Goal: Contribute content: Contribute content

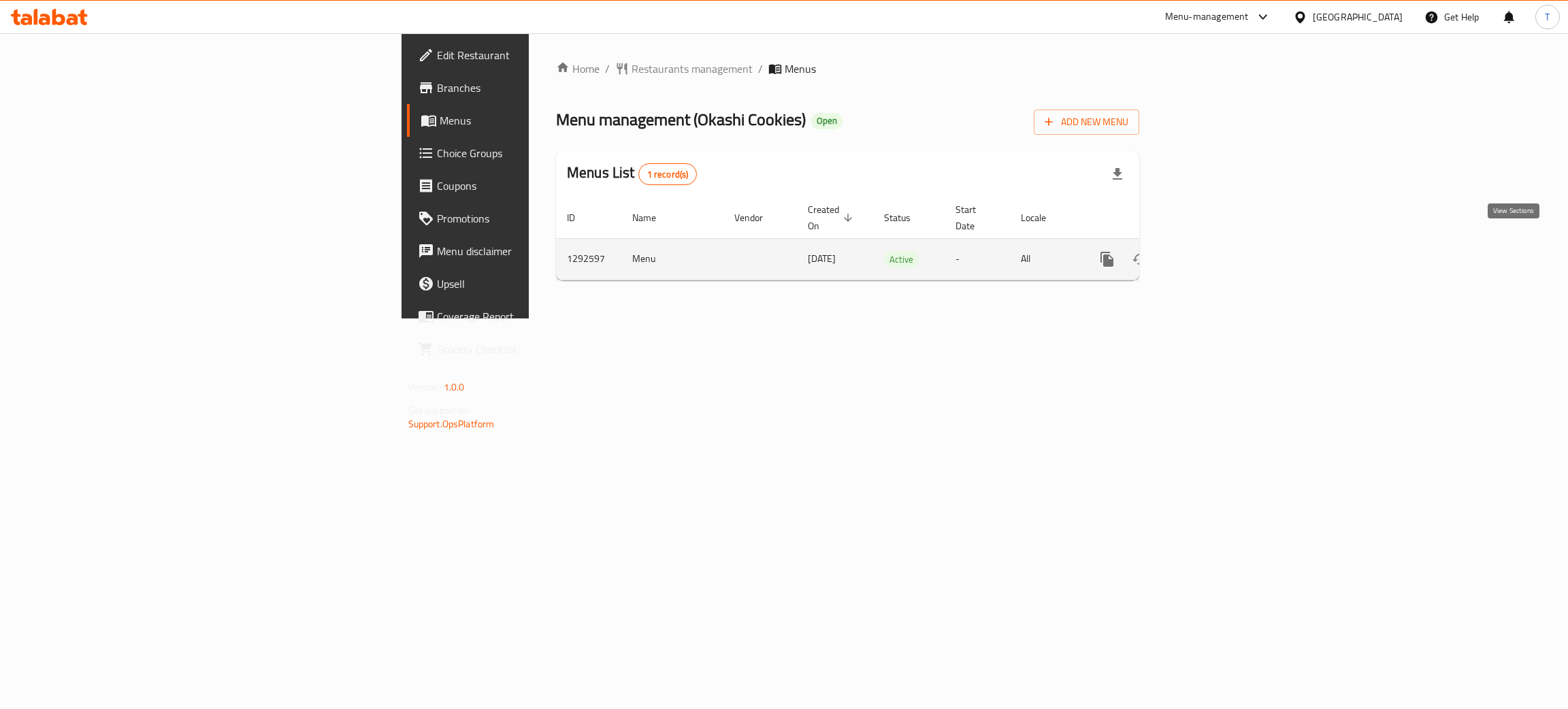
click at [1213, 251] on icon "enhanced table" at bounding box center [1205, 259] width 16 height 16
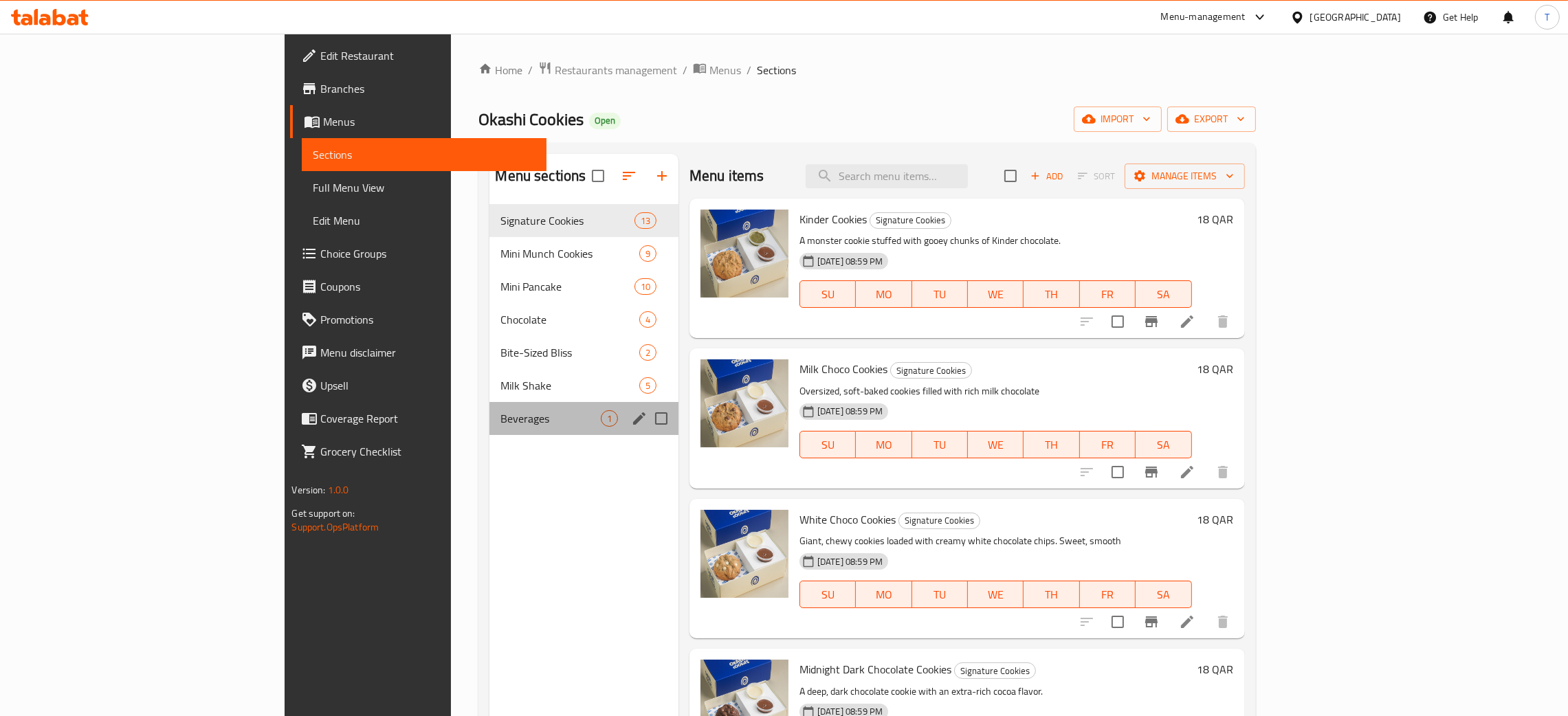
click at [489, 431] on div "Beverages 1" at bounding box center [584, 418] width 189 height 33
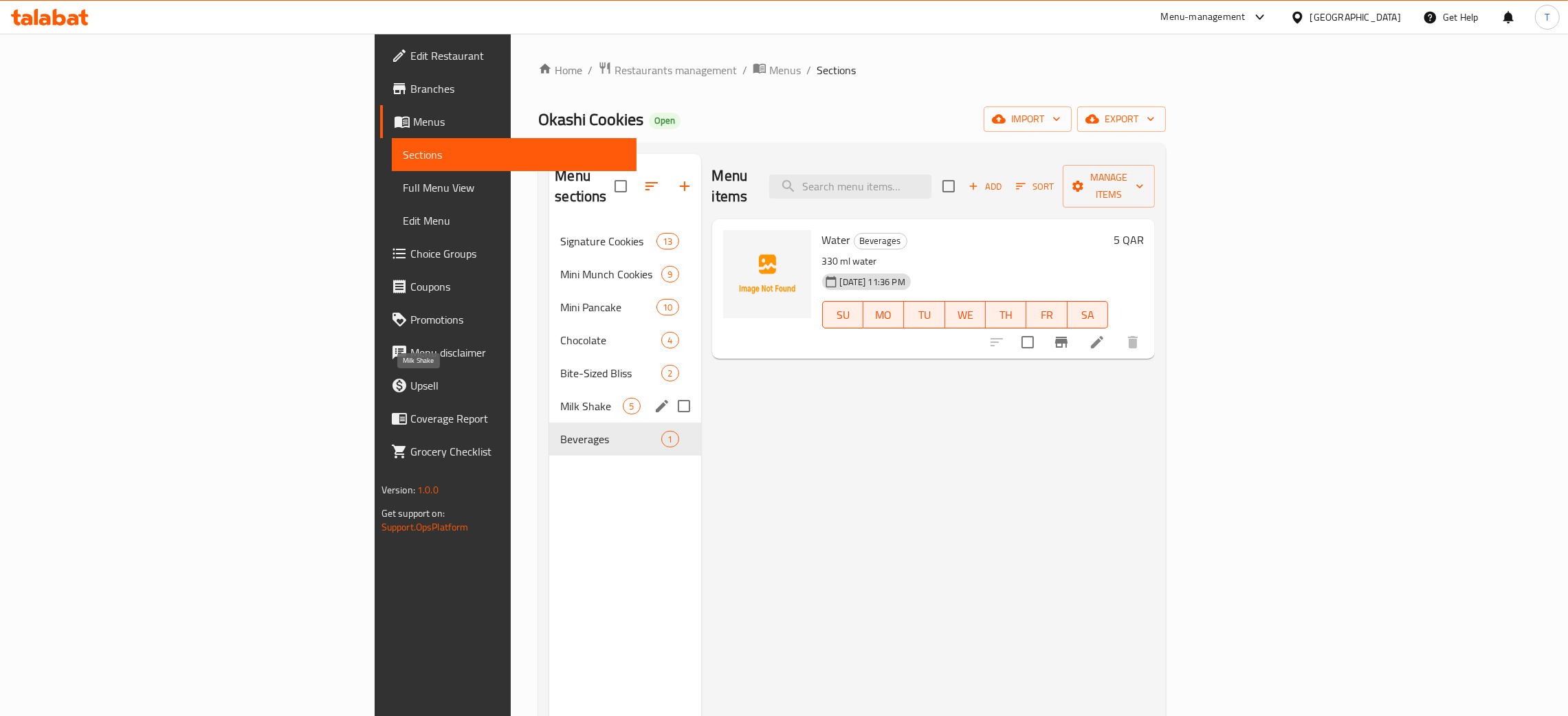
click at [560, 398] on span "Milk Shake" at bounding box center [591, 406] width 62 height 16
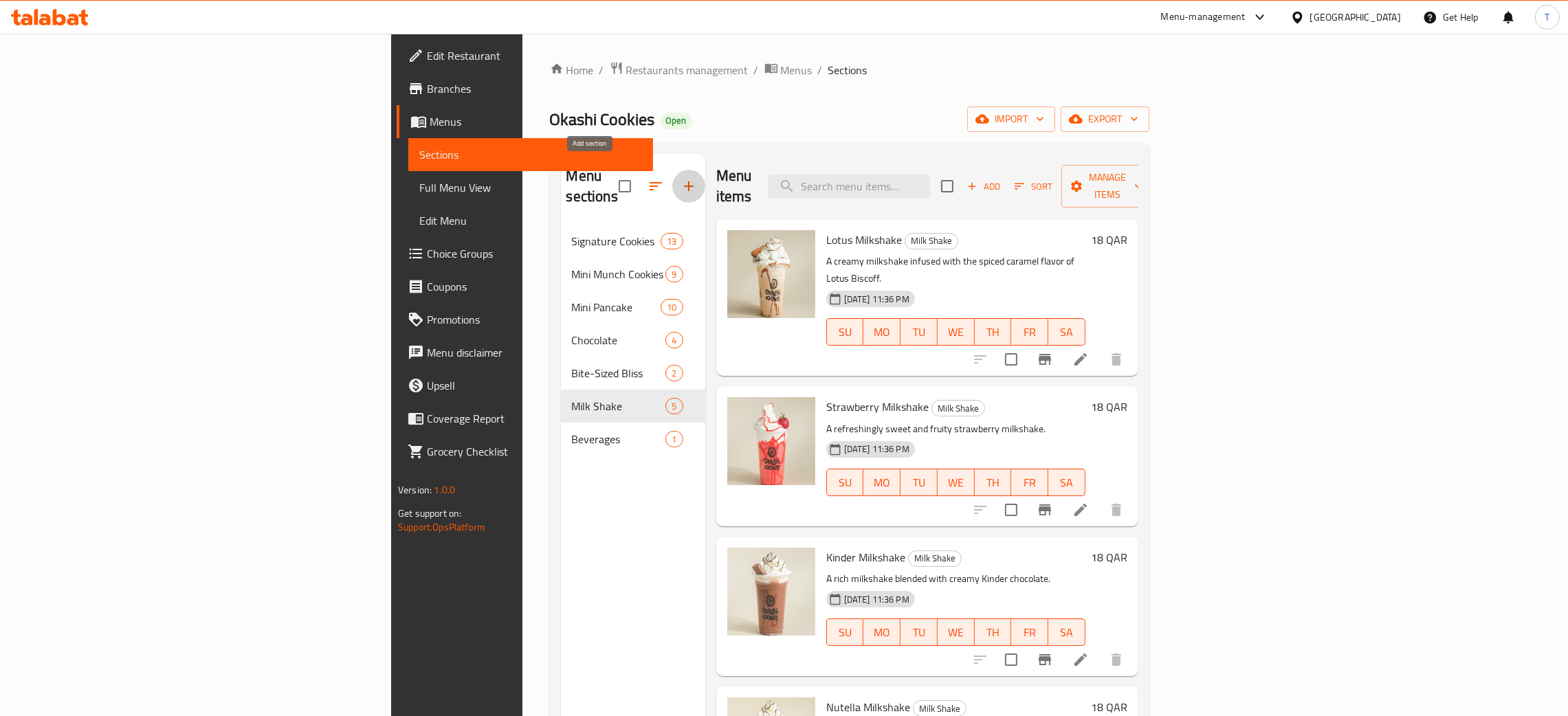
click at [684, 181] on icon "button" at bounding box center [688, 186] width 10 height 10
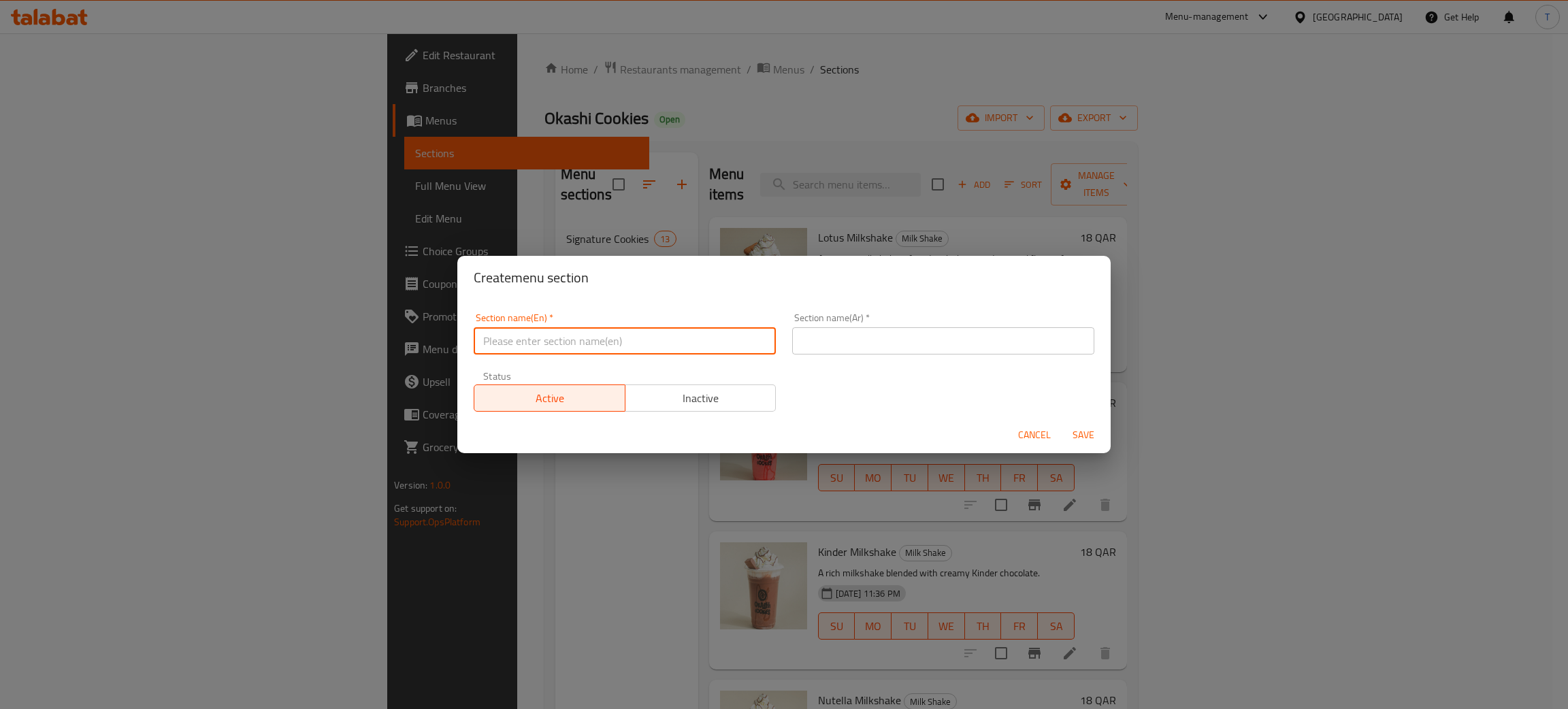
click at [595, 350] on input "text" at bounding box center [625, 340] width 302 height 27
paste input "Iced Beverages"
type input "Iced Beverages"
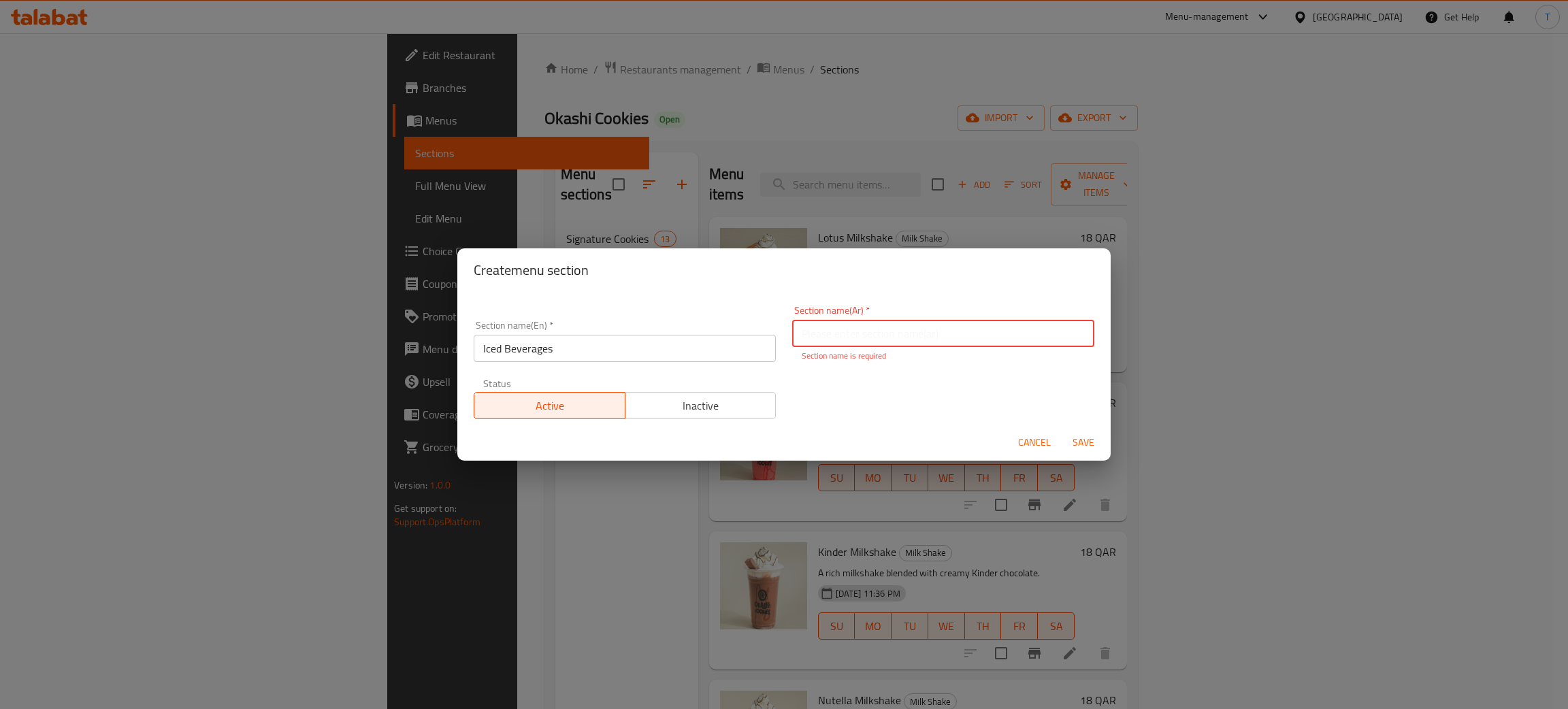
paste input "المشروبات المثلجة"
type input "المشروبات المثلجة"
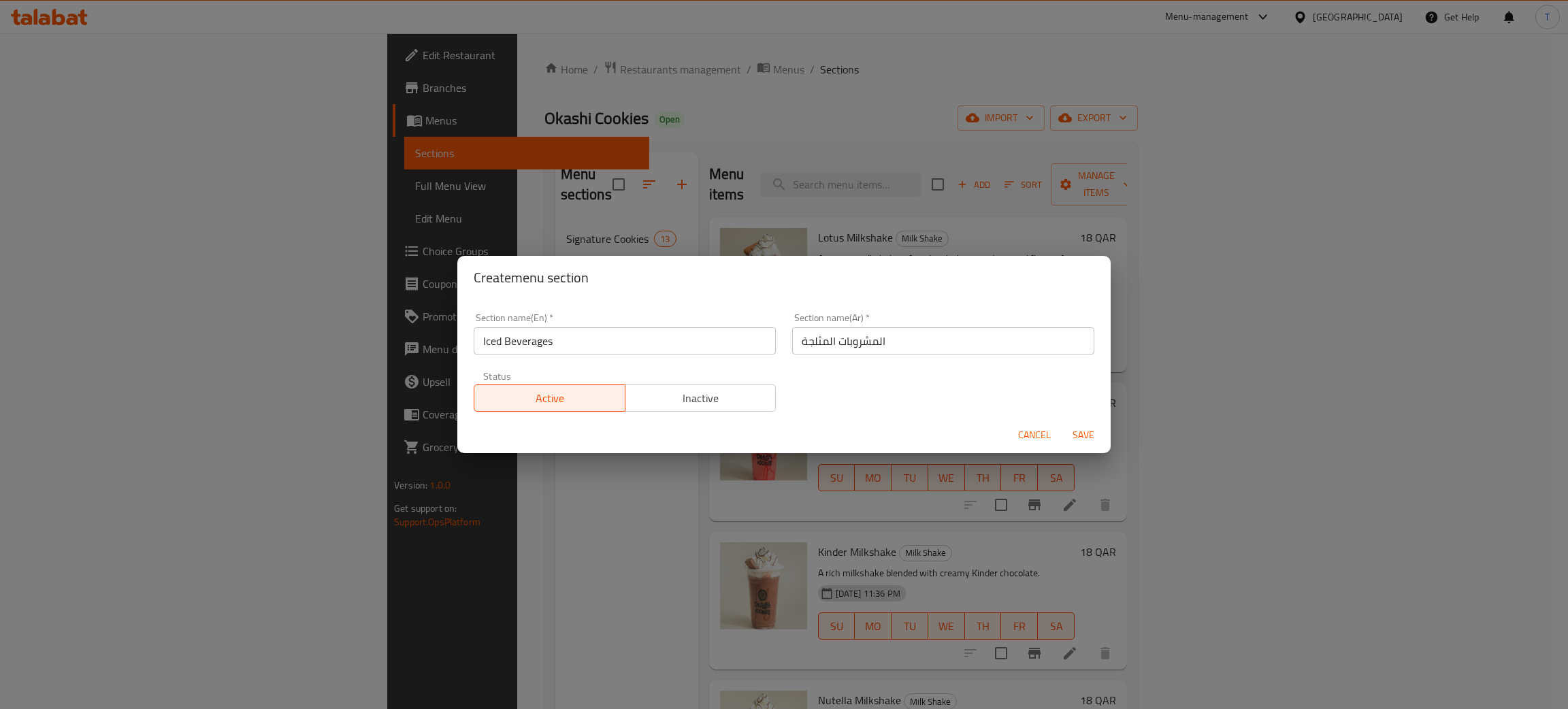
click at [875, 426] on div "Cancel Save" at bounding box center [784, 435] width 653 height 36
click at [1075, 436] on span "Save" at bounding box center [1084, 435] width 33 height 17
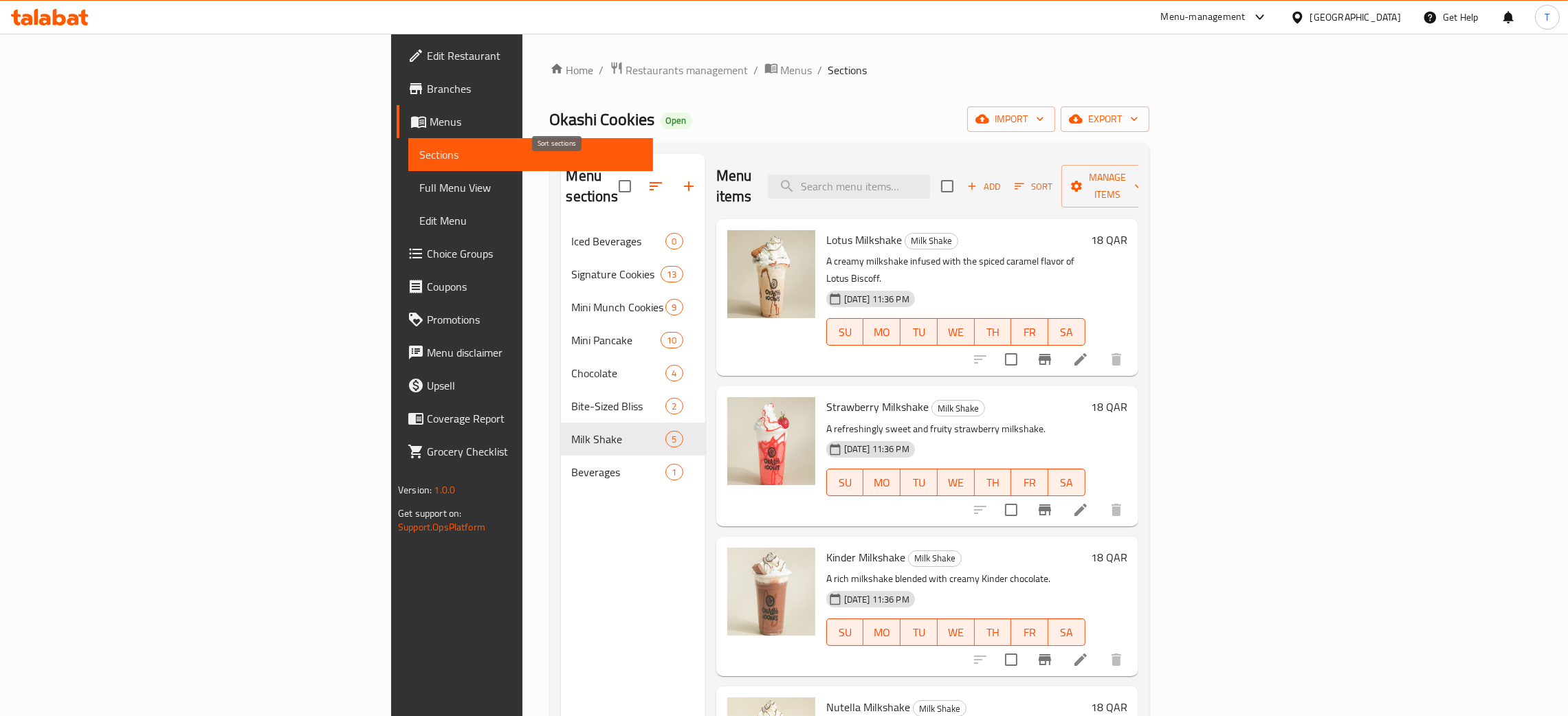
click at [648, 178] on icon "button" at bounding box center [656, 186] width 16 height 16
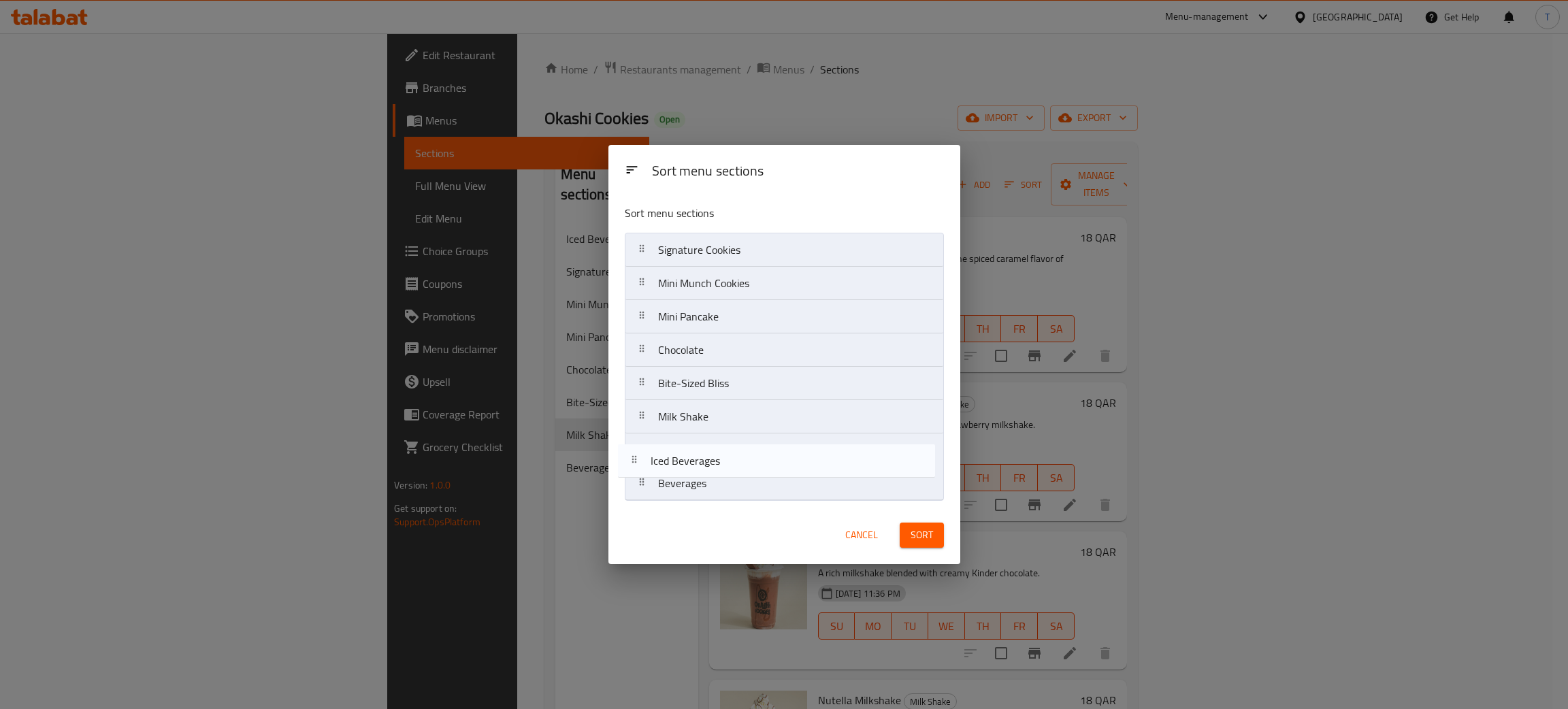
drag, startPoint x: 692, startPoint y: 253, endPoint x: 684, endPoint y: 467, distance: 214.1
click at [684, 467] on nav "Iced Beverages Signature Cookies Mini Munch Cookies Mini Pancake Chocolate Bite…" at bounding box center [784, 367] width 319 height 268
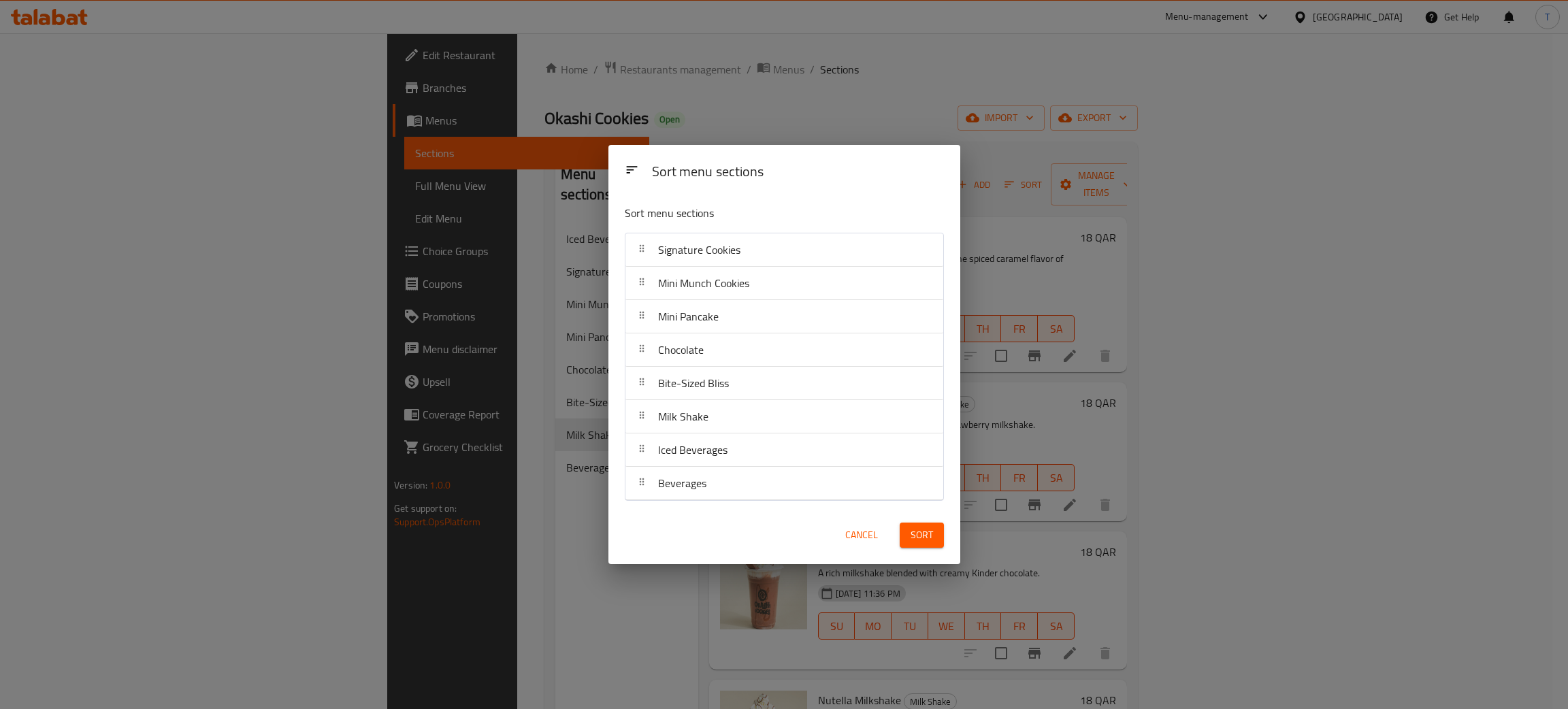
click at [918, 544] on span "Sort" at bounding box center [921, 535] width 22 height 17
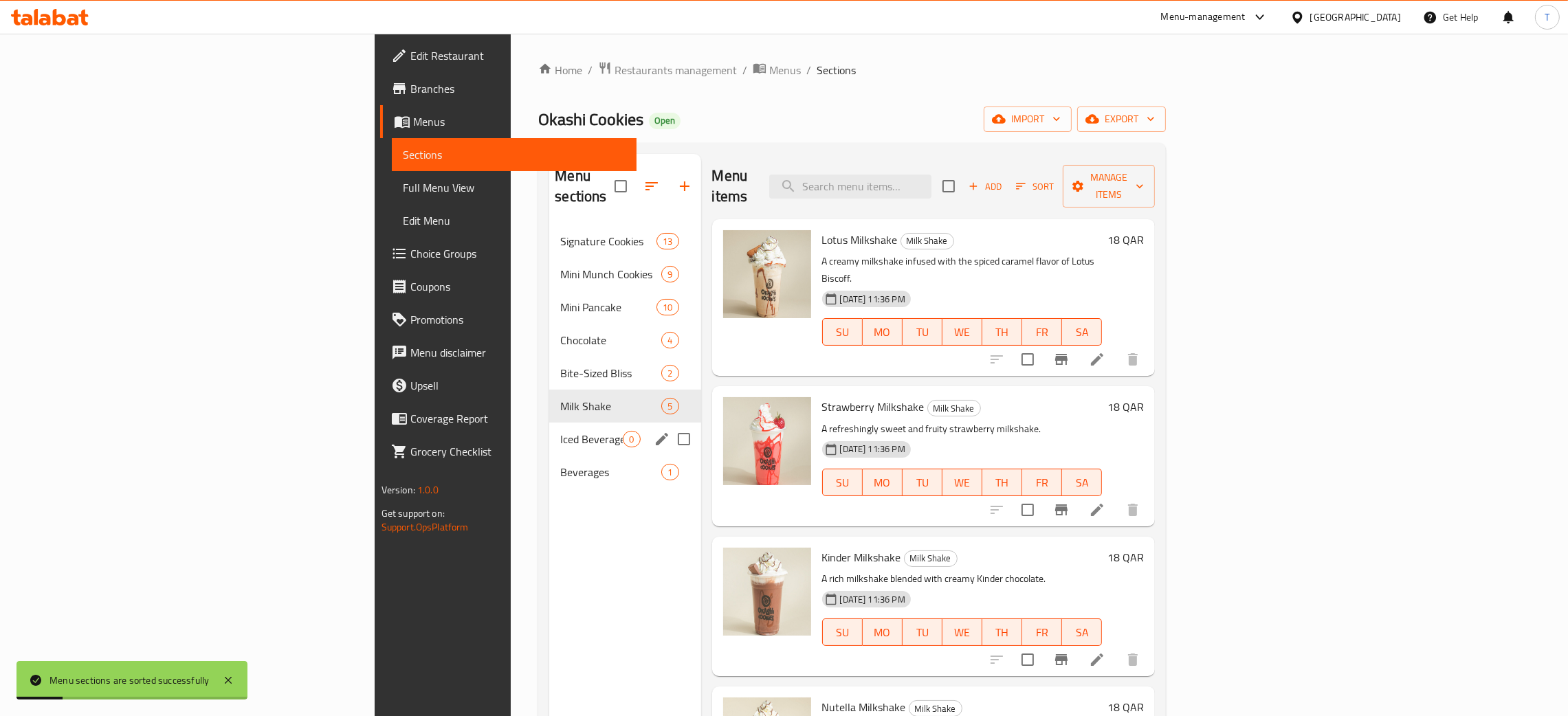
click at [560, 431] on span "Iced Beverages" at bounding box center [591, 439] width 62 height 16
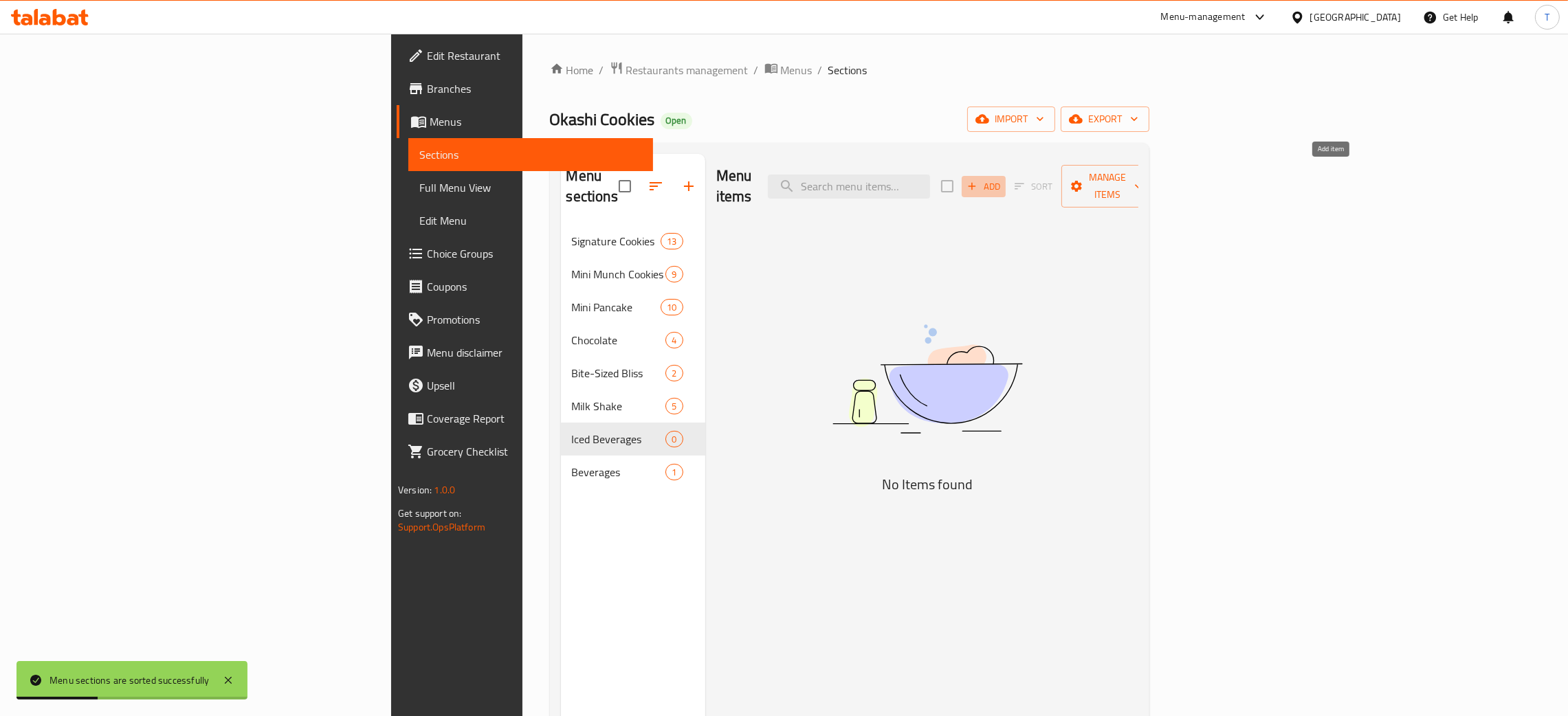
click at [978, 180] on icon "button" at bounding box center [972, 187] width 13 height 13
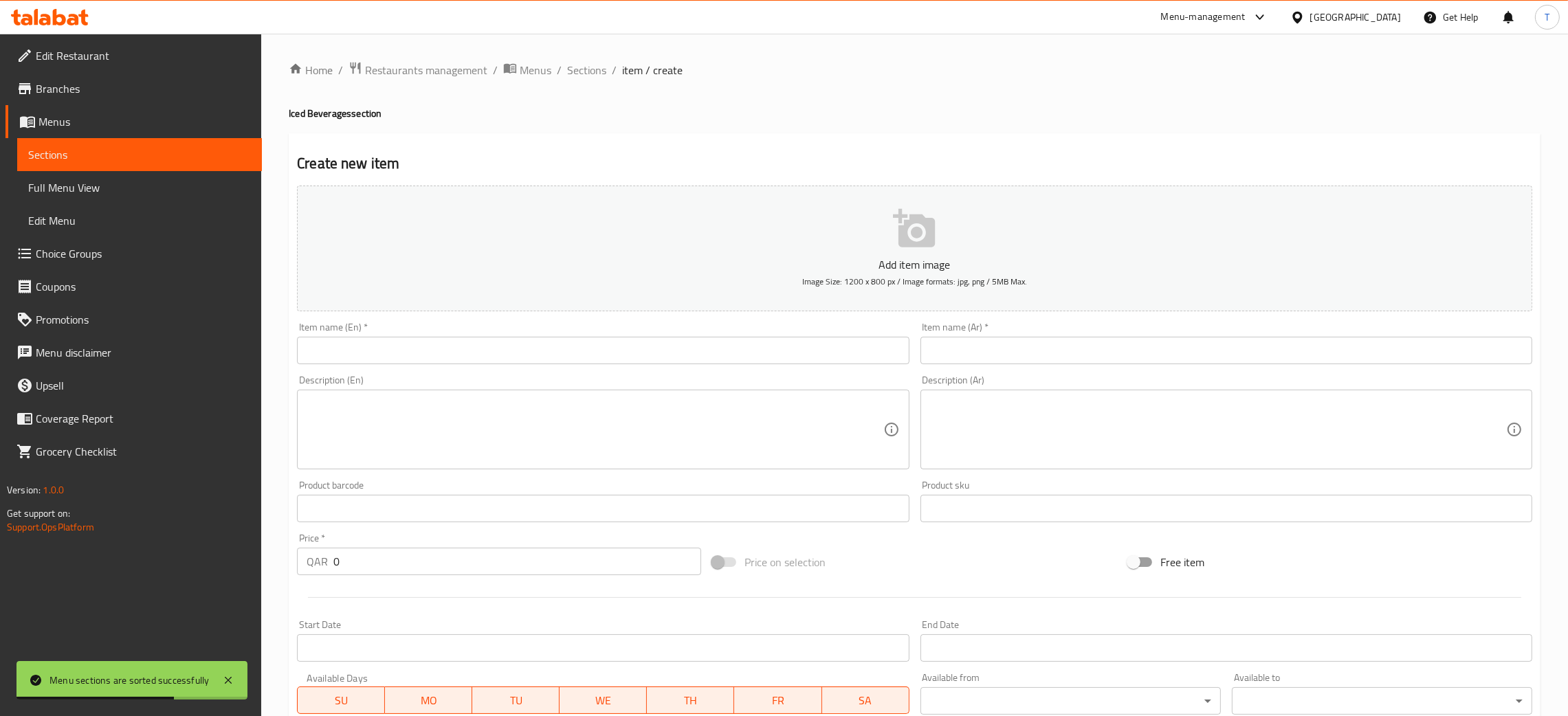
click at [654, 347] on input "text" at bounding box center [603, 350] width 612 height 27
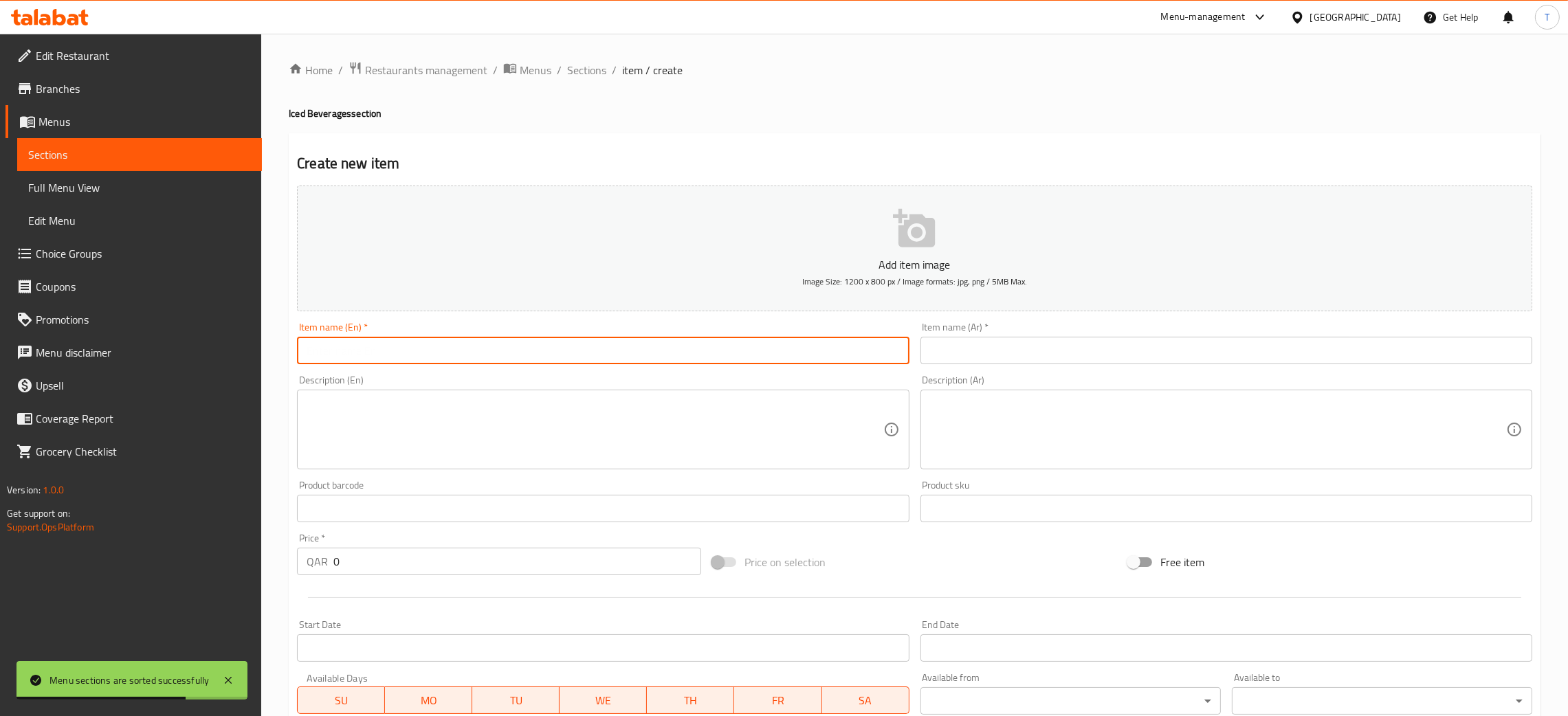
paste input "Iced Americano"
type input "Iced Americano"
click at [970, 353] on input "text" at bounding box center [1226, 350] width 612 height 27
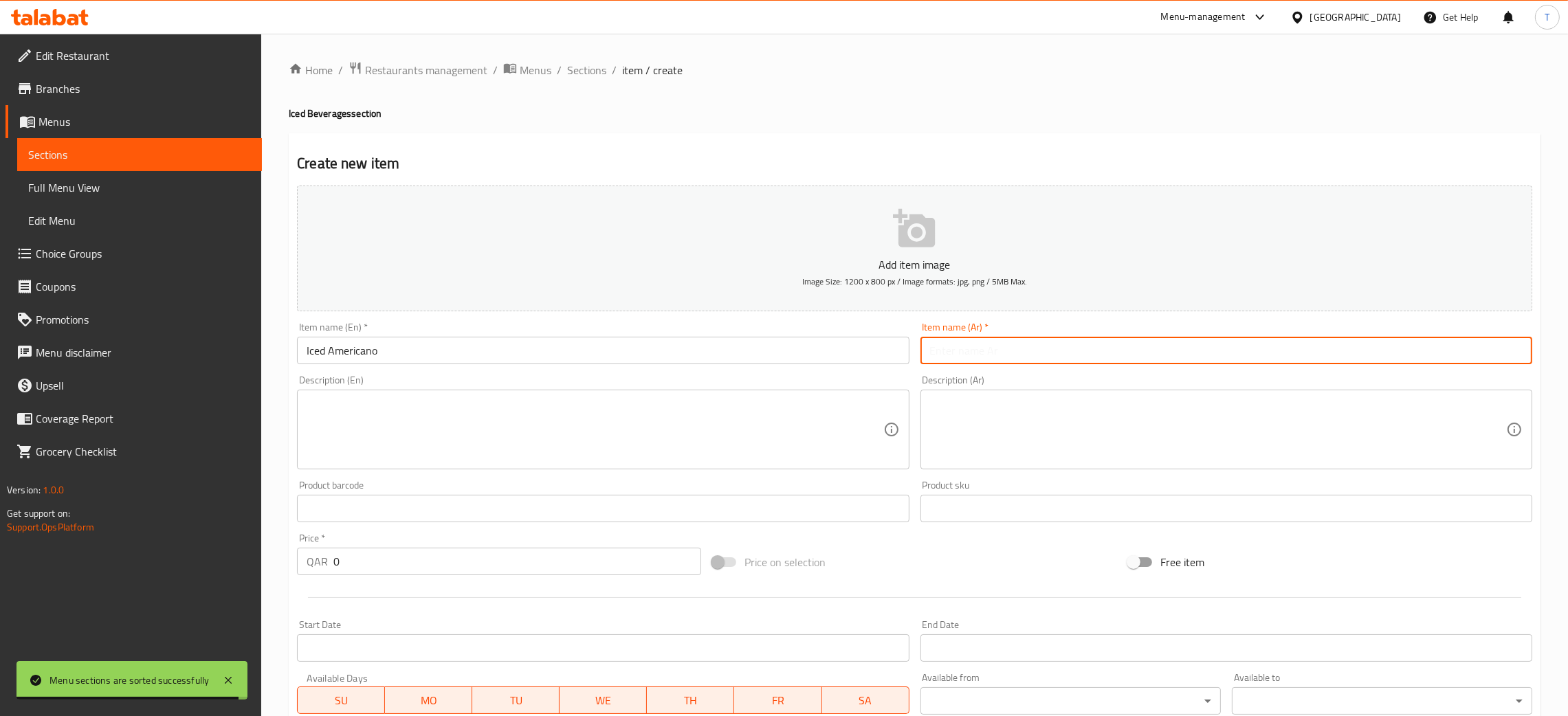
paste input "أمريكانو مثلج"
type input "أمريكانو مثلج"
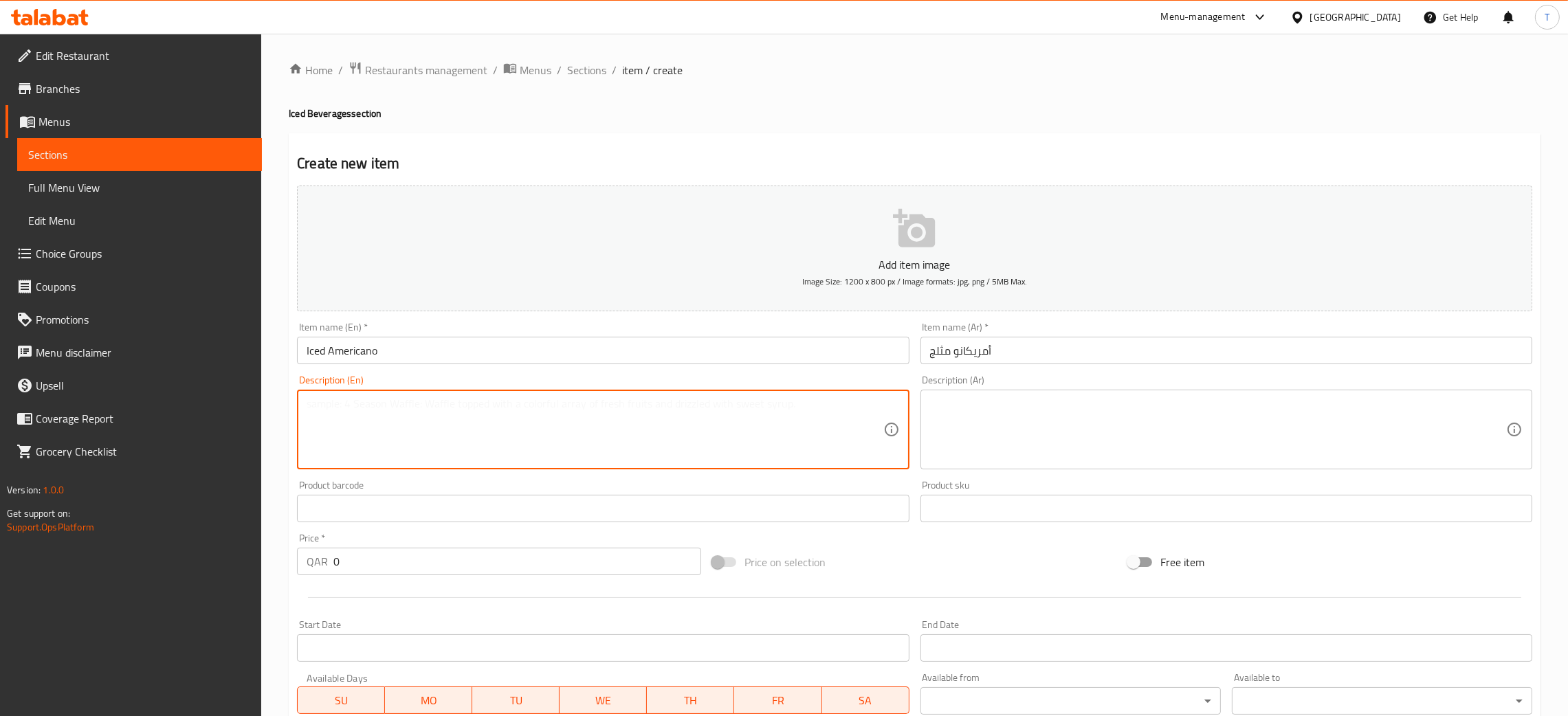
paste textarea "Bold espresso over ice and chilled water."
type textarea "Bold espresso over ice and chilled water."
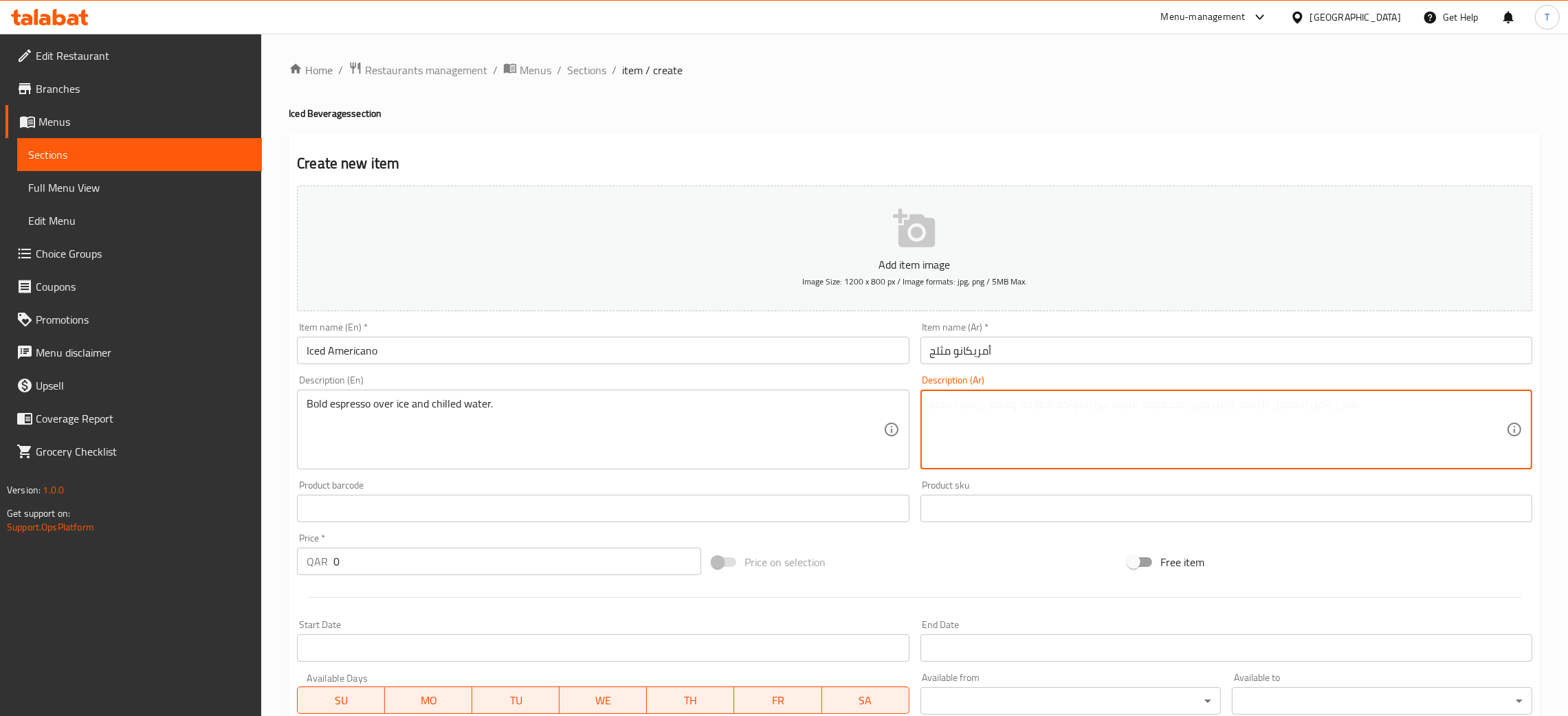
paste textarea "إسبرسو مركز مع ماء بارد وثلج."
type textarea "إسبرسو مركز مع ماء بارد وثلج."
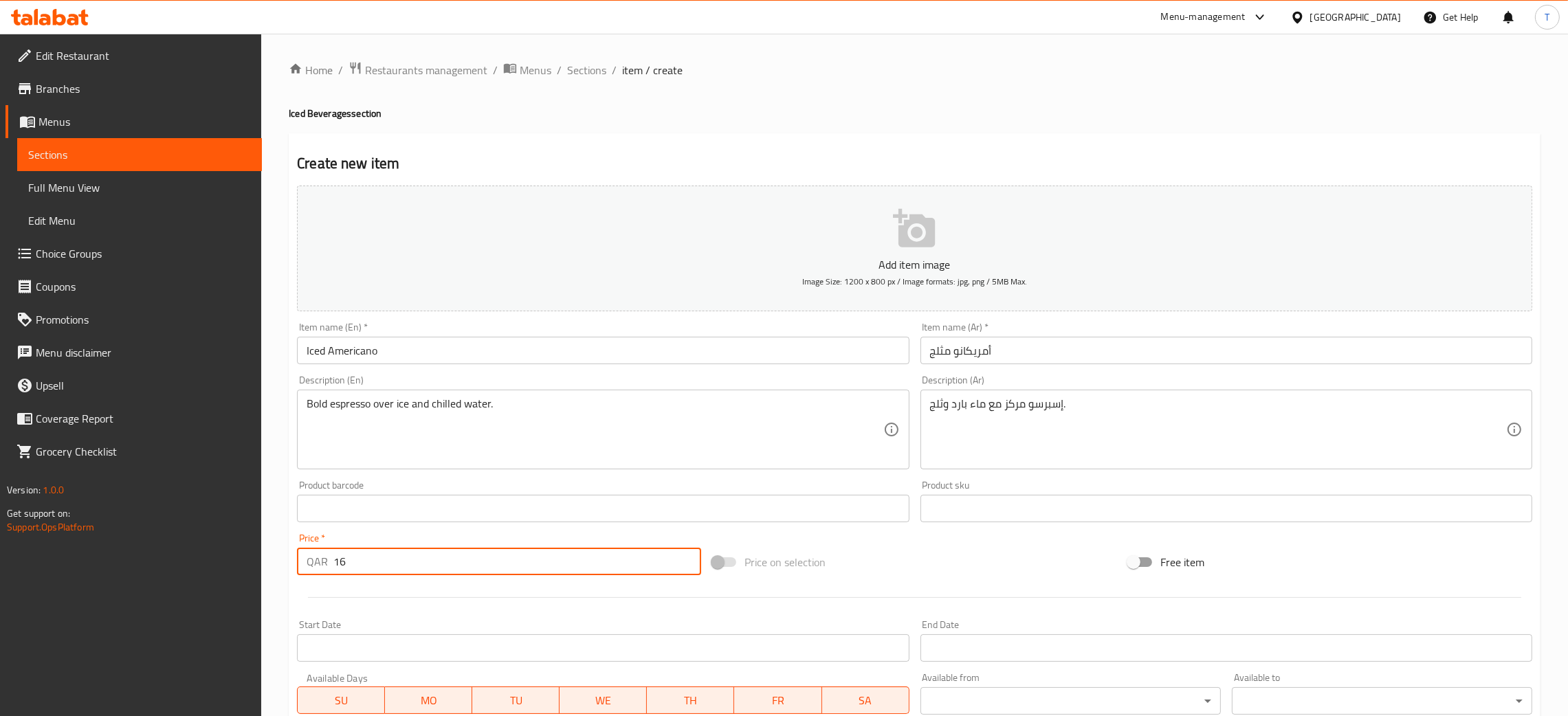
type input "16"
click at [914, 567] on div "Price on selection" at bounding box center [914, 562] width 415 height 37
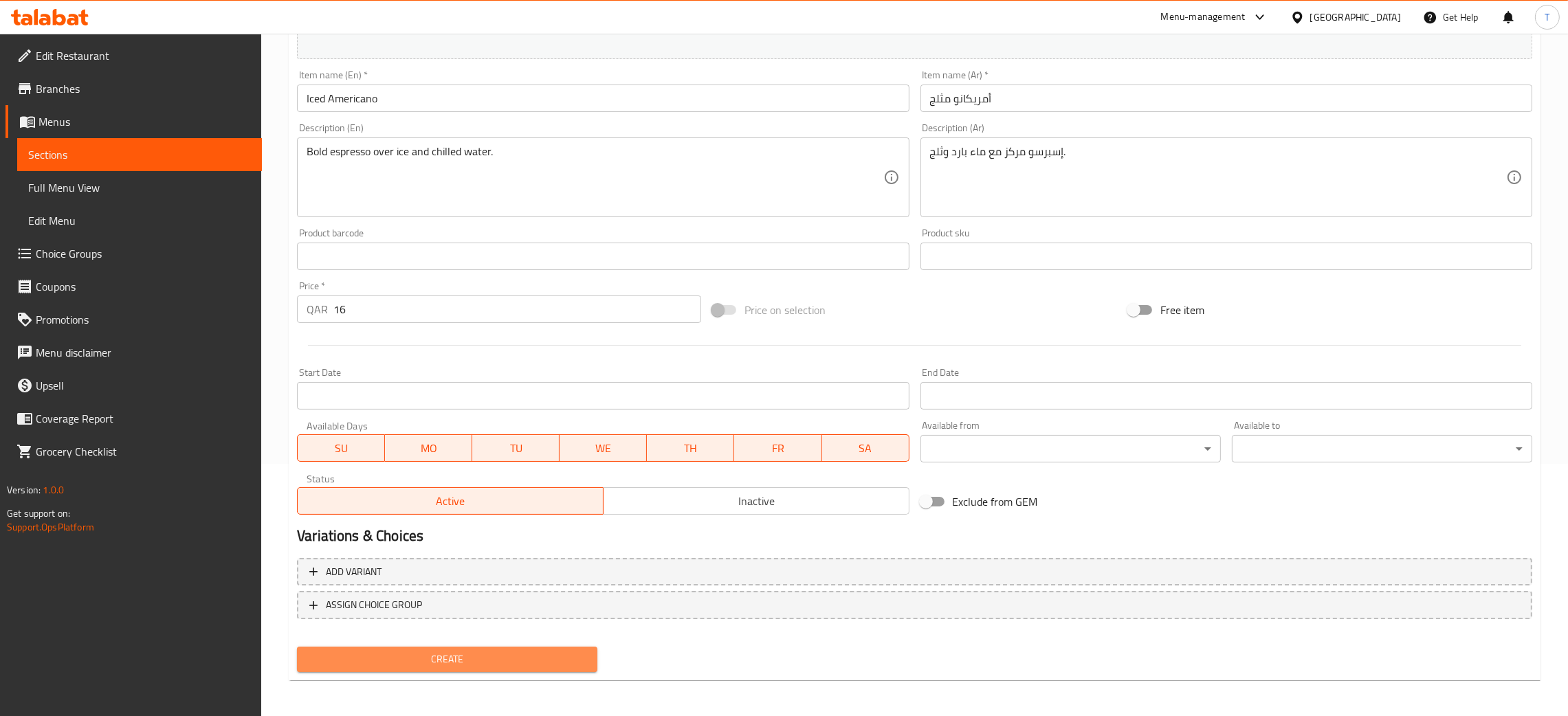
click at [524, 666] on button "Create" at bounding box center [447, 659] width 300 height 25
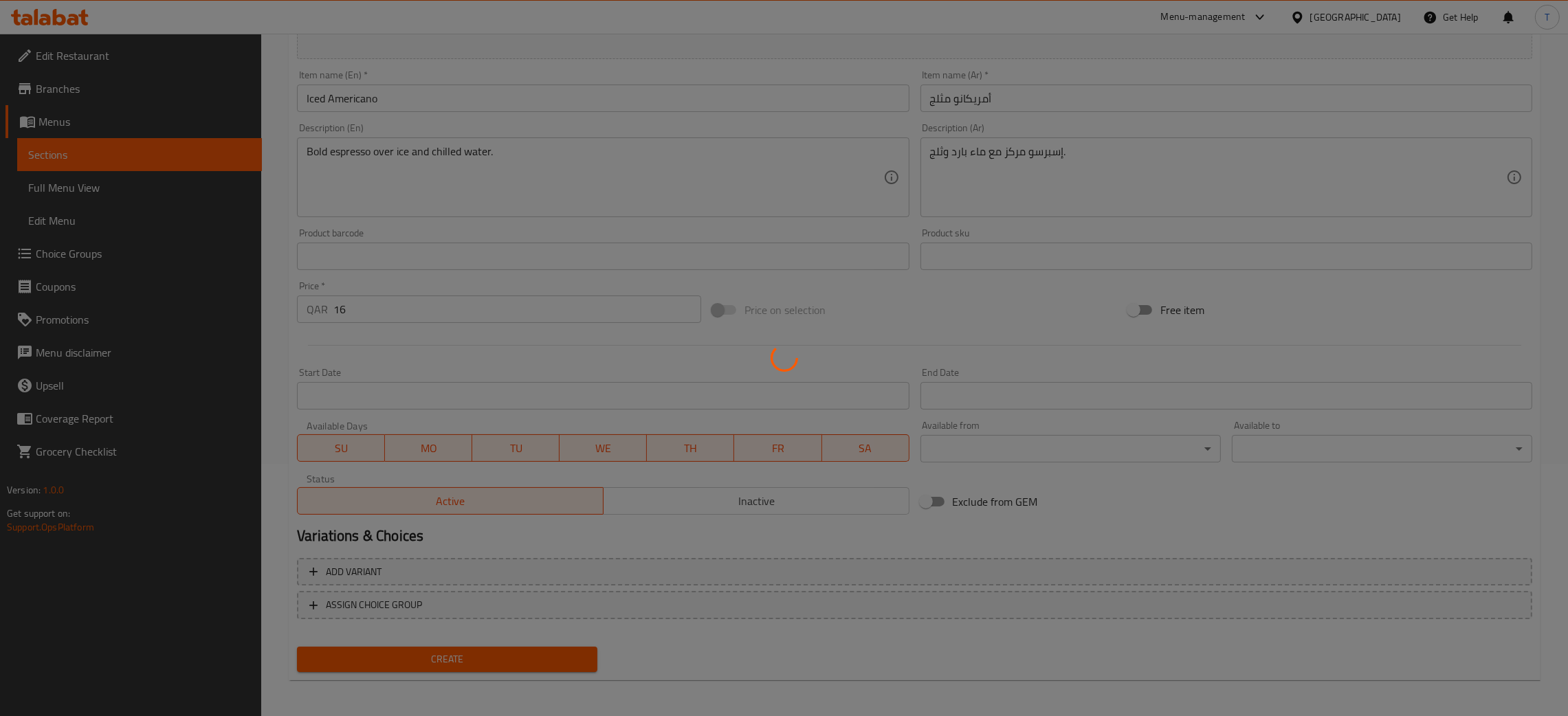
type input "0"
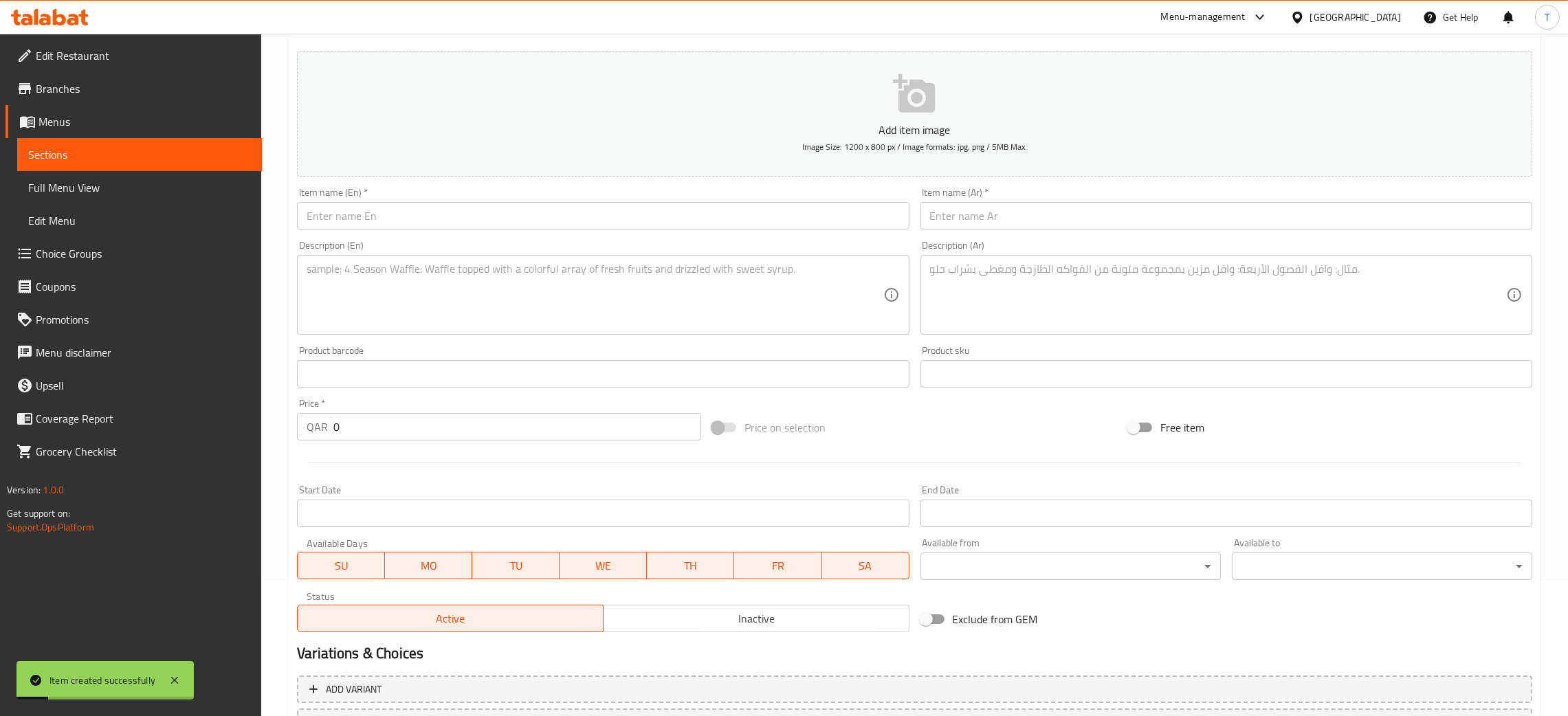
scroll to position [0, 0]
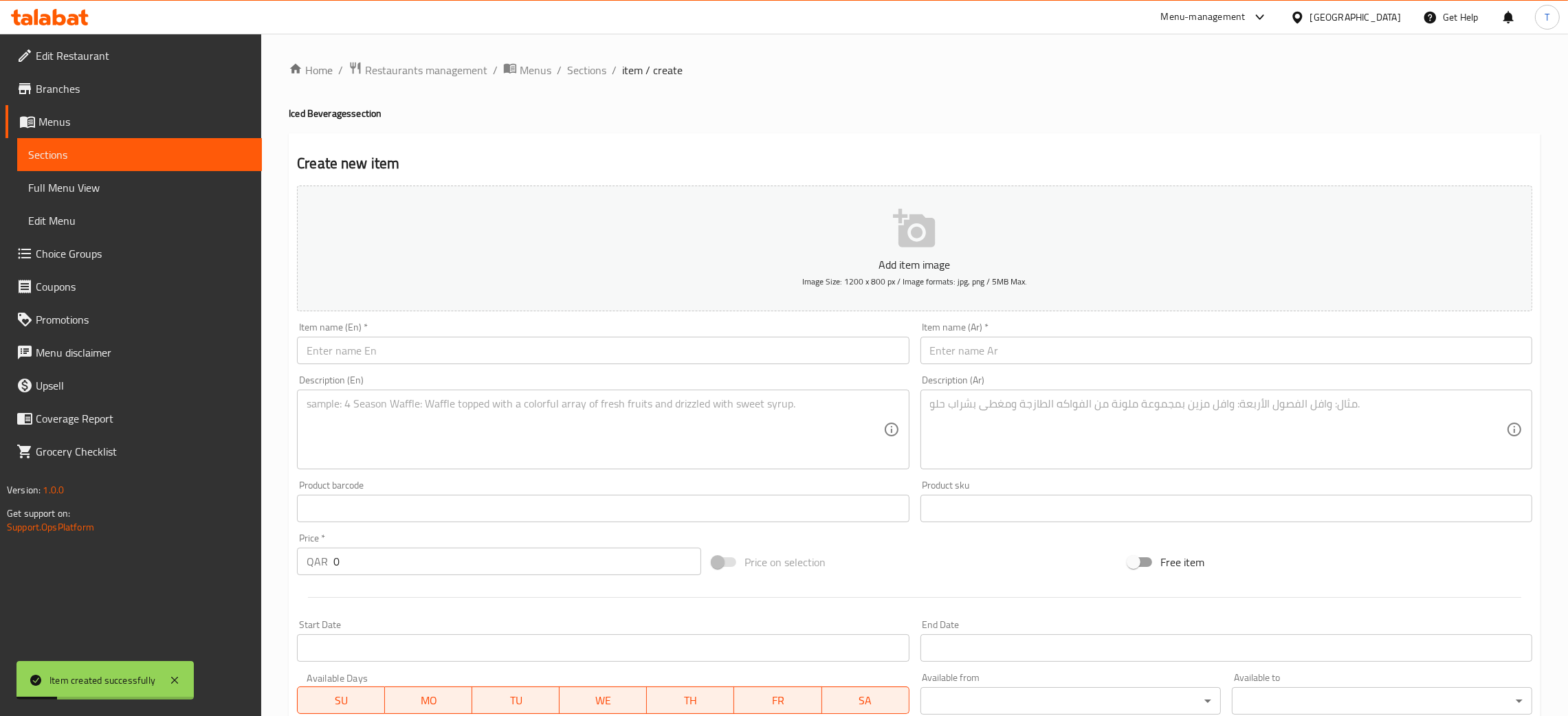
click at [446, 377] on div "Description (En) Description (En)" at bounding box center [603, 422] width 612 height 94
click at [458, 338] on input "text" at bounding box center [603, 350] width 612 height 27
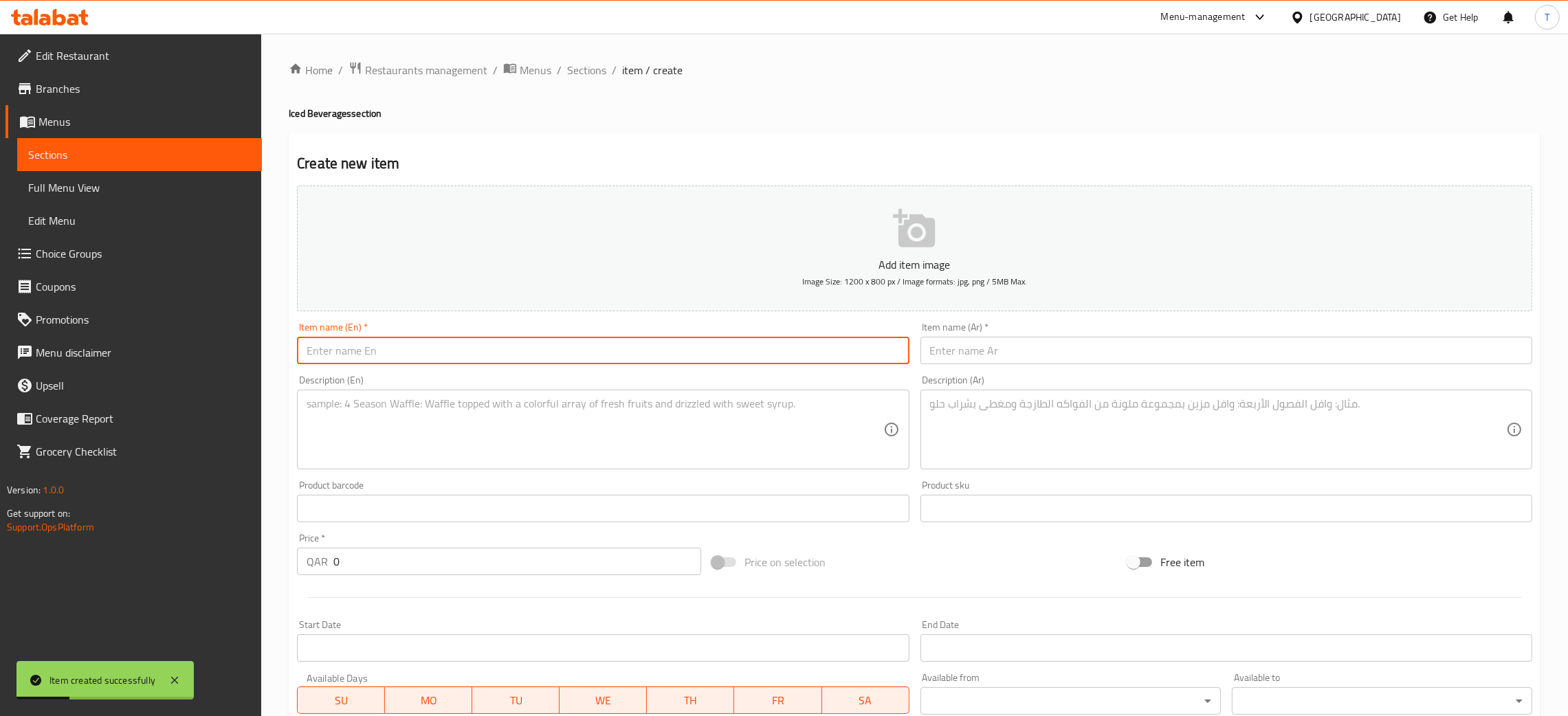
paste input "Iced Latte"
type input "Iced Latte"
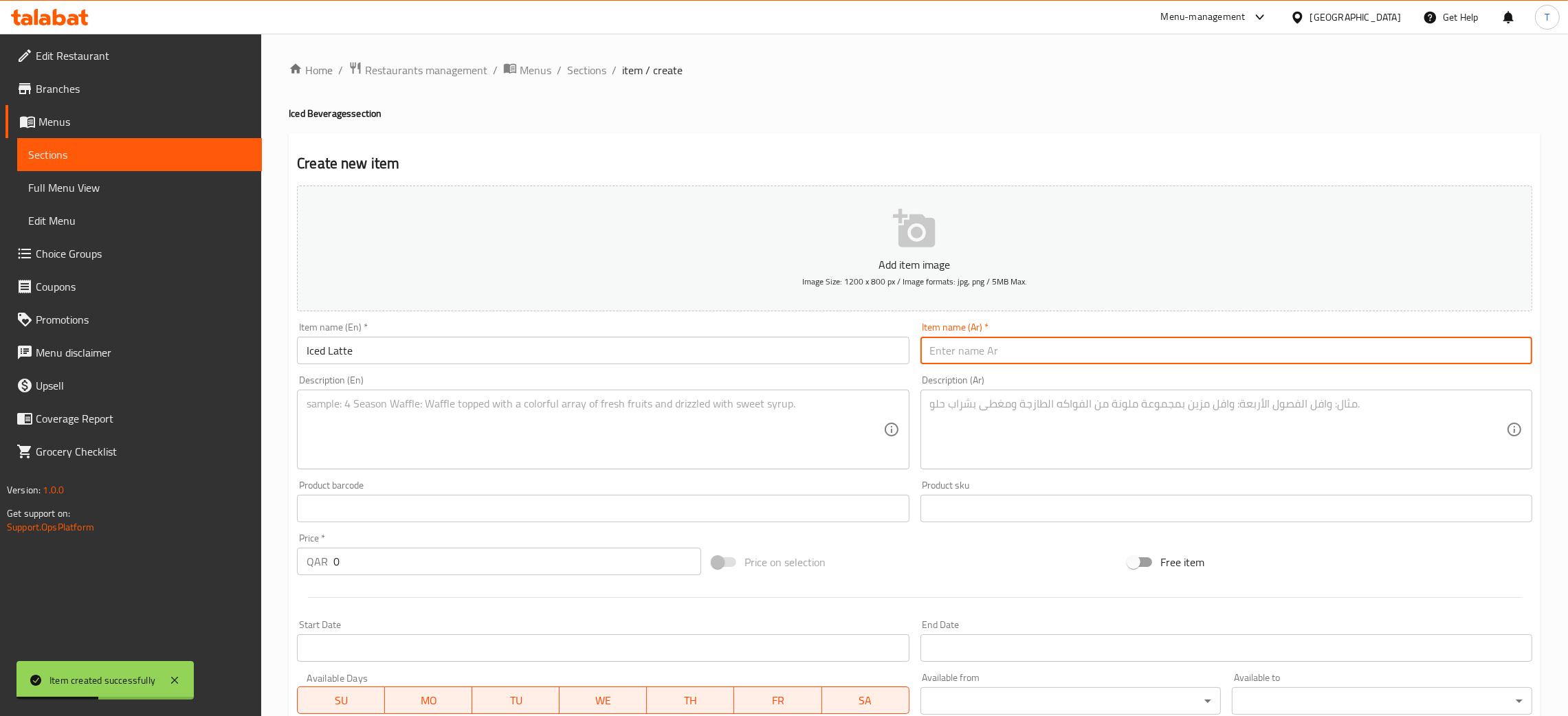
paste input "لاتيه مثلج"
type input "لاتيه مثلج"
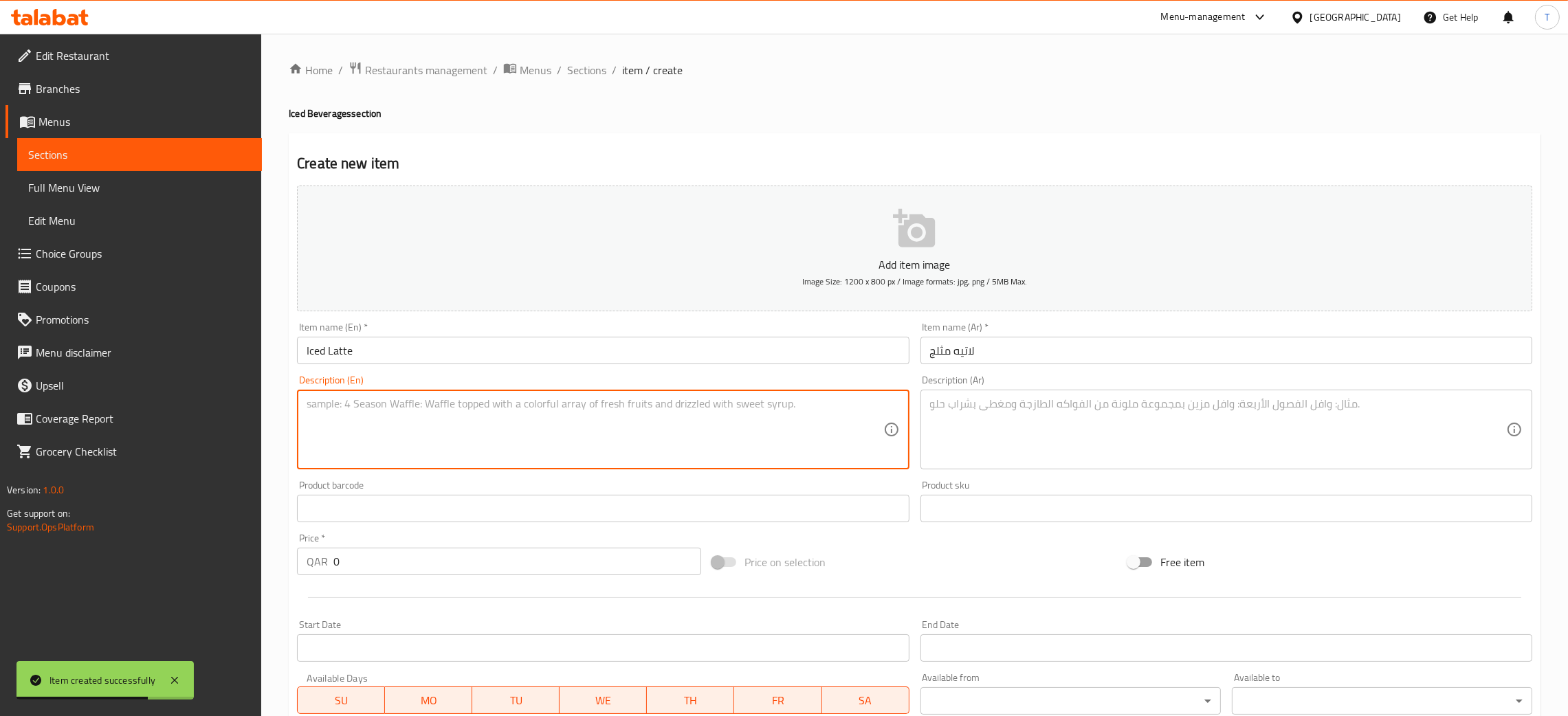
paste textarea "Chilled milk and espresso served over ice."
type textarea "Chilled milk and espresso served over ice."
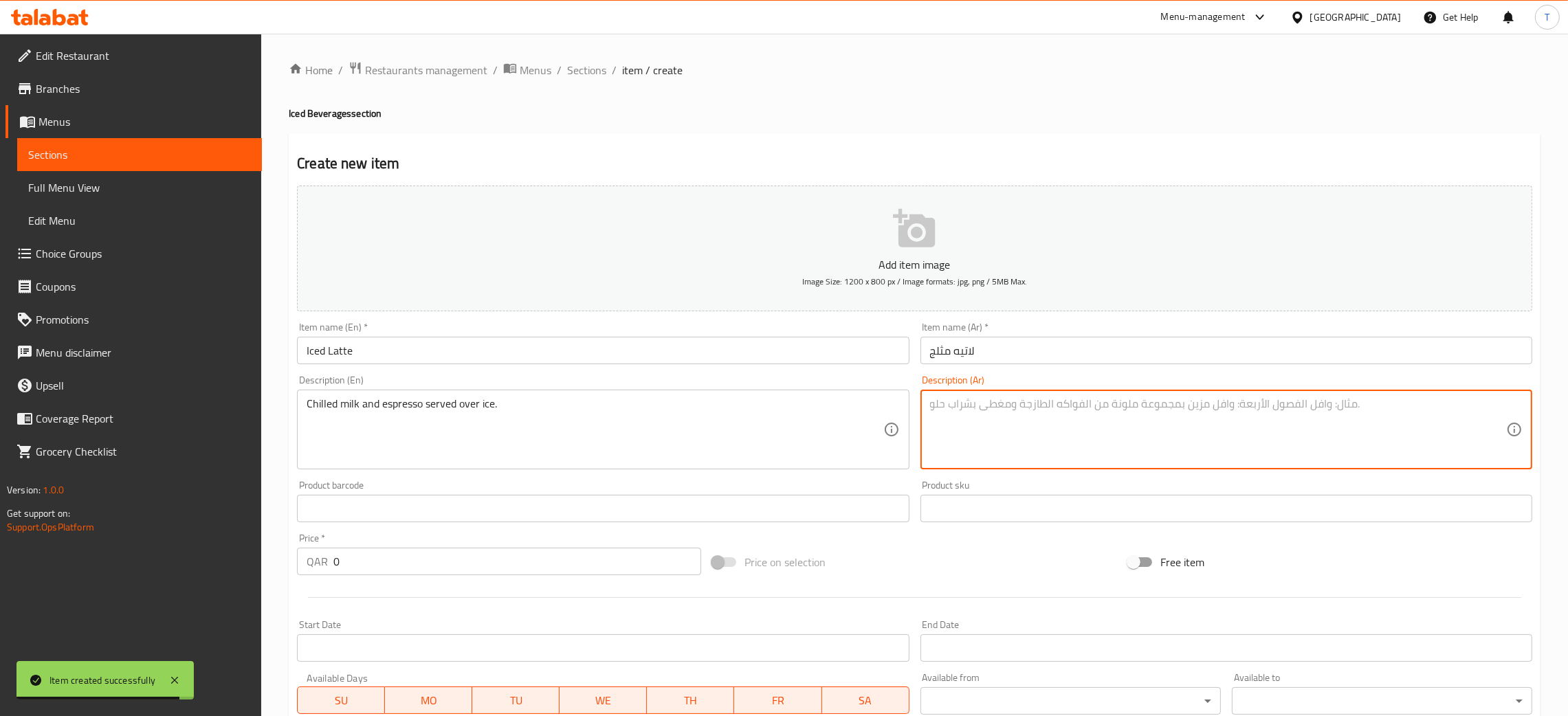
paste textarea "حليب بارد مع [PERSON_NAME] مع الثلج."
type textarea "حليب بارد مع [PERSON_NAME] مع الثلج"
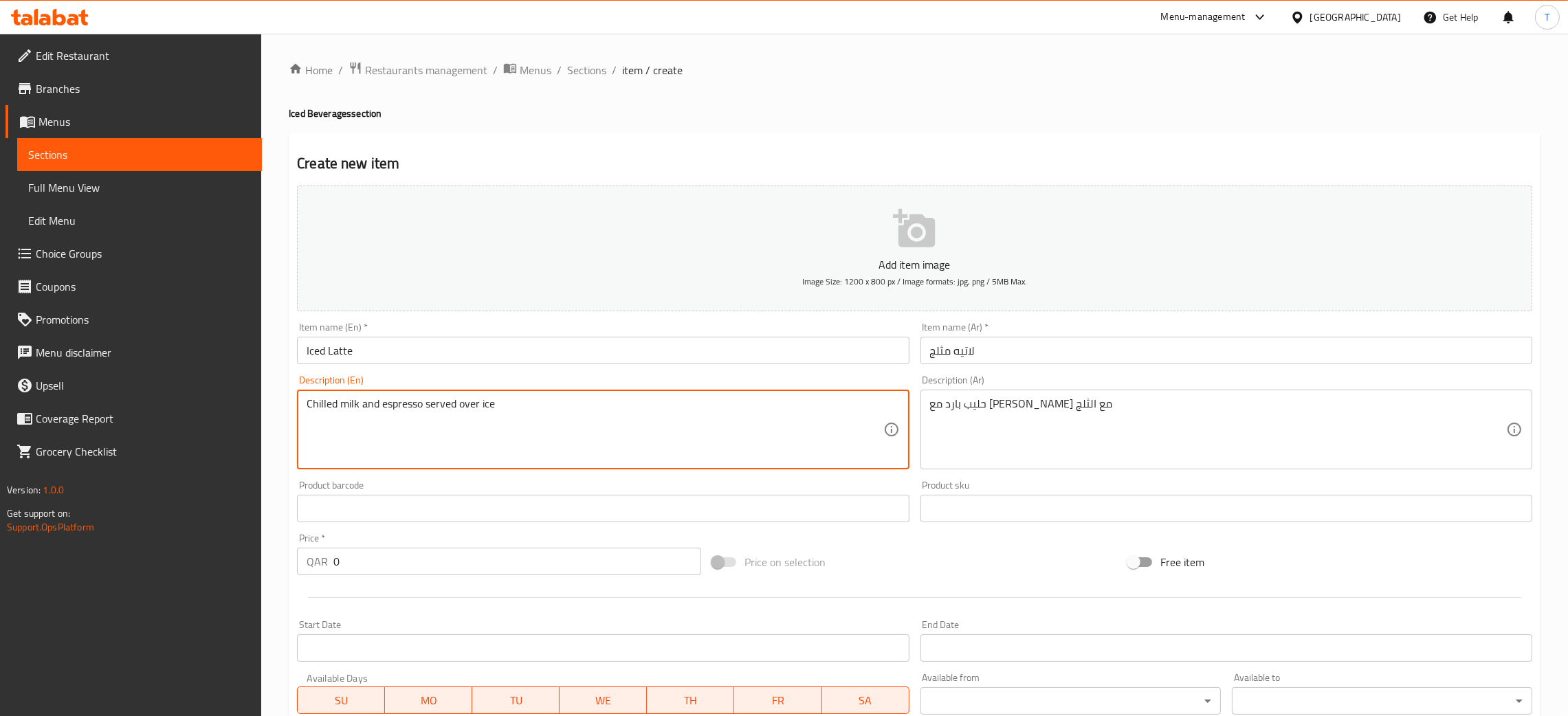
type textarea "Chilled milk and espresso served over ice"
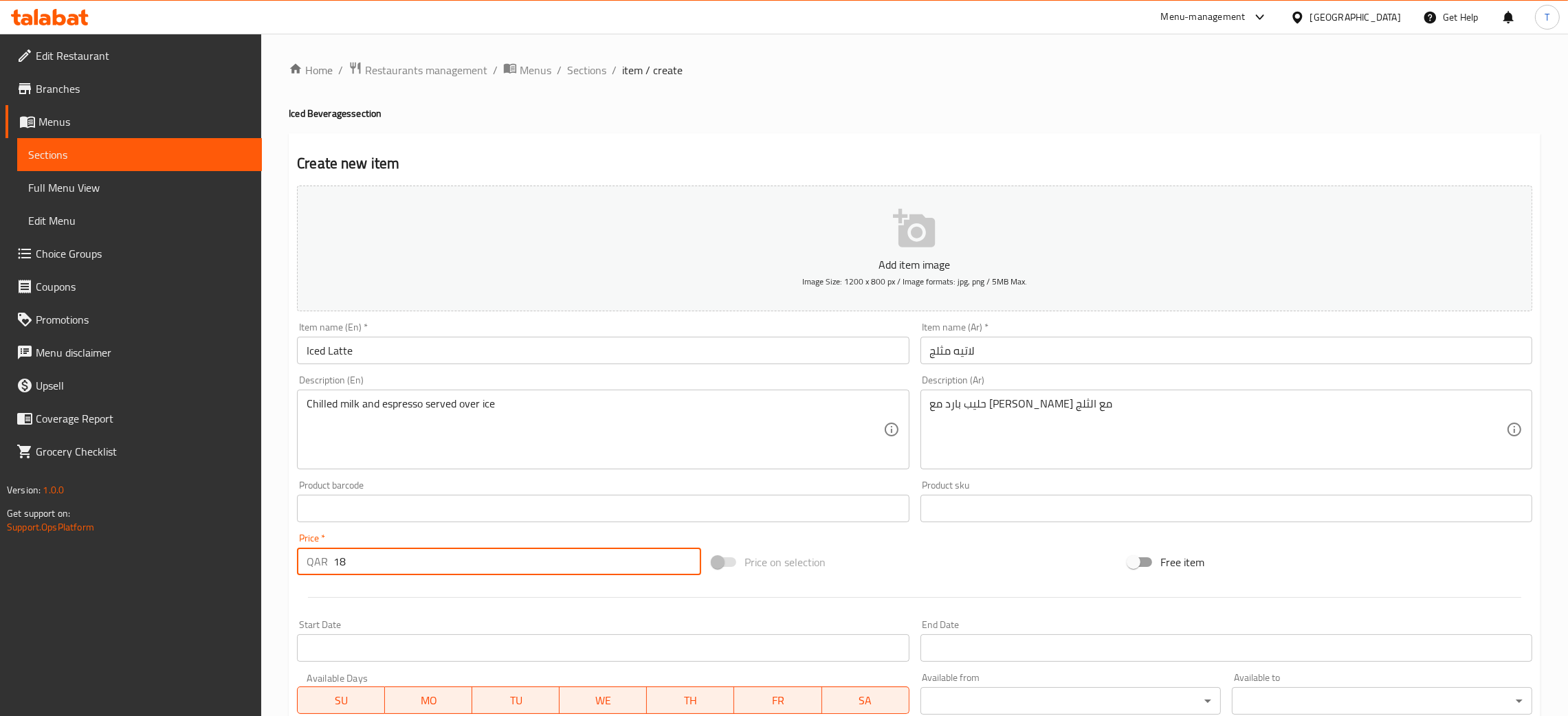
type input "18"
click at [855, 551] on div "Price on selection" at bounding box center [914, 562] width 415 height 37
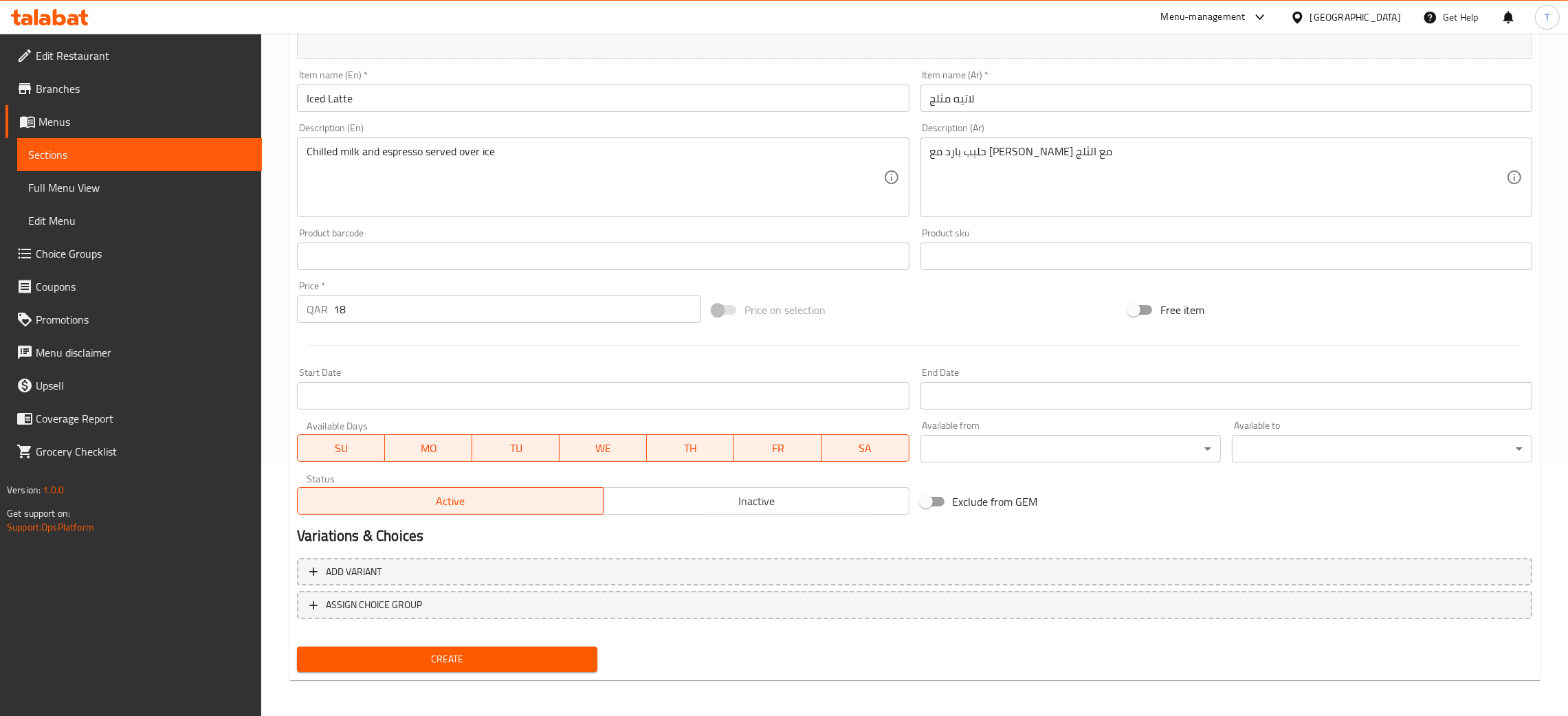
click at [512, 647] on button "Create" at bounding box center [447, 659] width 300 height 25
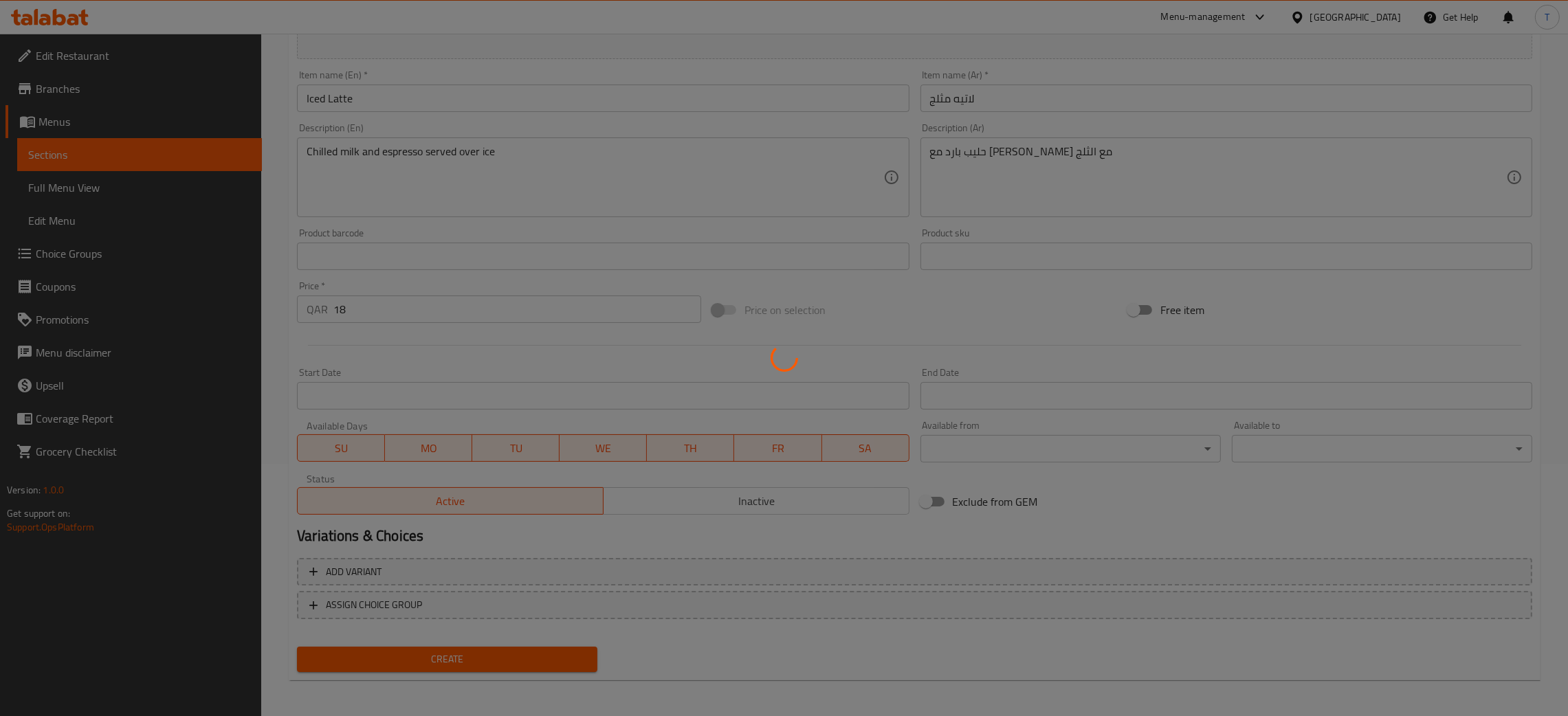
type input "0"
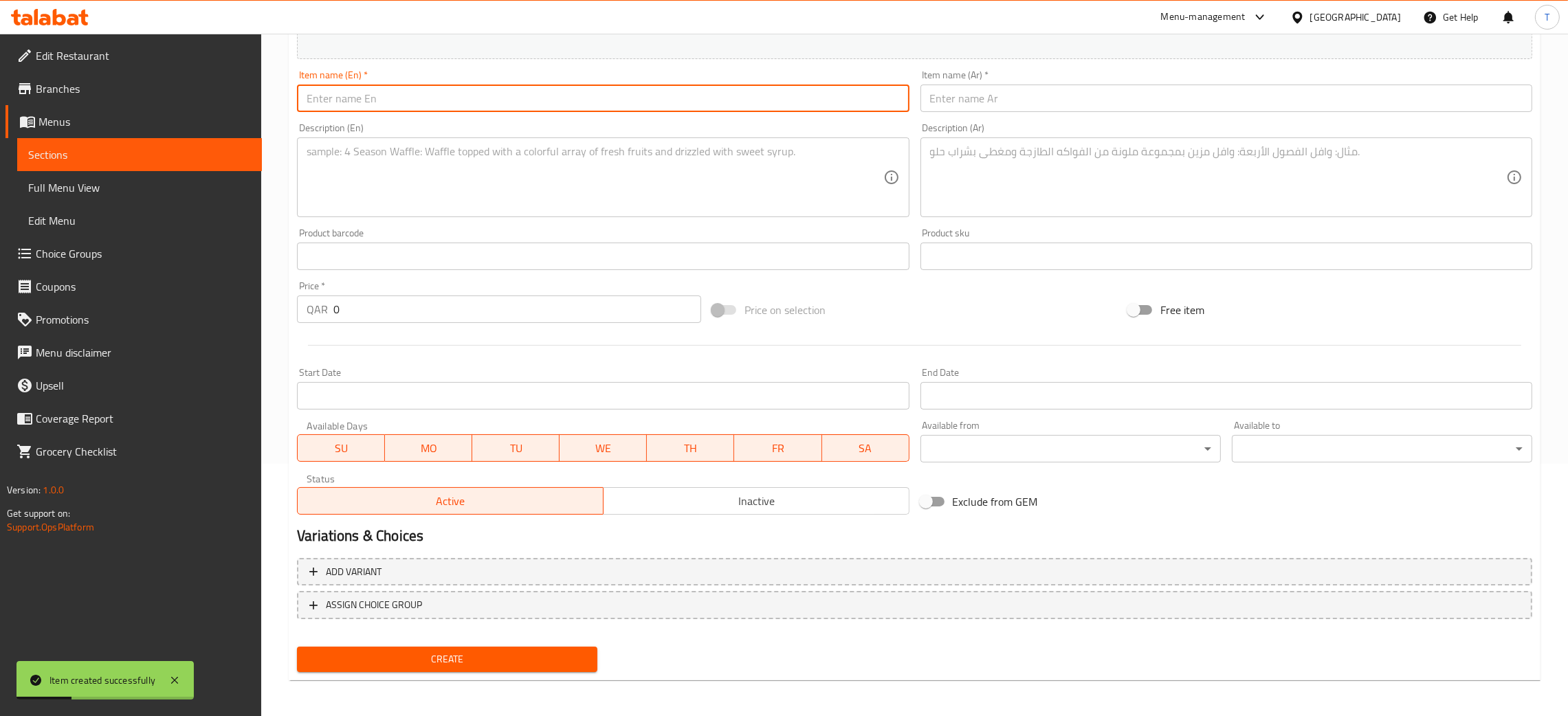
click at [451, 106] on input "text" at bounding box center [603, 98] width 612 height 27
paste input "Iced Spanish Latte"
type input "Iced Spanish Latte"
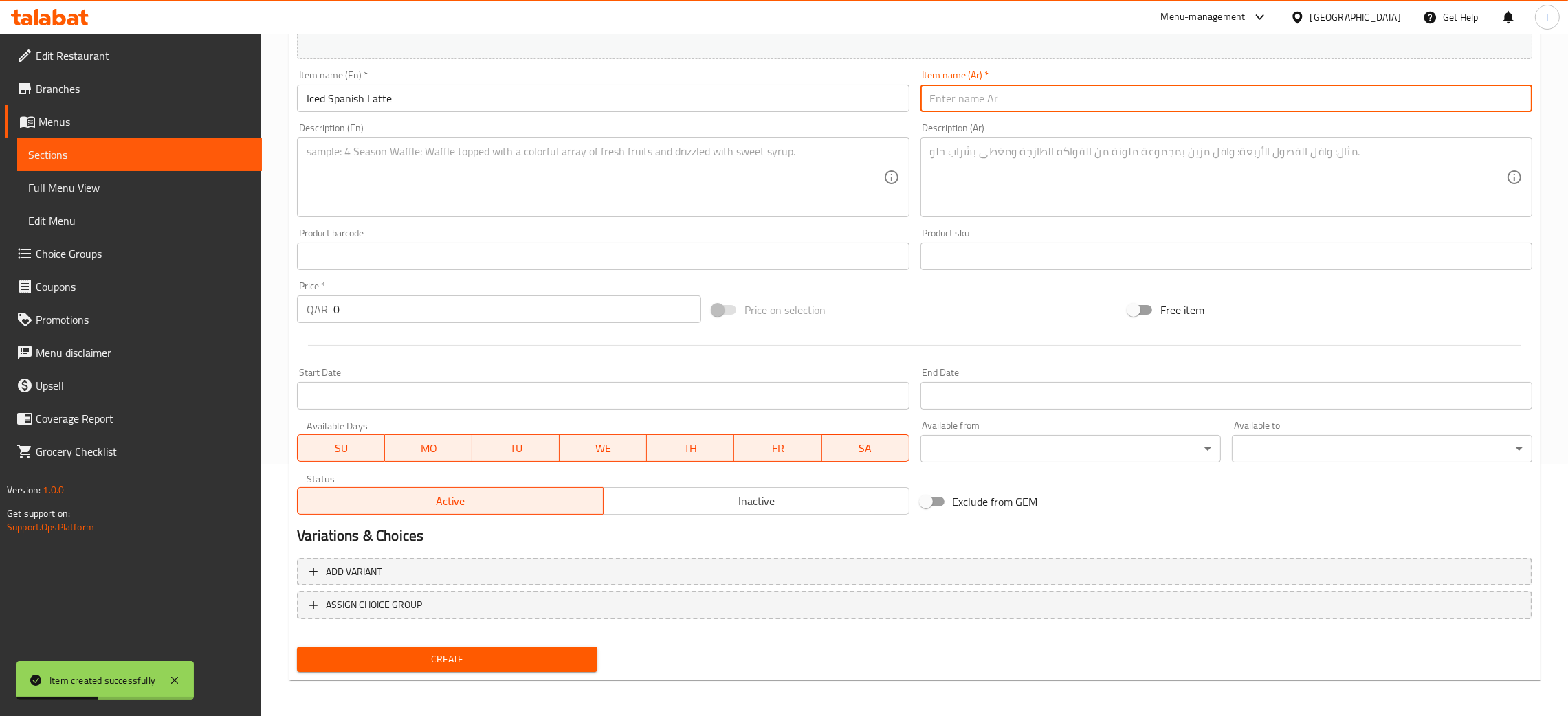
paste input "سبانش لاتيه مثلج"
type input "سبانش لاتيه مثلج"
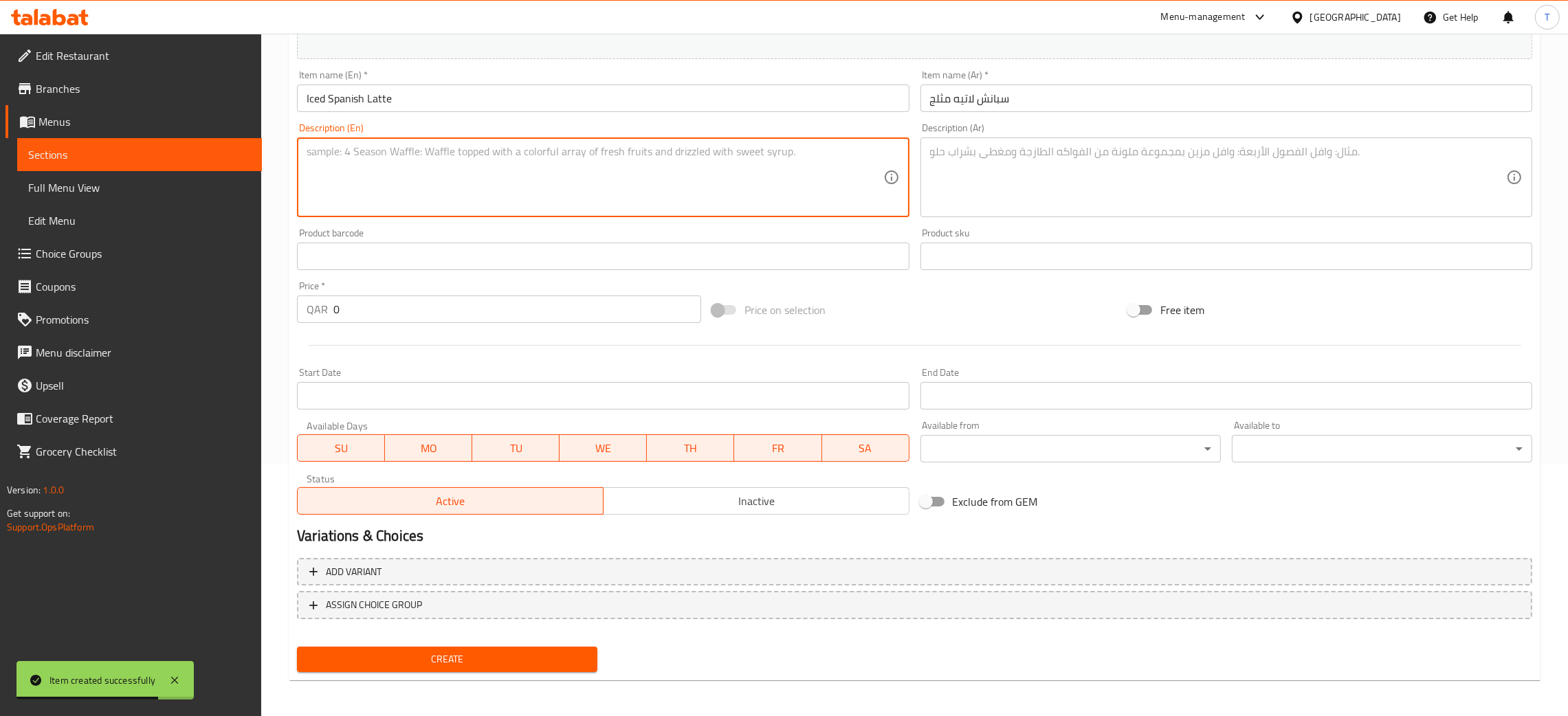
paste textarea "Sweetened milk and espresso over ice."
type textarea "Sweetened milk and espresso over ice"
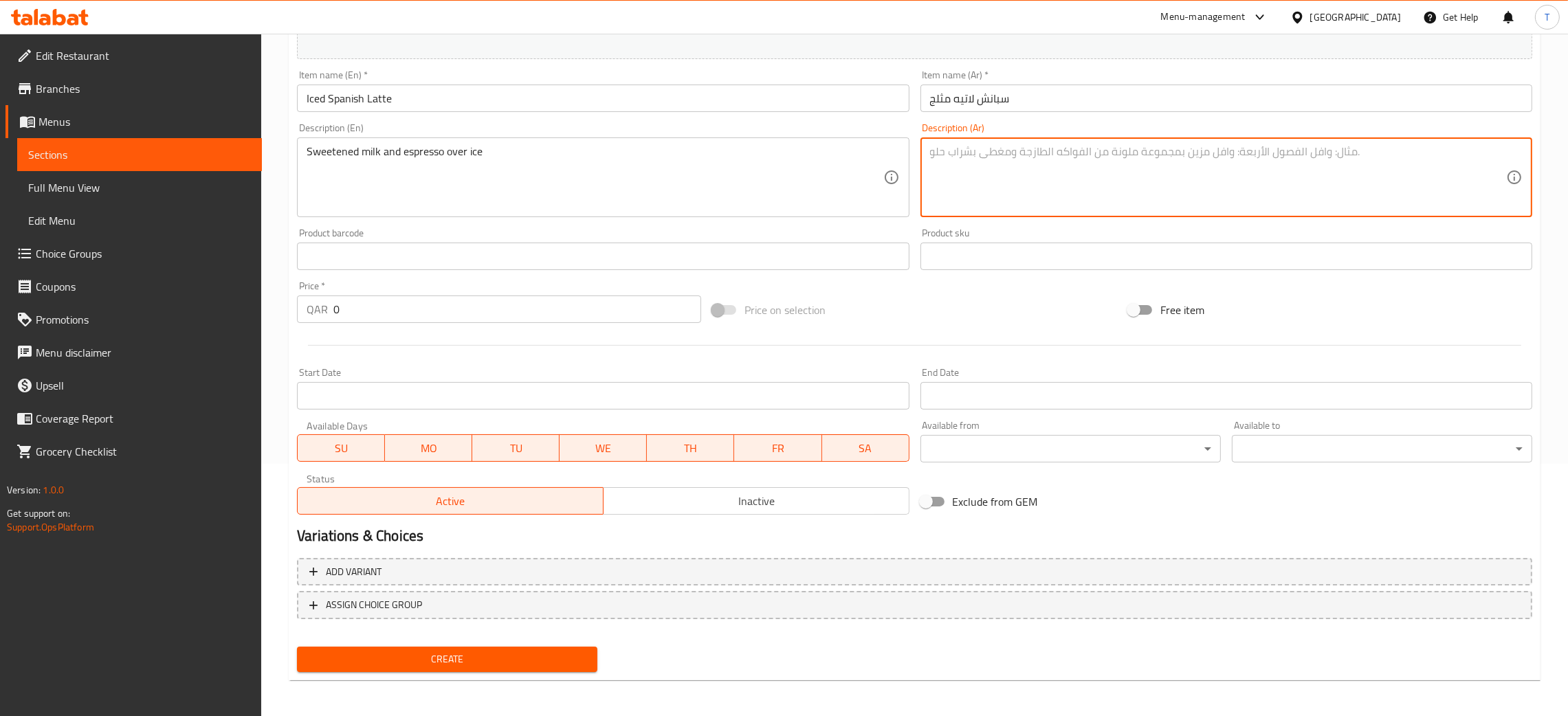
paste textarea "إسبرسو مع حليب محلى وثلج."
type textarea "إسبرسو مع حليب محلى وثلج"
click at [376, 317] on input "0" at bounding box center [517, 309] width 368 height 27
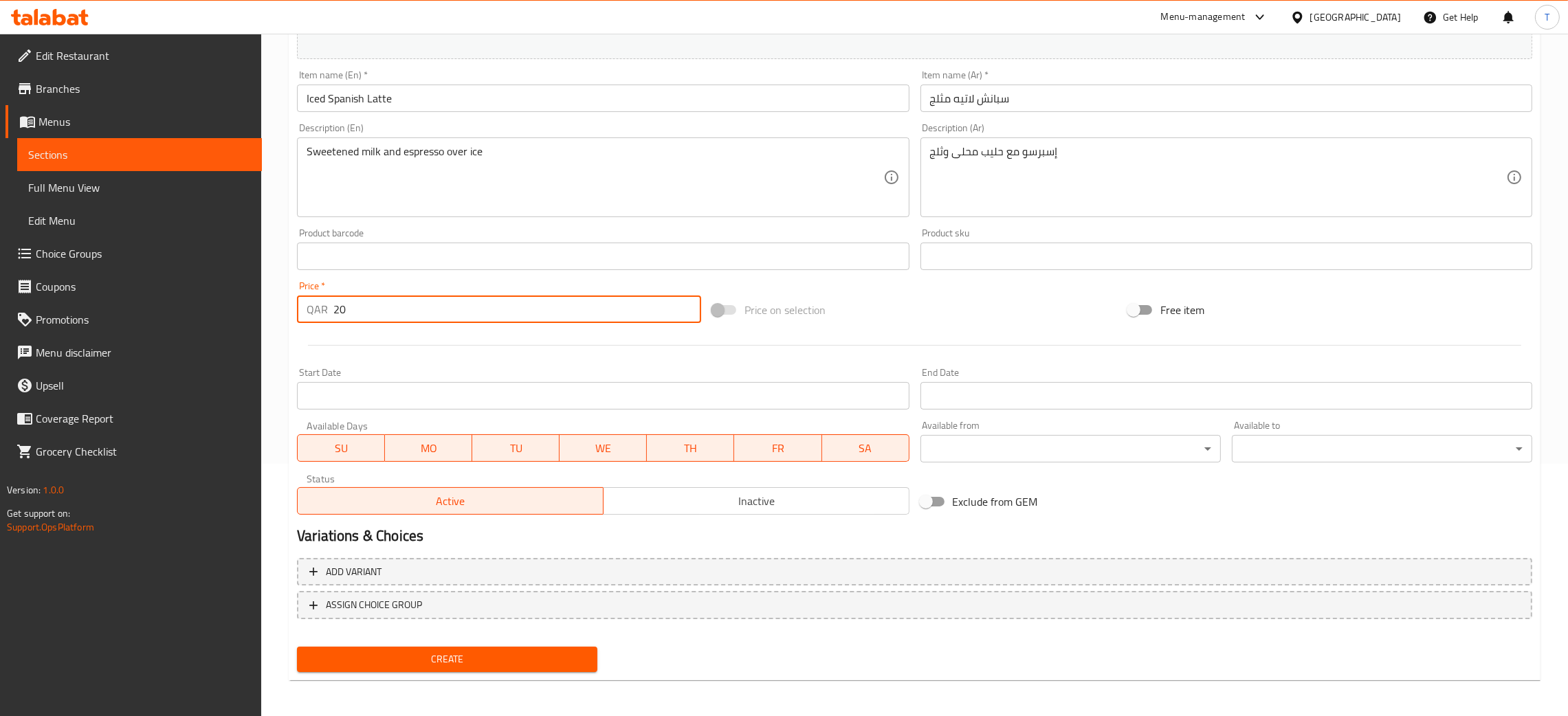
type input "20"
click at [427, 647] on button "Create" at bounding box center [447, 659] width 300 height 25
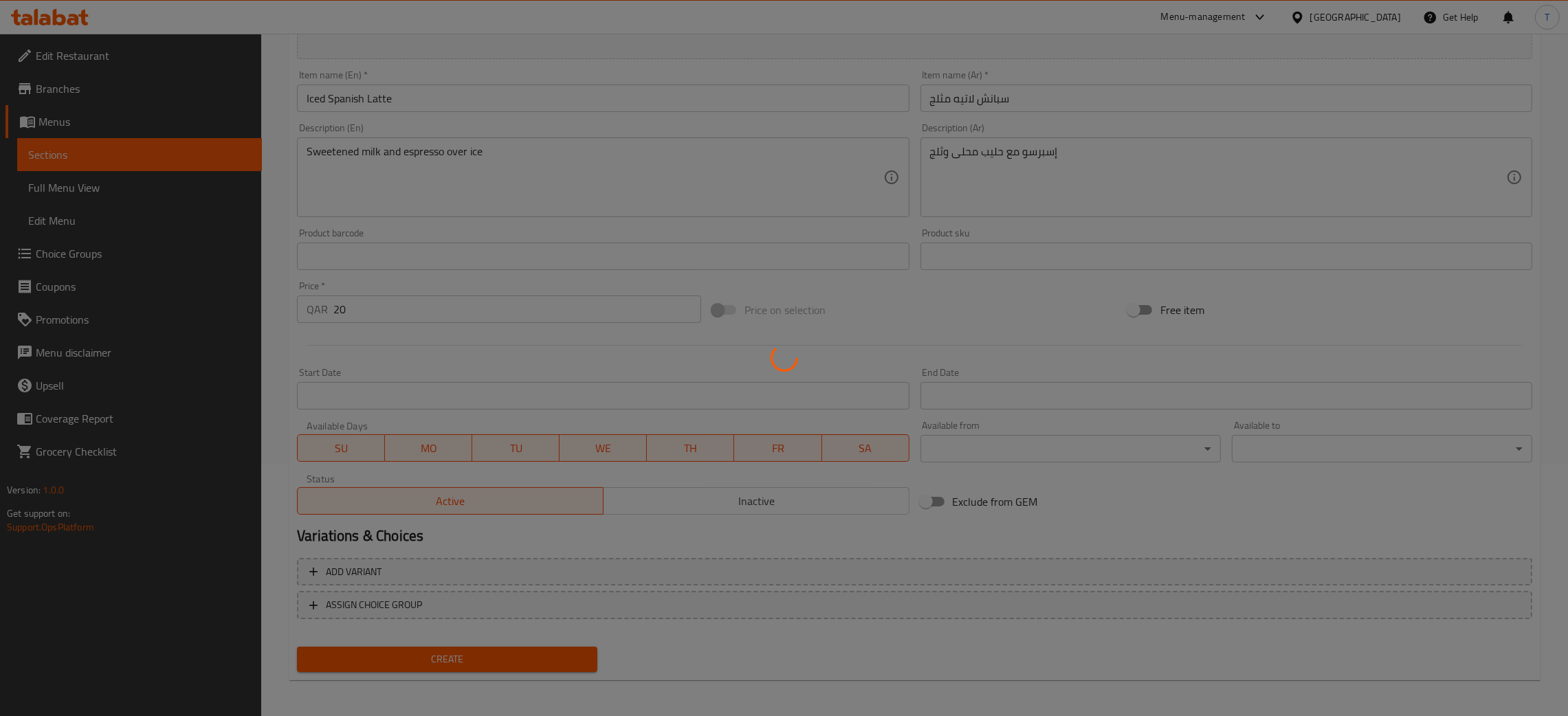
type input "0"
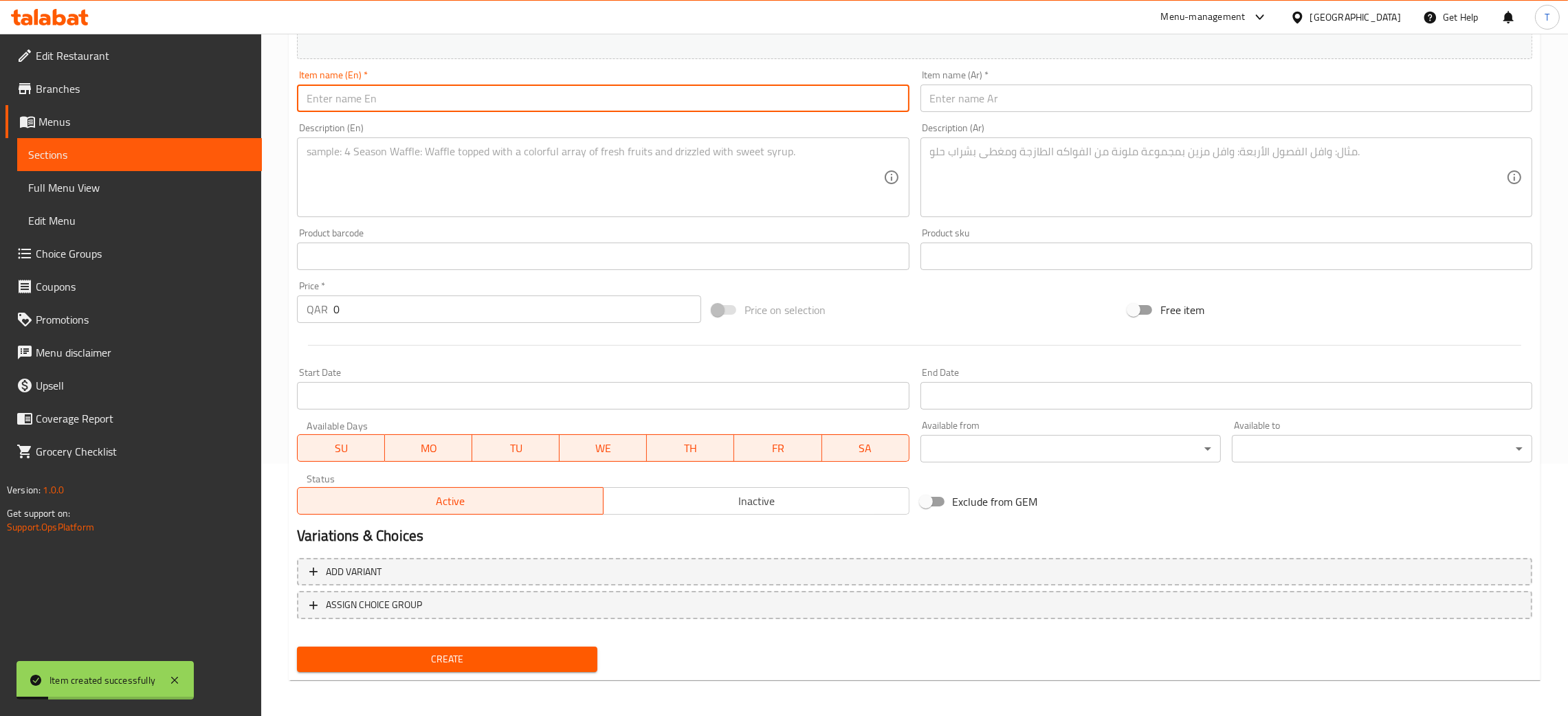
click at [406, 106] on input "text" at bounding box center [603, 98] width 612 height 27
paste input "Iced Caramel Latte"
type input "Iced Caramel Latte"
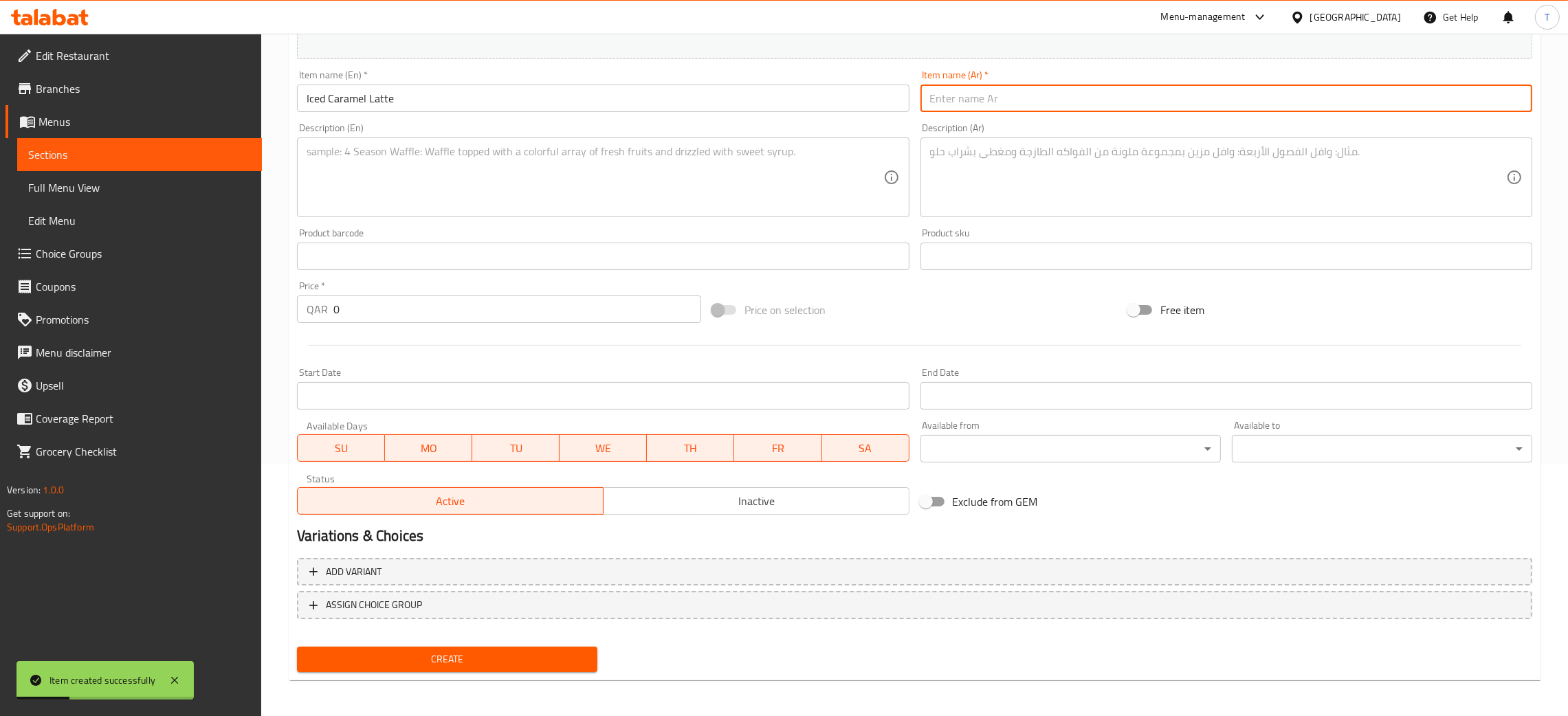
paste input "كاراميل لاتيه مثلج"
type input "كاراميل لاتيه مثلج"
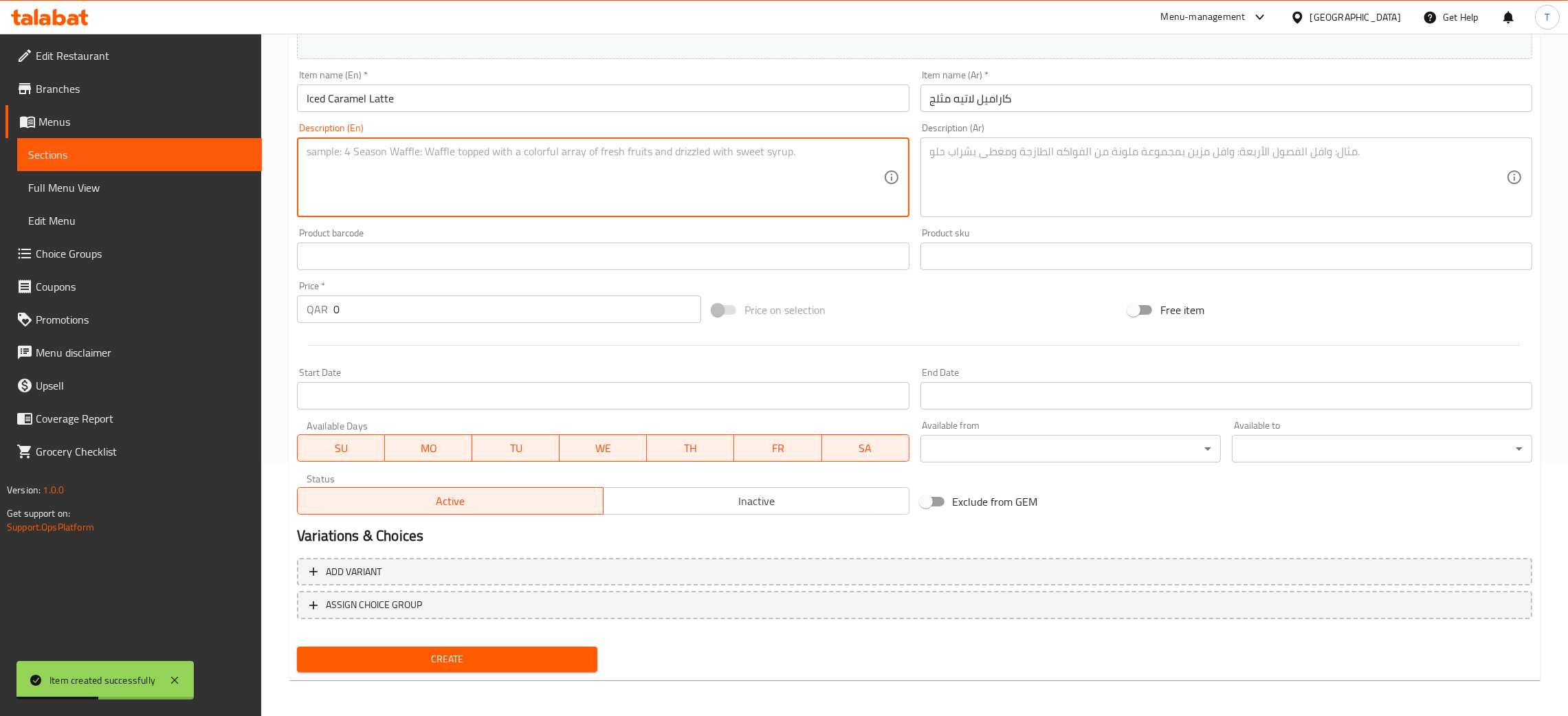
paste textarea "Latte with sweet caramel over ice."
type textarea "Latte with sweet caramel over ice"
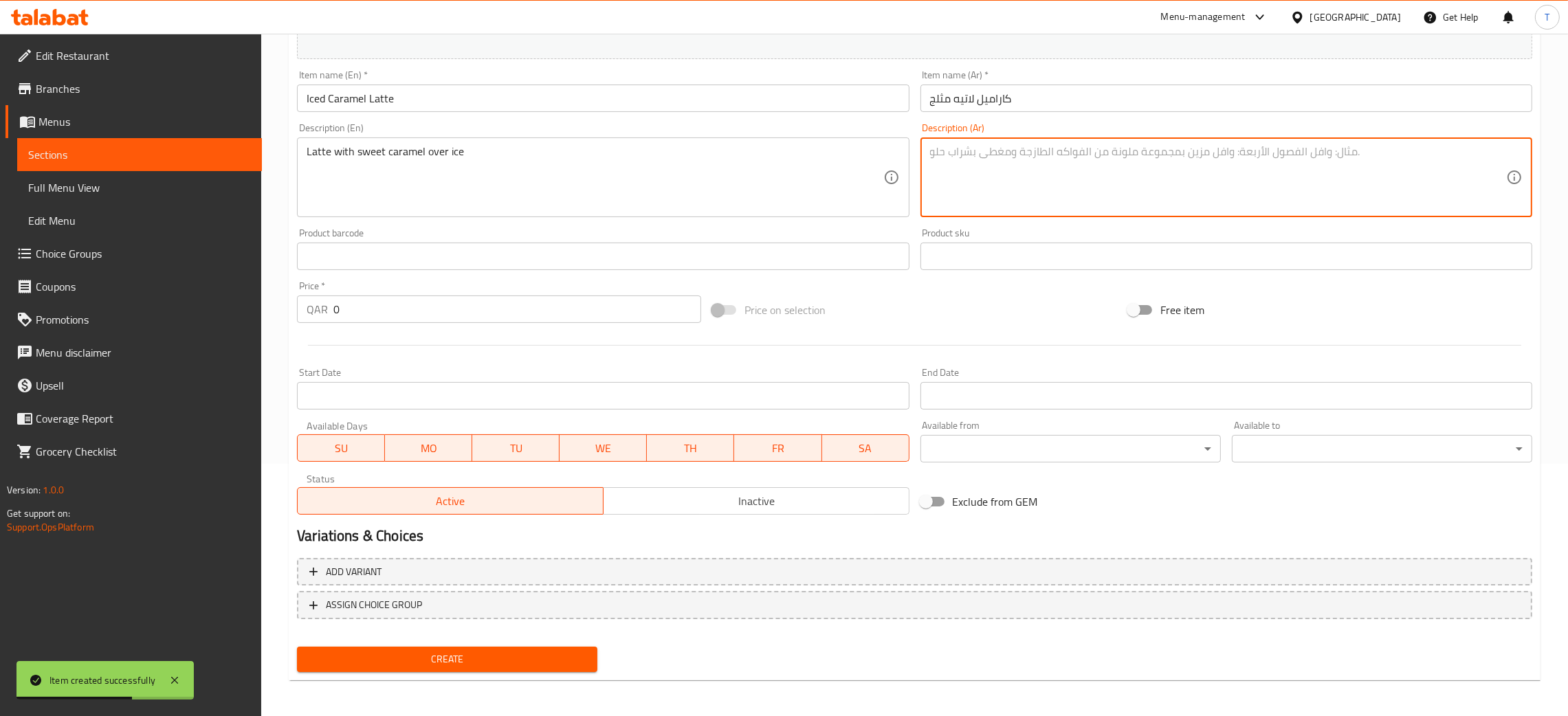
paste textarea "لاتيه بالكراميل مع الثلج"
type textarea "لاتيه بالكراميل مع الثلج"
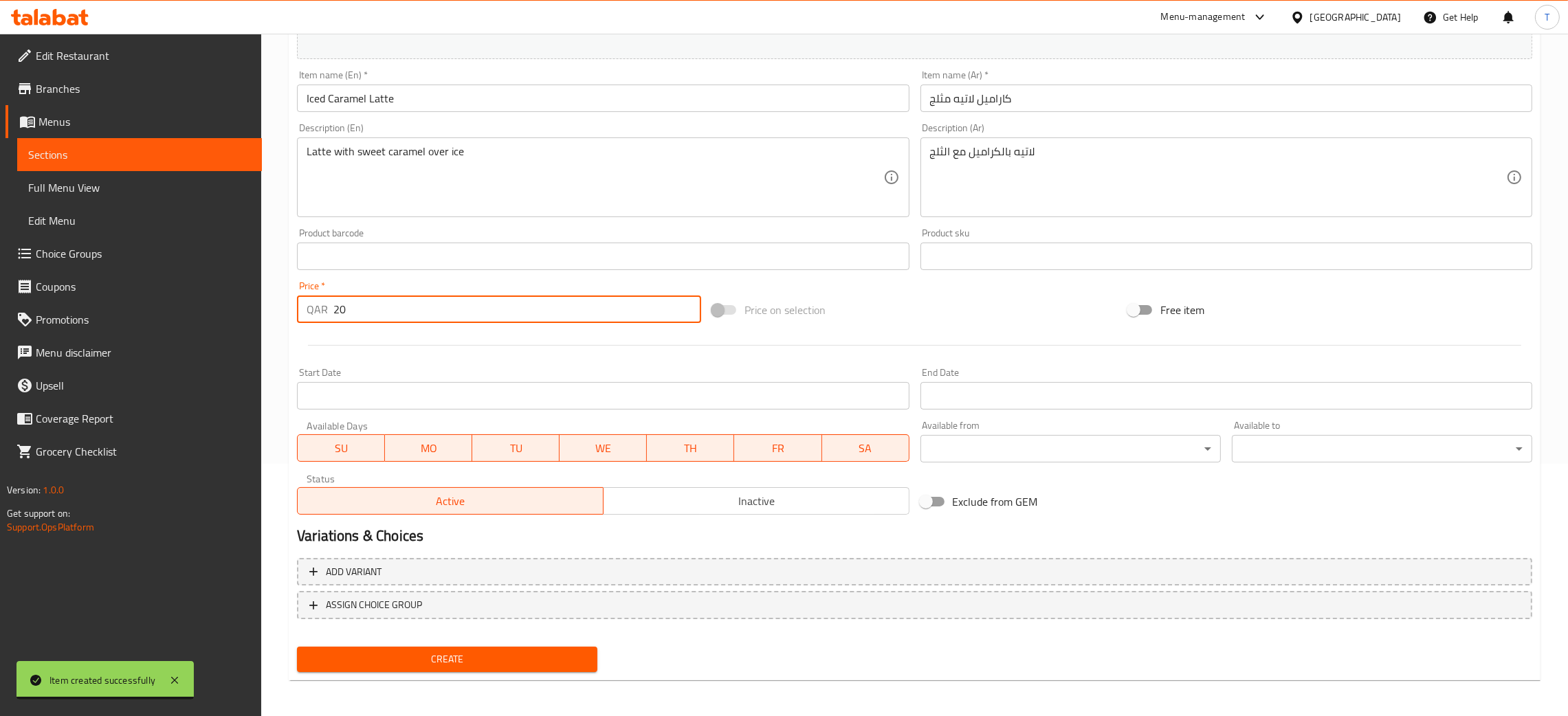
type input "20"
click at [575, 341] on div at bounding box center [914, 344] width 1246 height 33
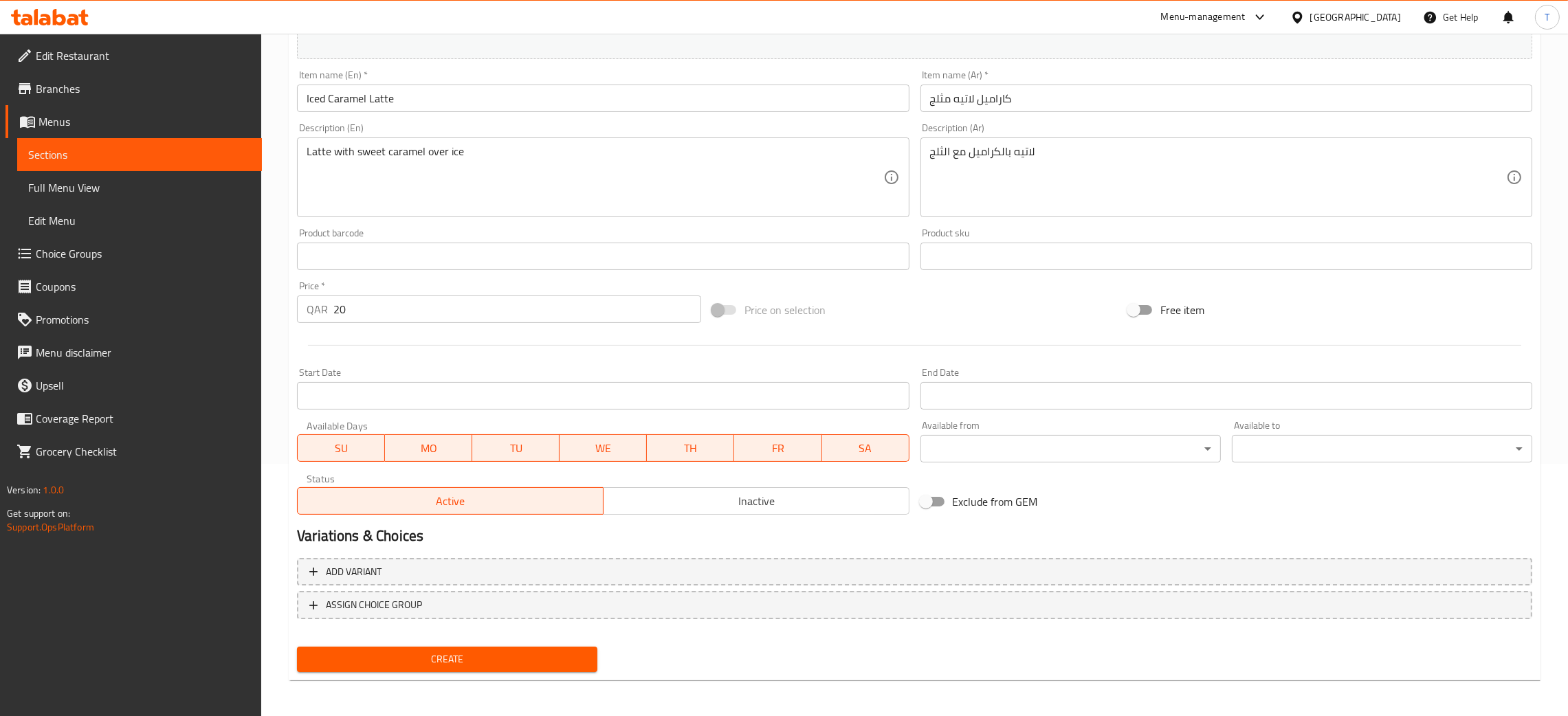
click at [506, 650] on span "Create" at bounding box center [447, 658] width 279 height 17
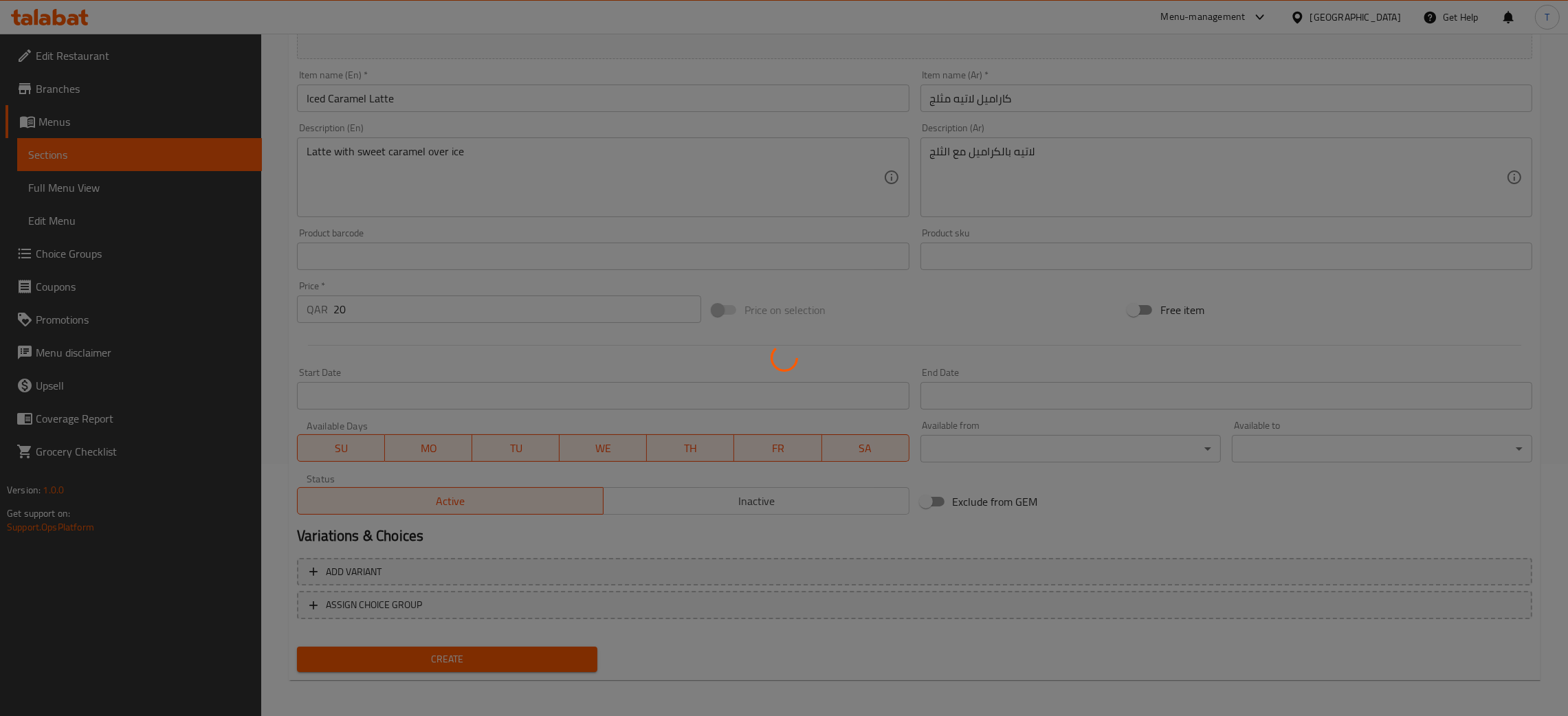
type input "0"
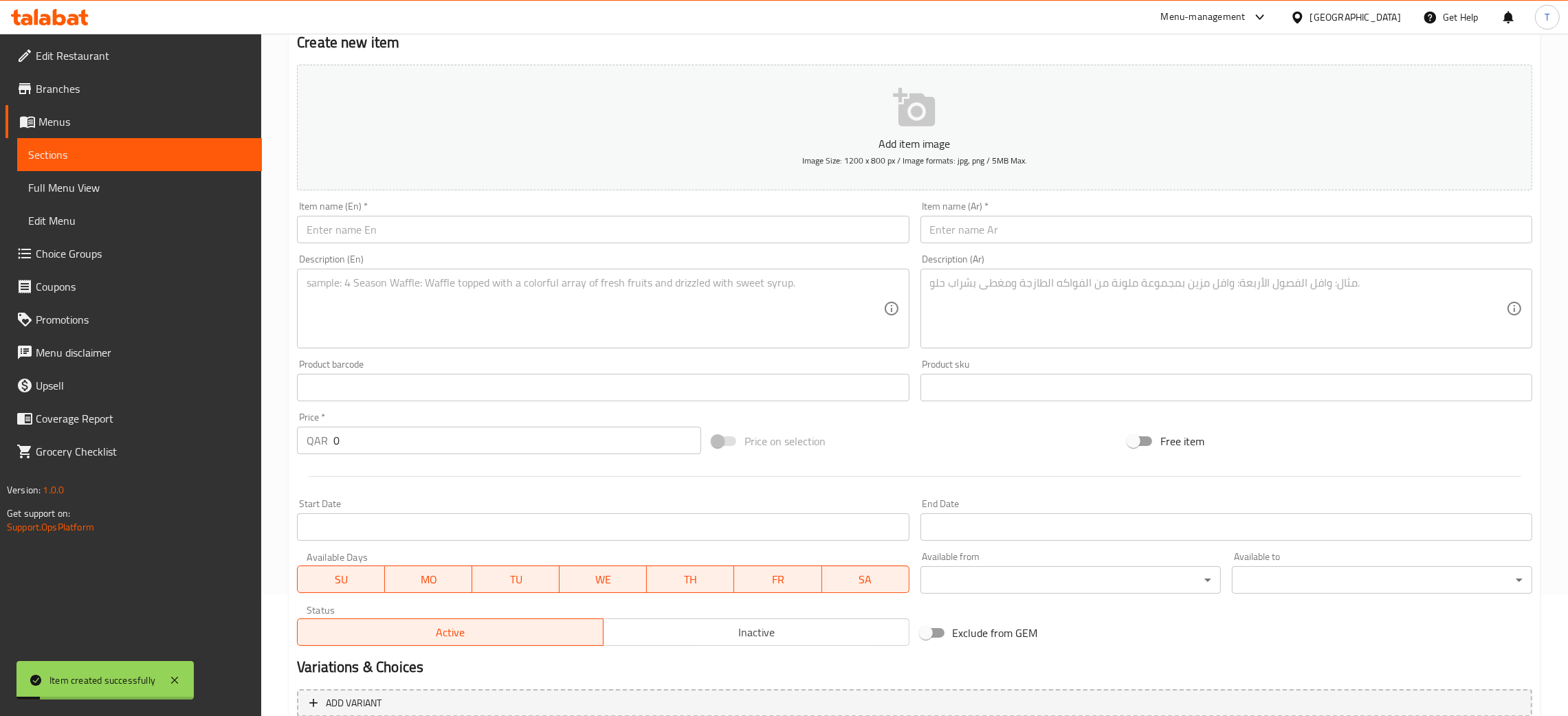
scroll to position [0, 0]
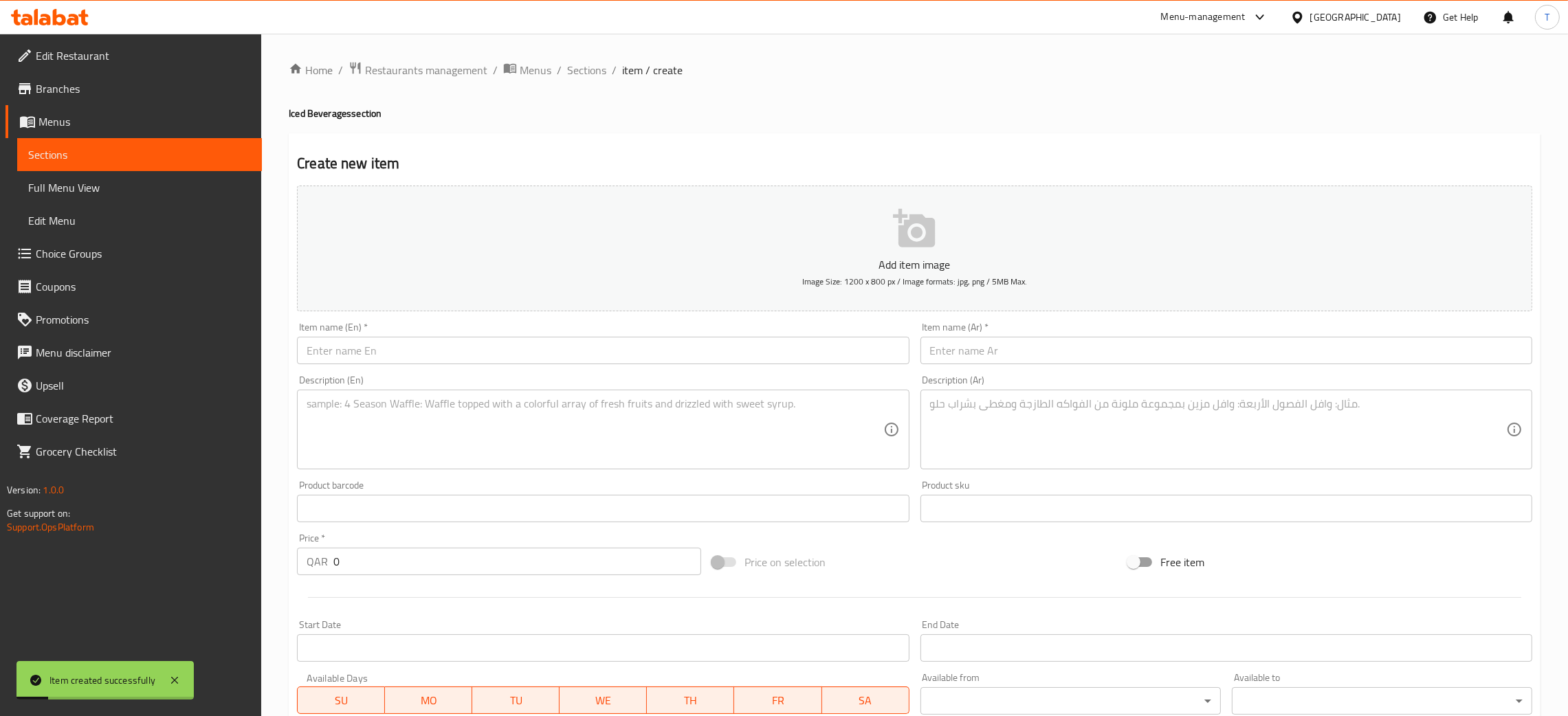
click at [356, 360] on input "text" at bounding box center [603, 350] width 612 height 27
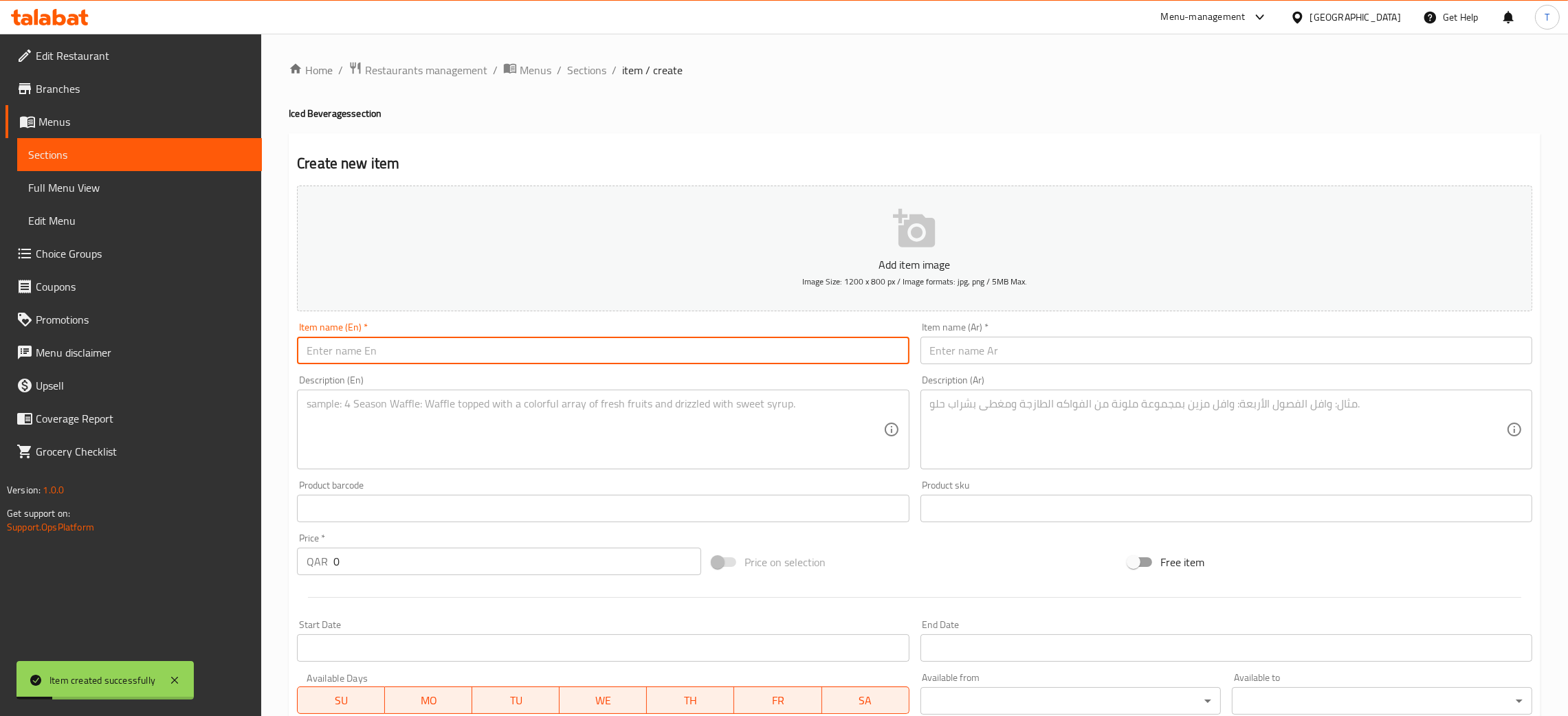
paste input "Iced Mocha"
type input "Iced Mocha"
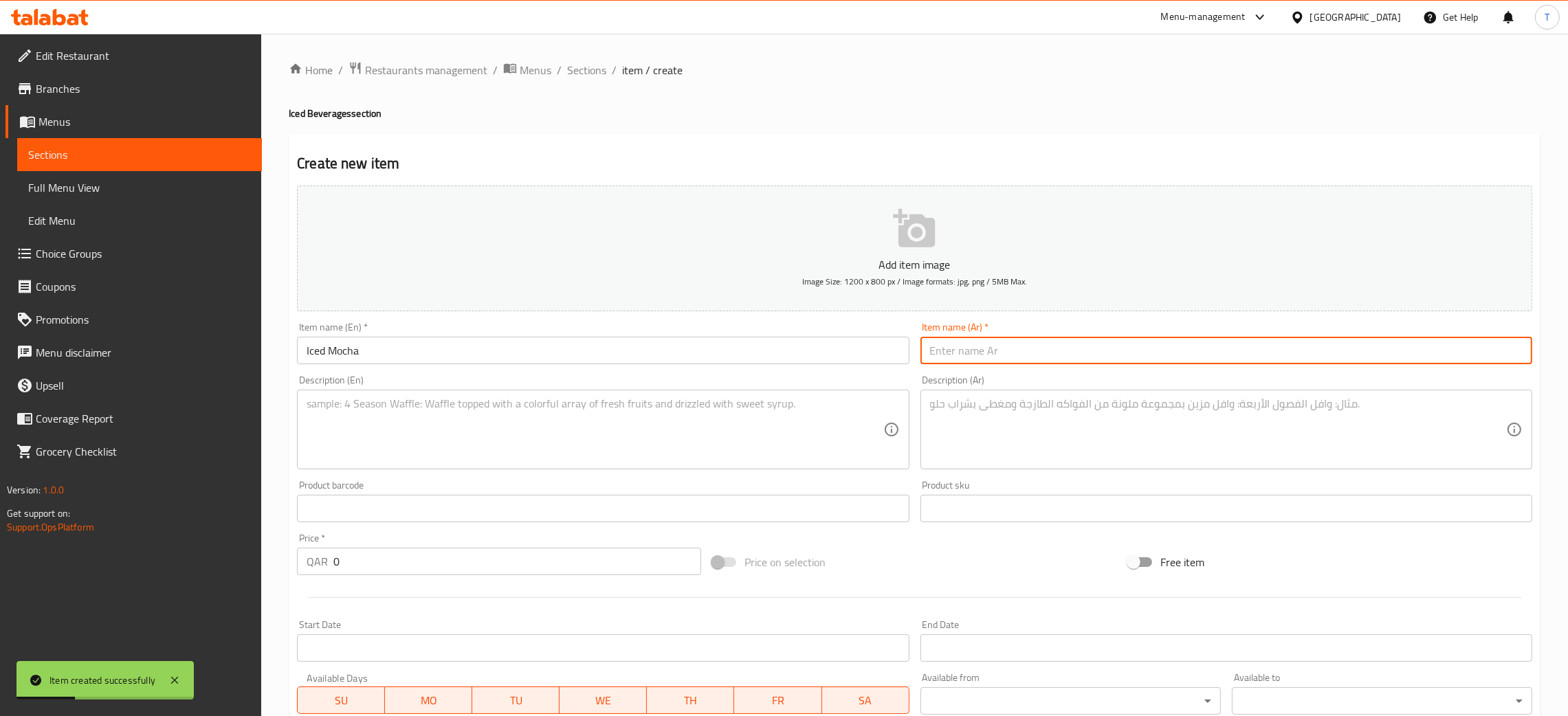
paste input "موكا مثلجة"
type input "موكا مثلجة"
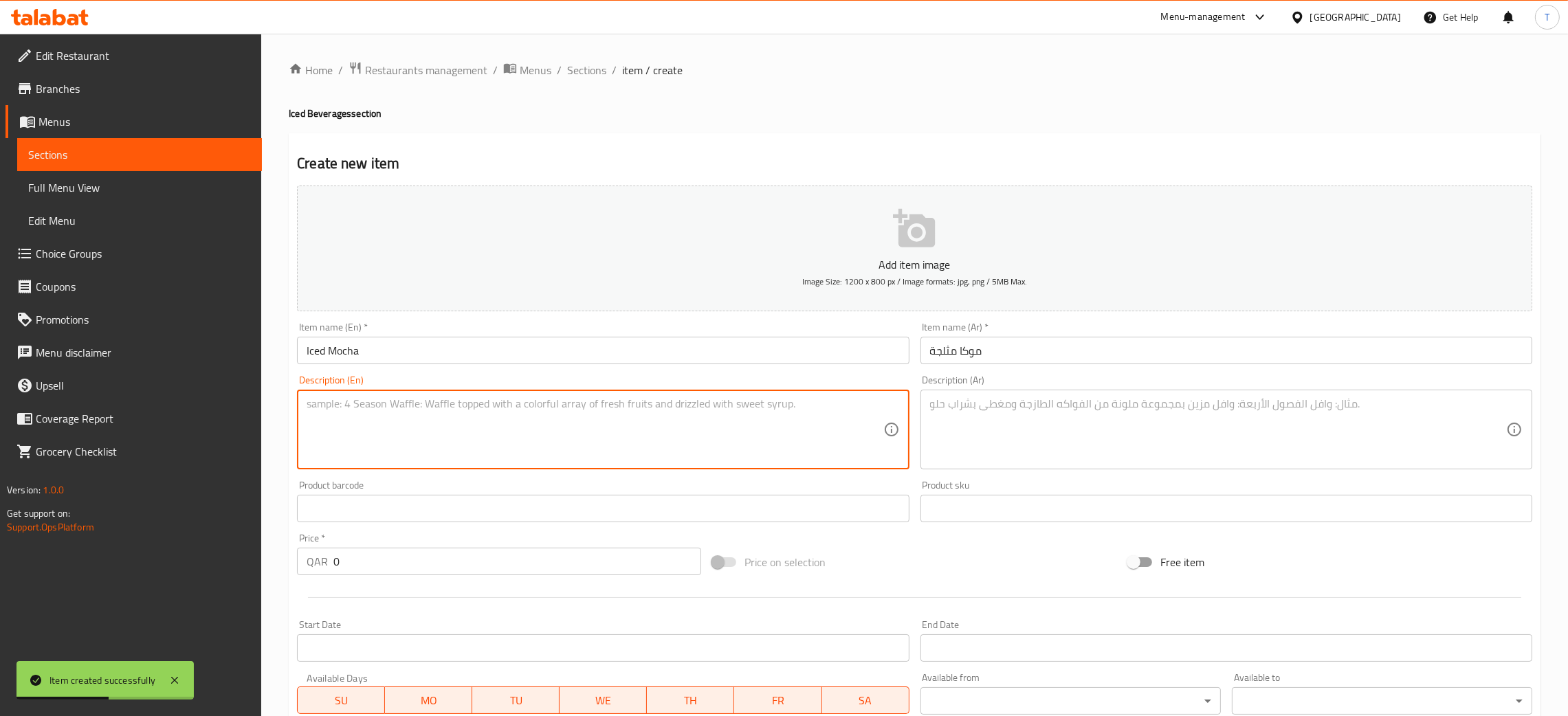
paste textarea "Espresso, chocolate, and milk on ice."
type textarea "Espresso, chocolate, and milk on ice"
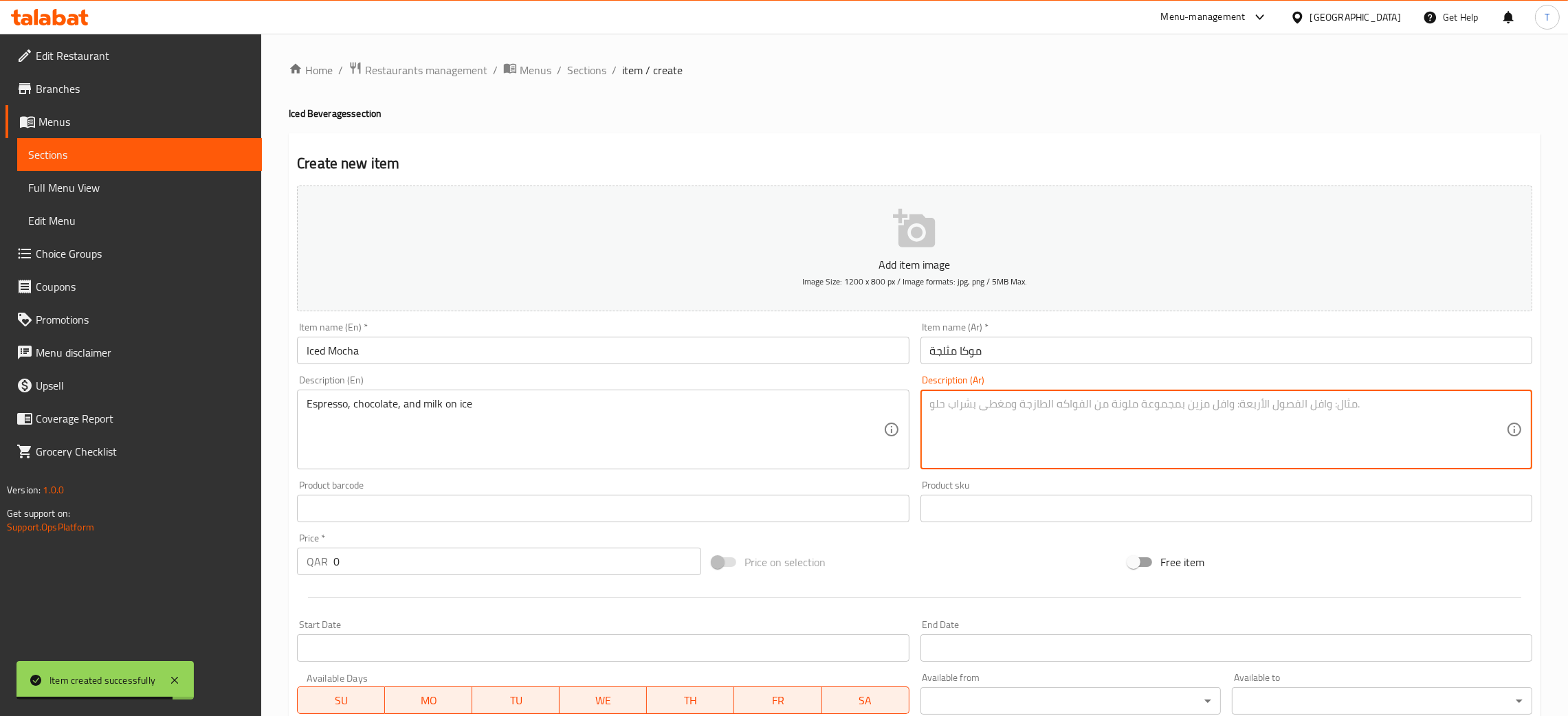
paste textarea "إسبرسو مع شوكولاتة وحليب و الثلج."
type textarea "إسبرسو مع شوكولاتة وحليب و الثلج"
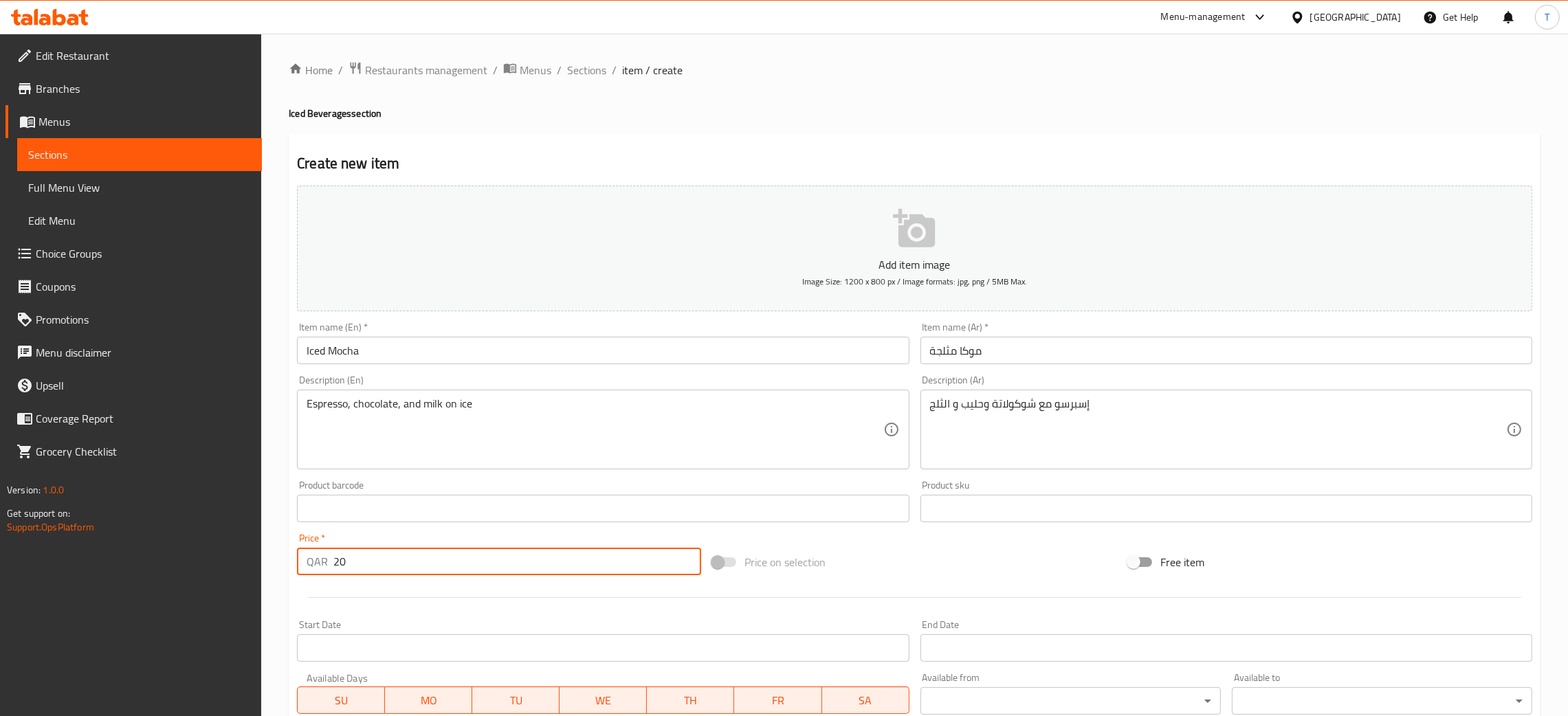
type input "20"
click at [997, 564] on div "Price on selection" at bounding box center [914, 562] width 415 height 37
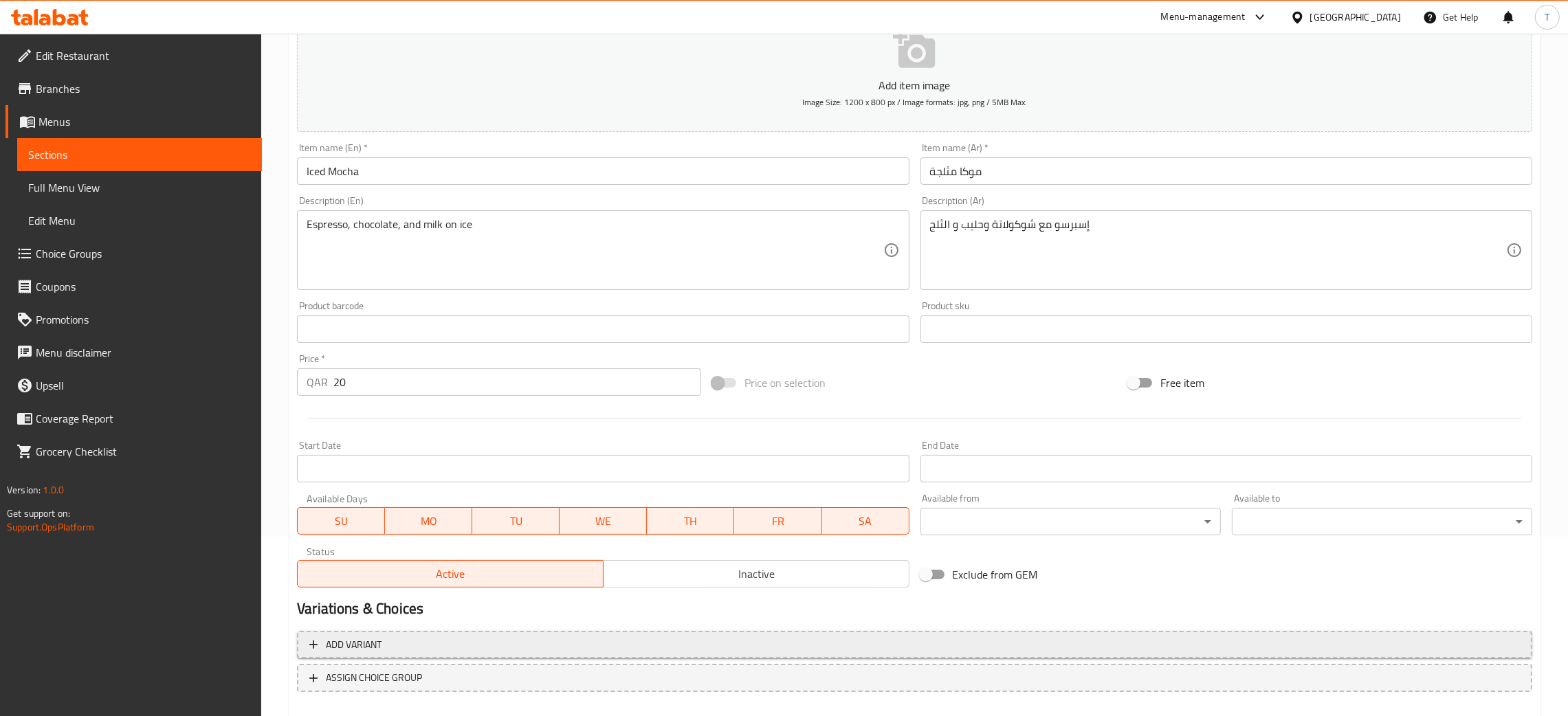
scroll to position [252, 0]
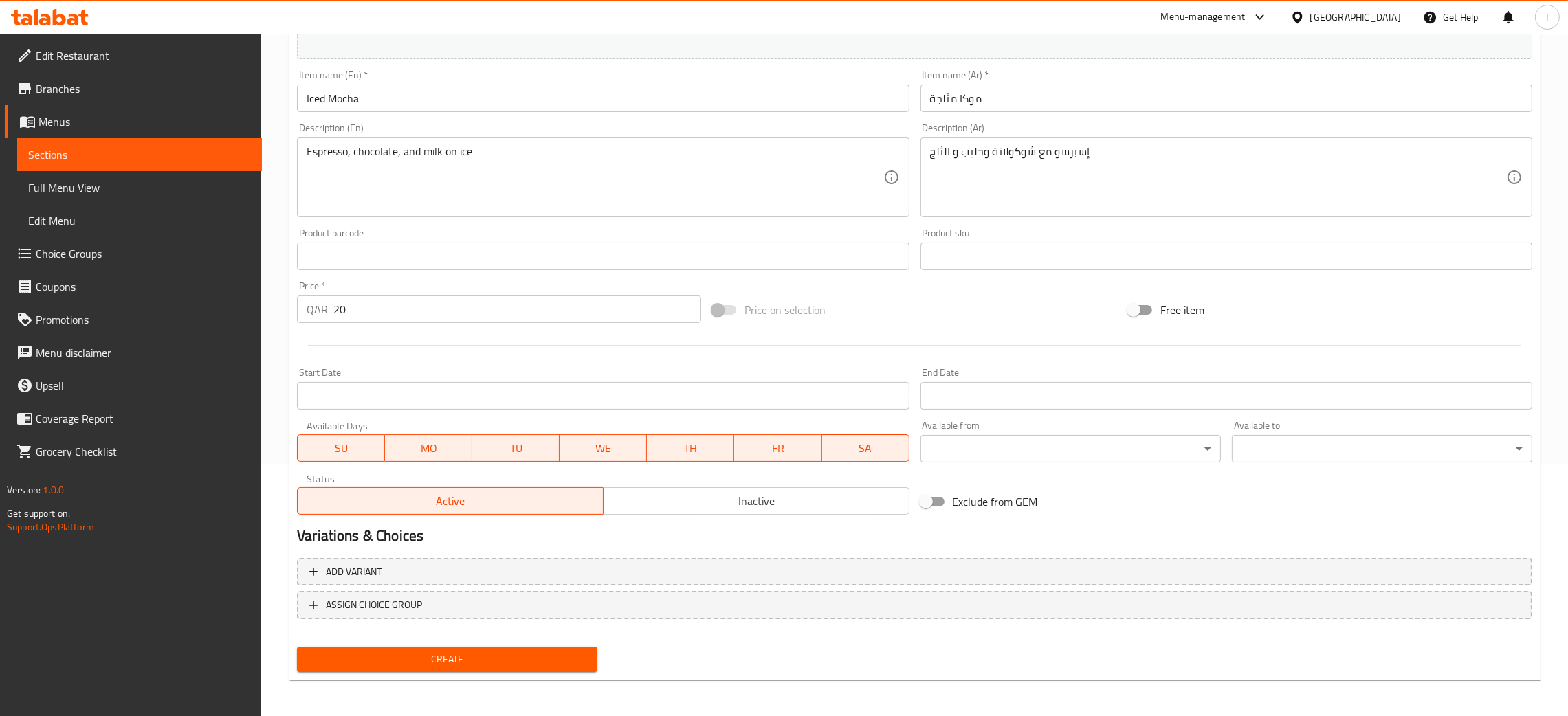
click at [440, 653] on span "Create" at bounding box center [447, 658] width 279 height 17
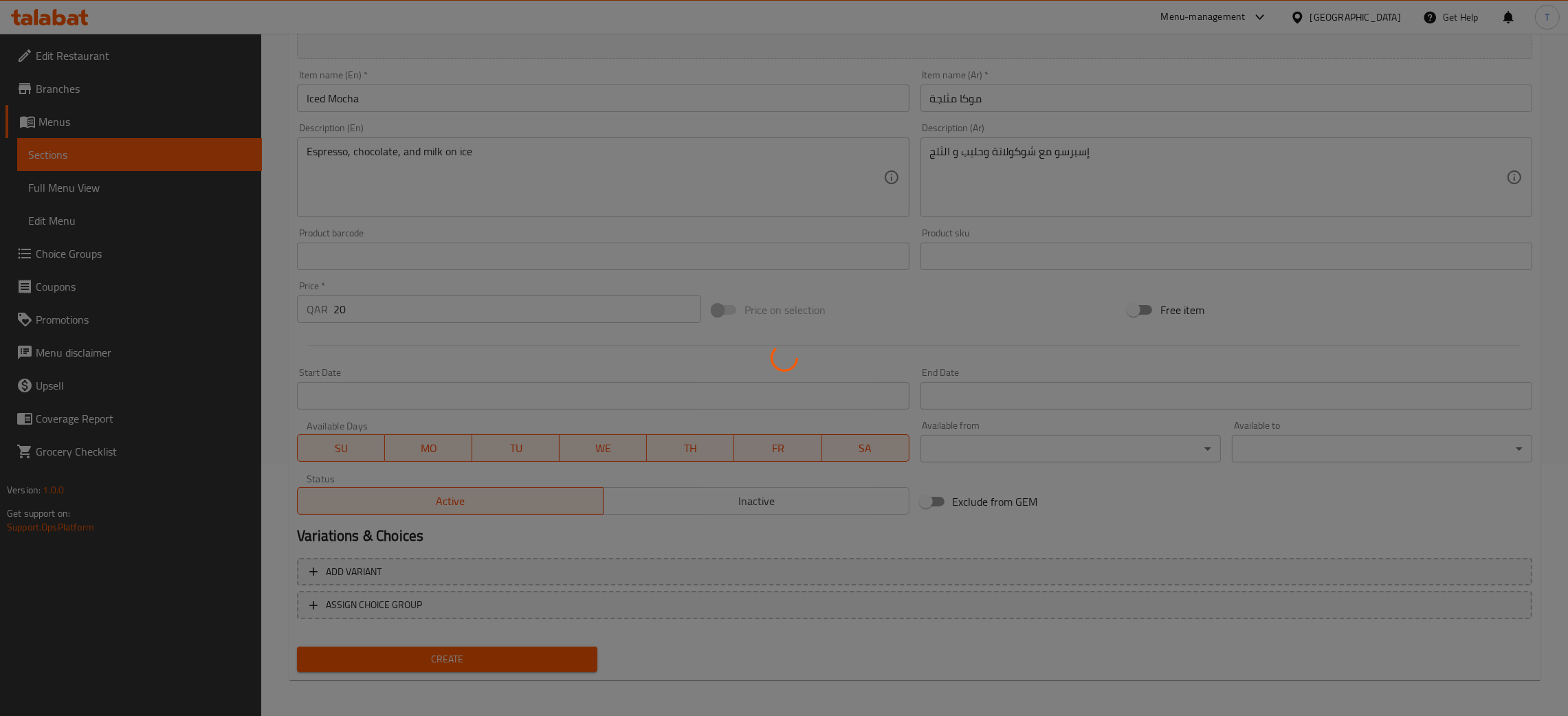
type input "0"
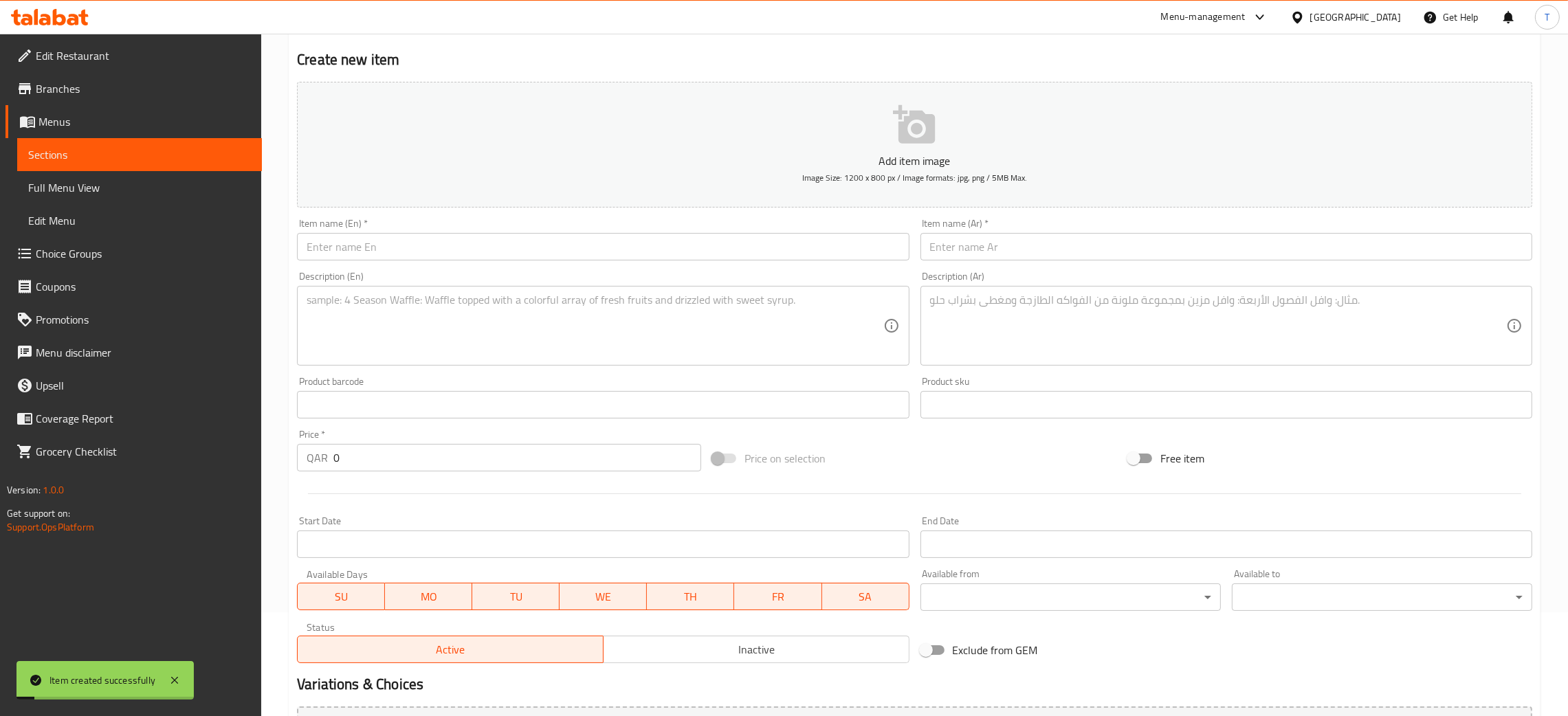
scroll to position [0, 0]
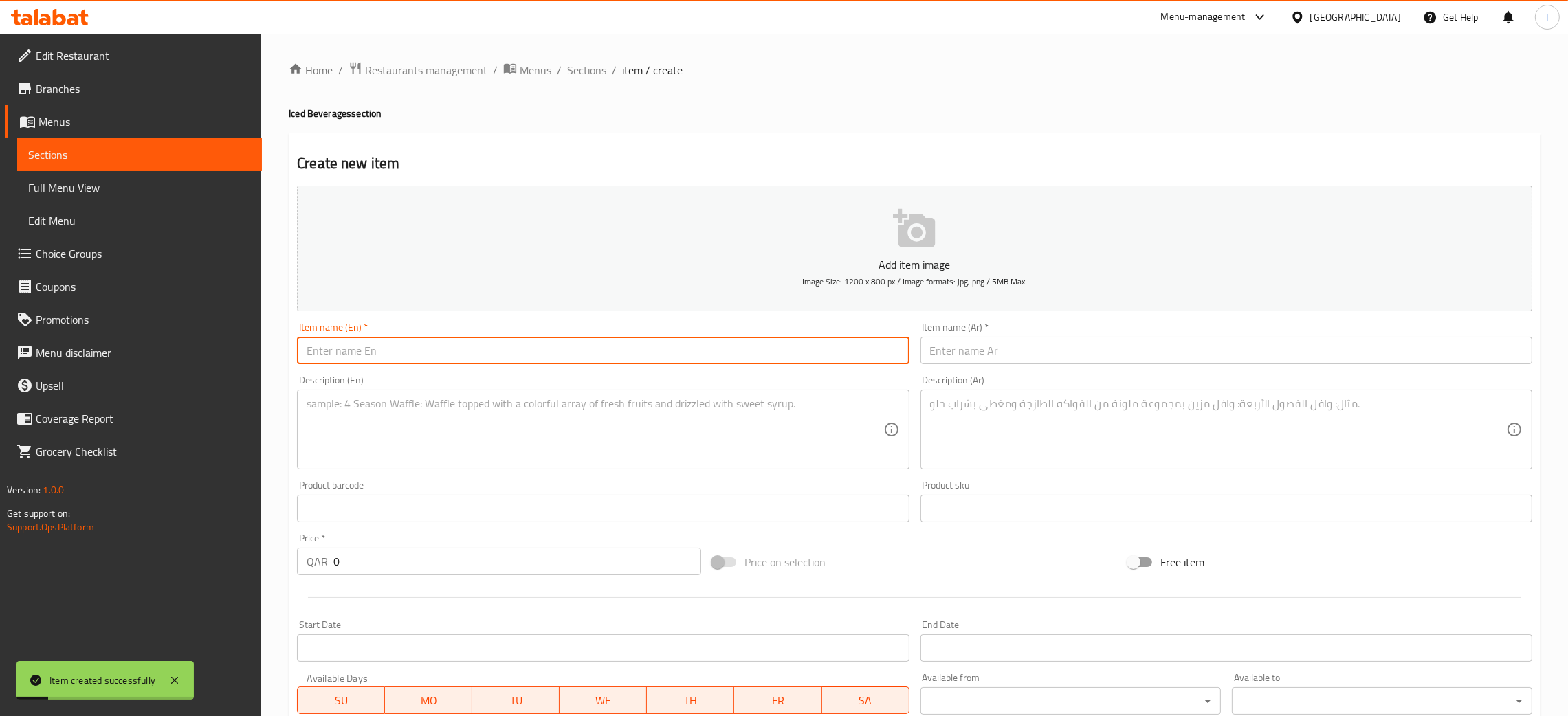
click at [464, 363] on input "text" at bounding box center [603, 350] width 612 height 27
paste input "Iced Coconut Latte"
type input "Iced Coconut Latte"
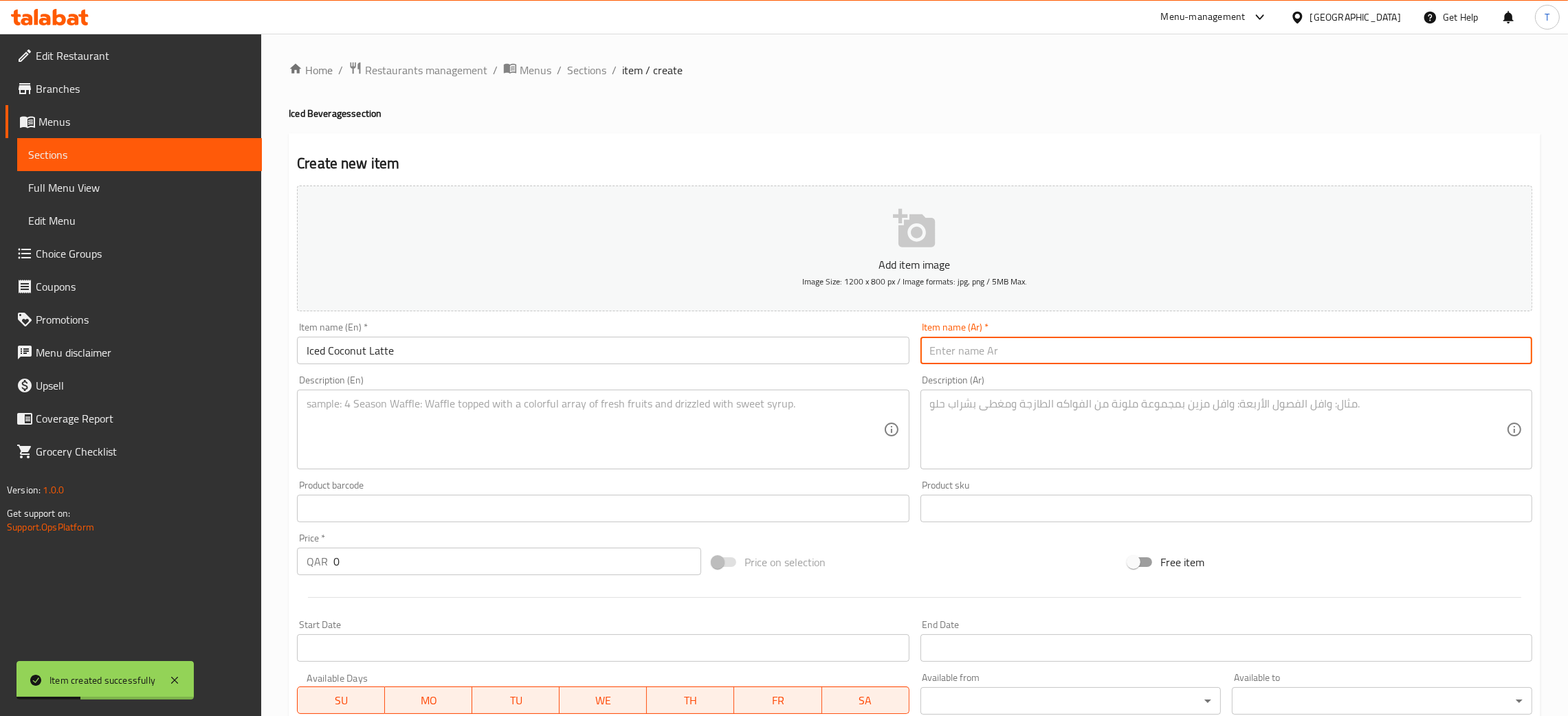
paste input "لاتيه جوز الهند مثلج"
type input "لاتيه جوز الهند مثلج"
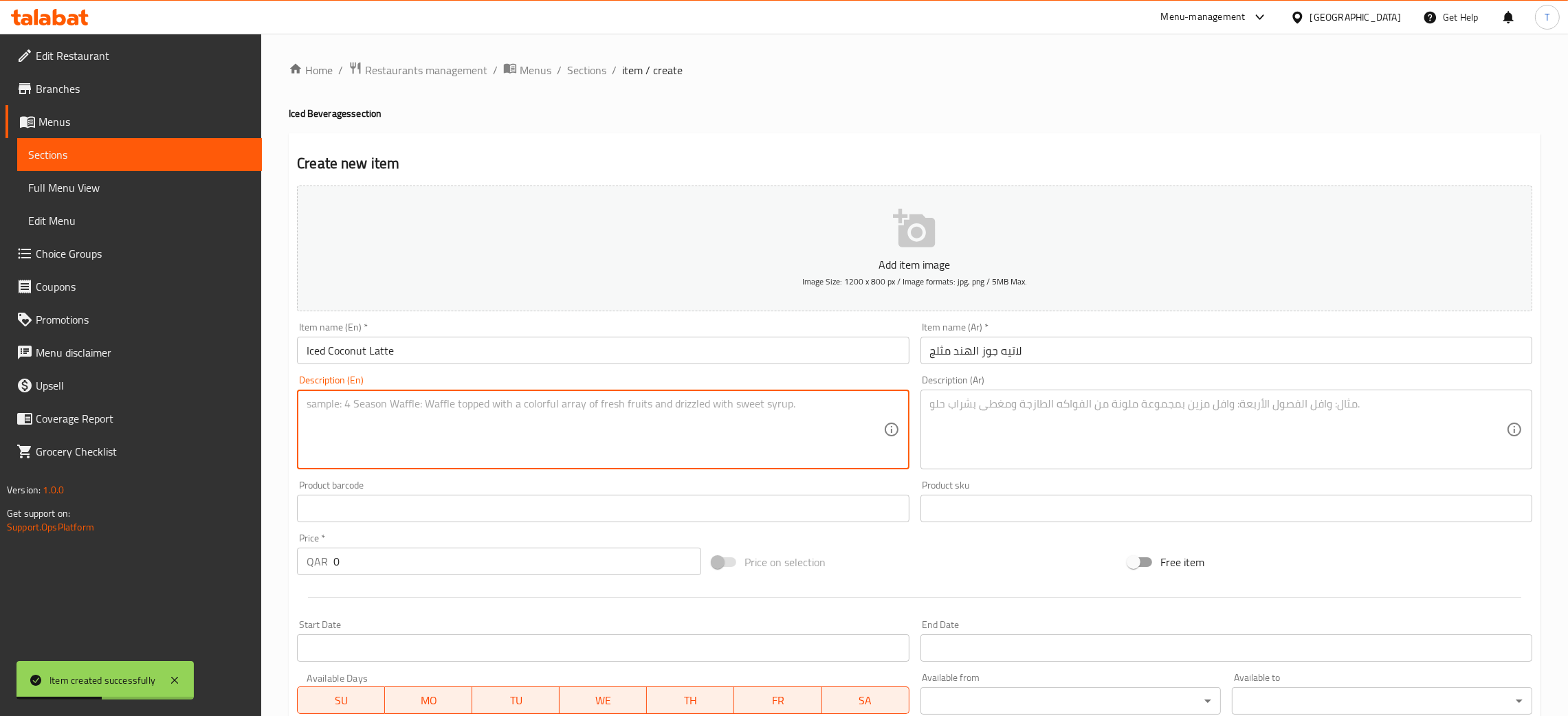
paste textarea "Latte with coconut flavor over ice."
type textarea "Latte with coconut flavor over ice"
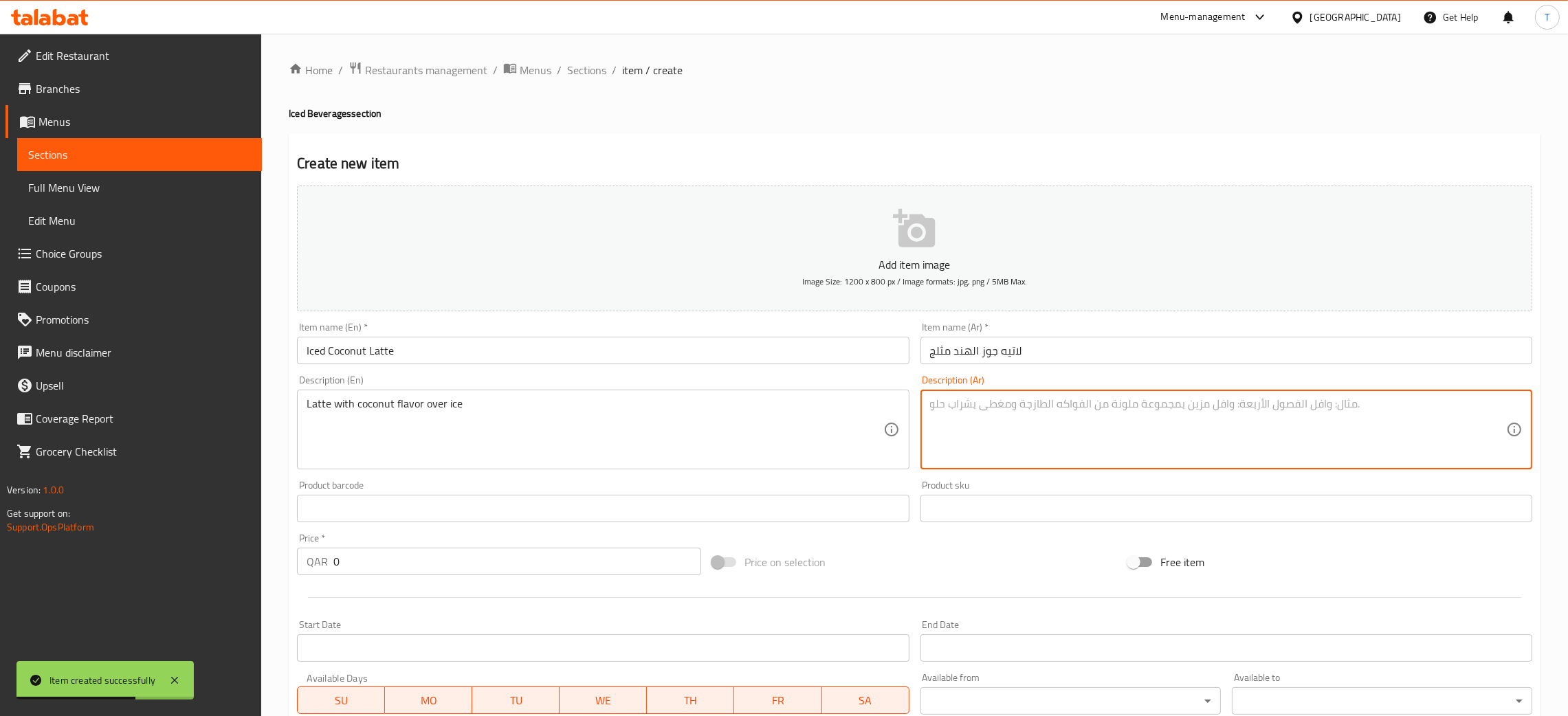
paste textarea "لاتيه بجوز الهند مع الثلج"
type textarea "لاتيه بجوز الهند مع الثلج"
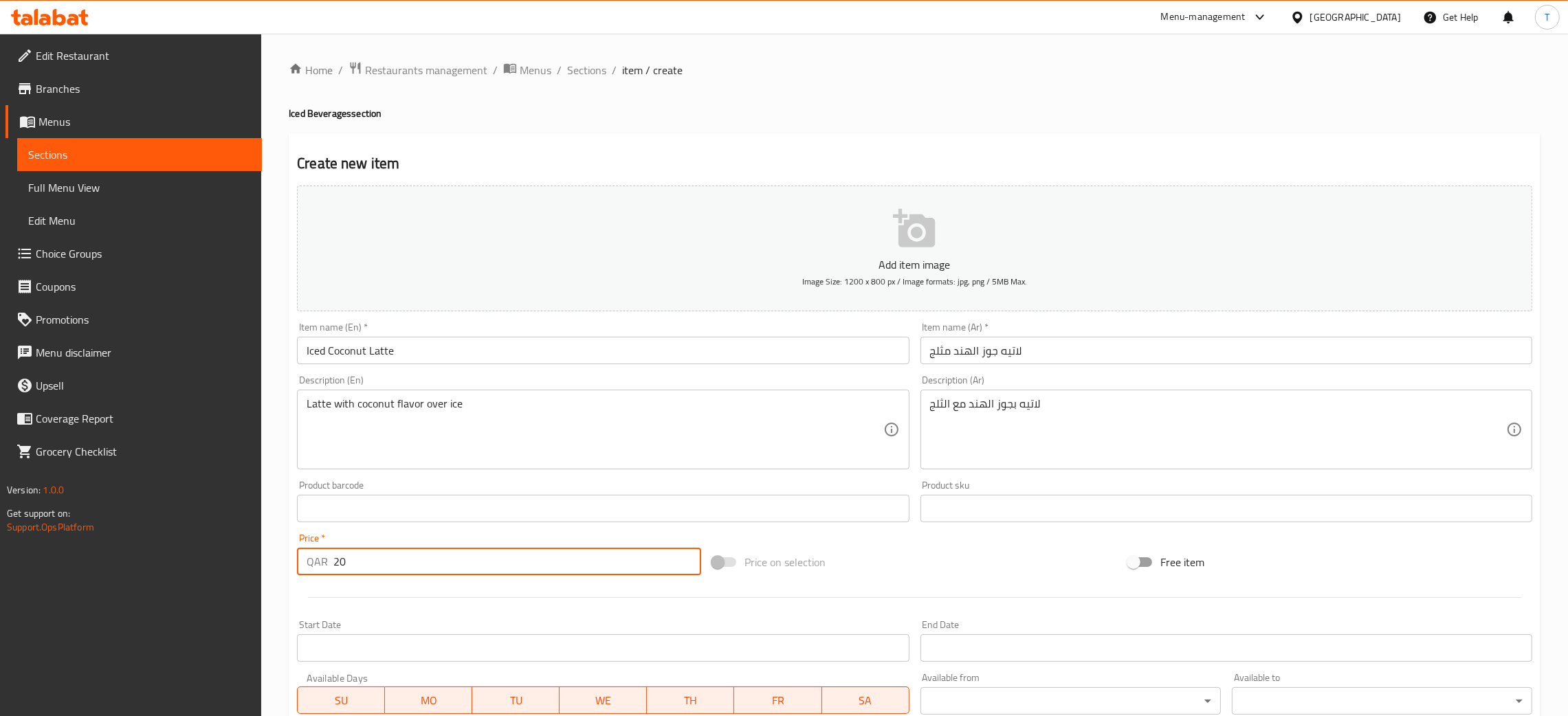
type input "20"
click at [818, 558] on span "Price on selection" at bounding box center [785, 562] width 81 height 16
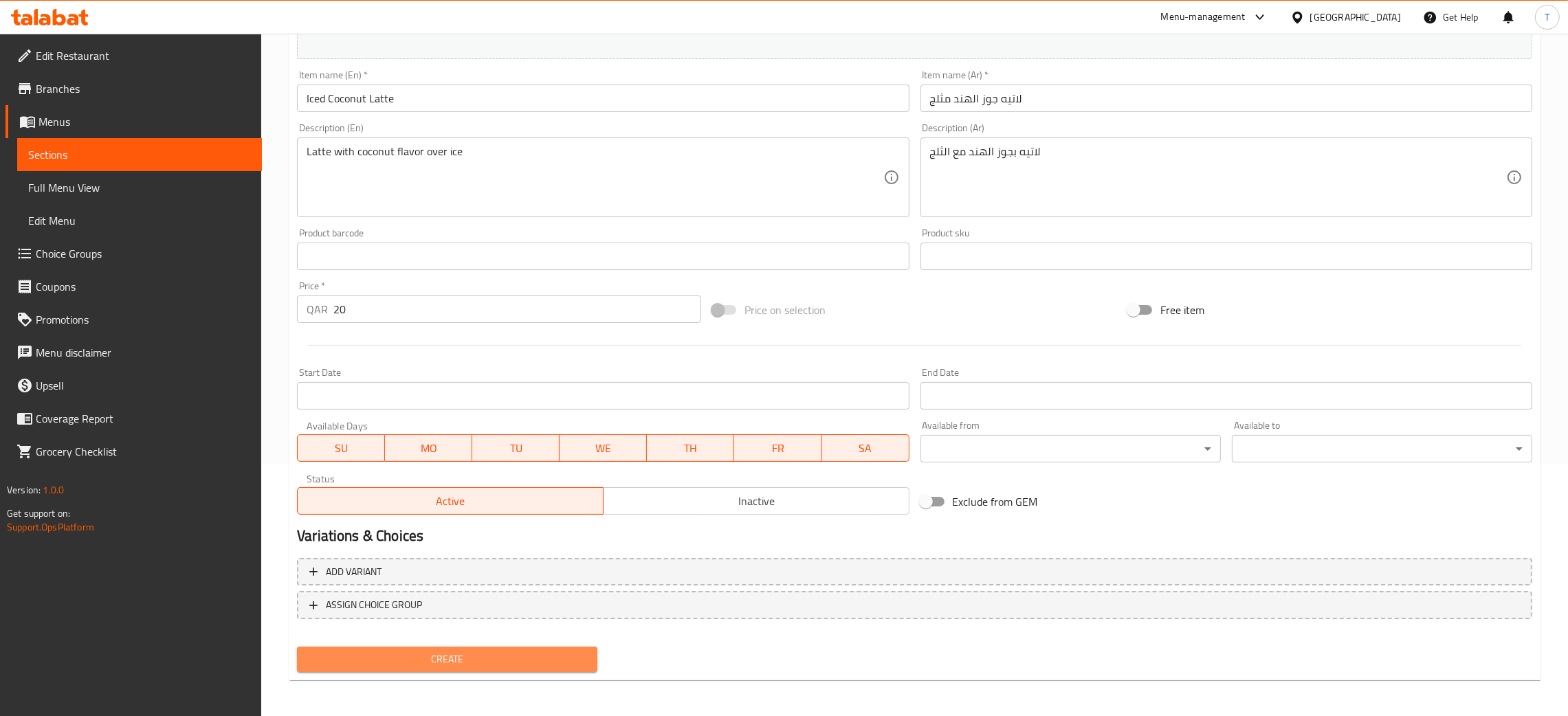
click at [385, 658] on span "Create" at bounding box center [447, 658] width 279 height 17
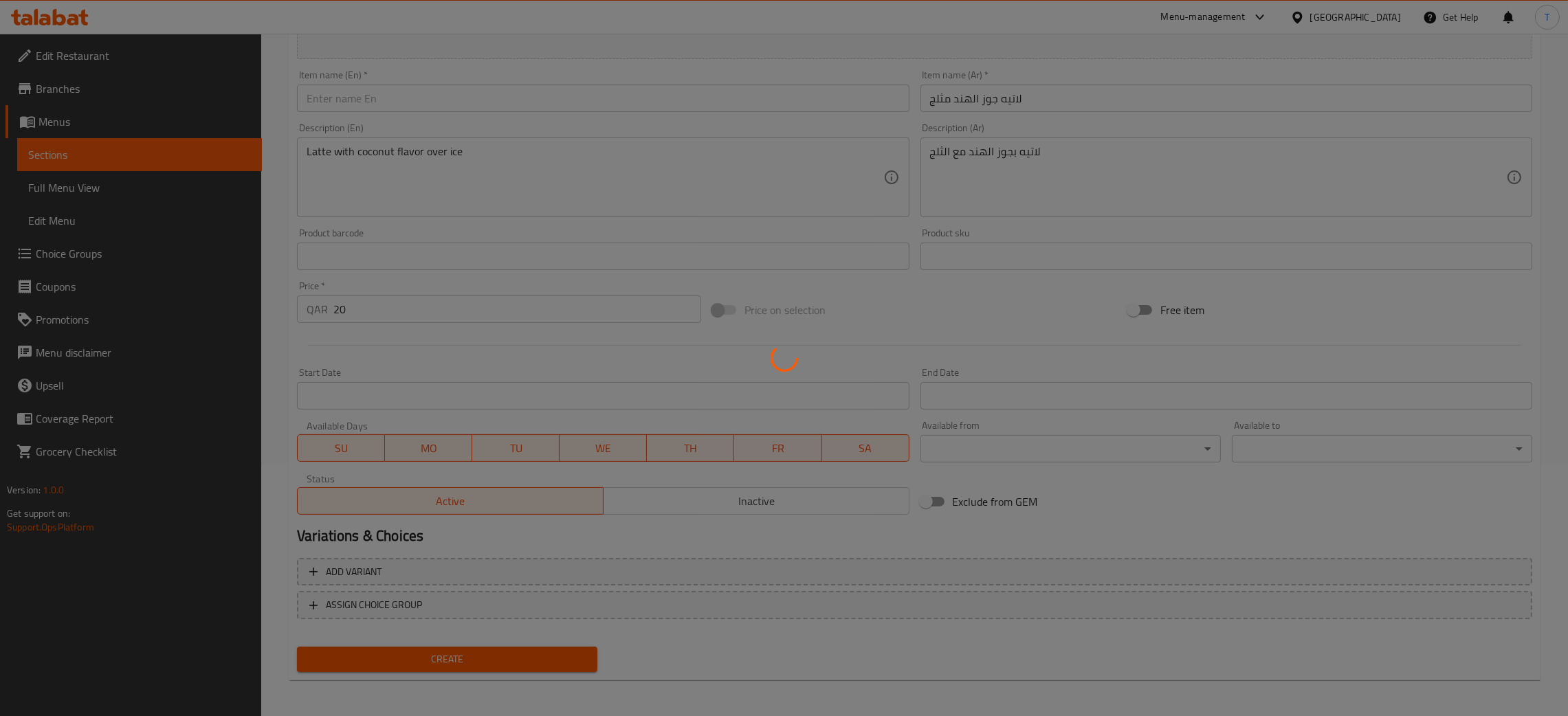
type input "0"
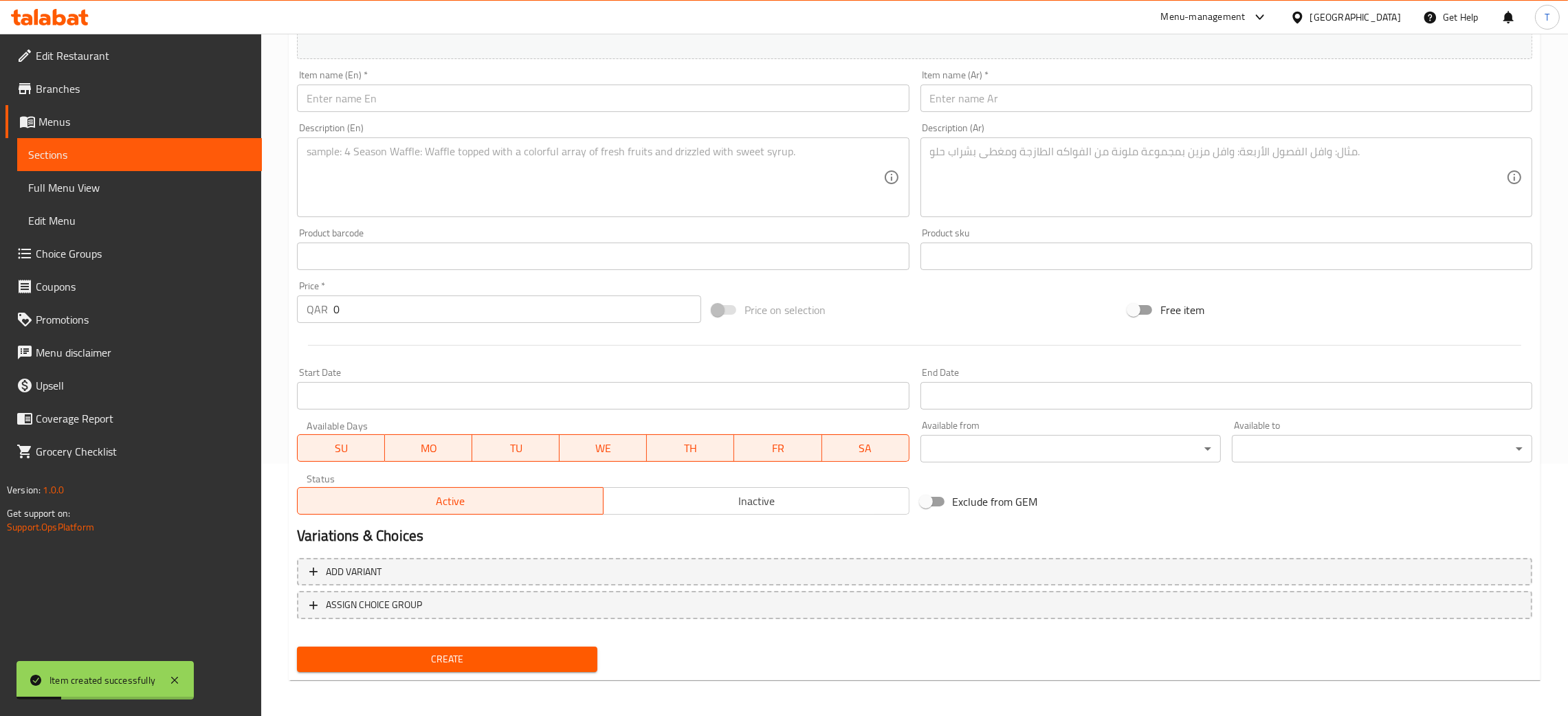
click at [492, 103] on input "text" at bounding box center [603, 98] width 612 height 27
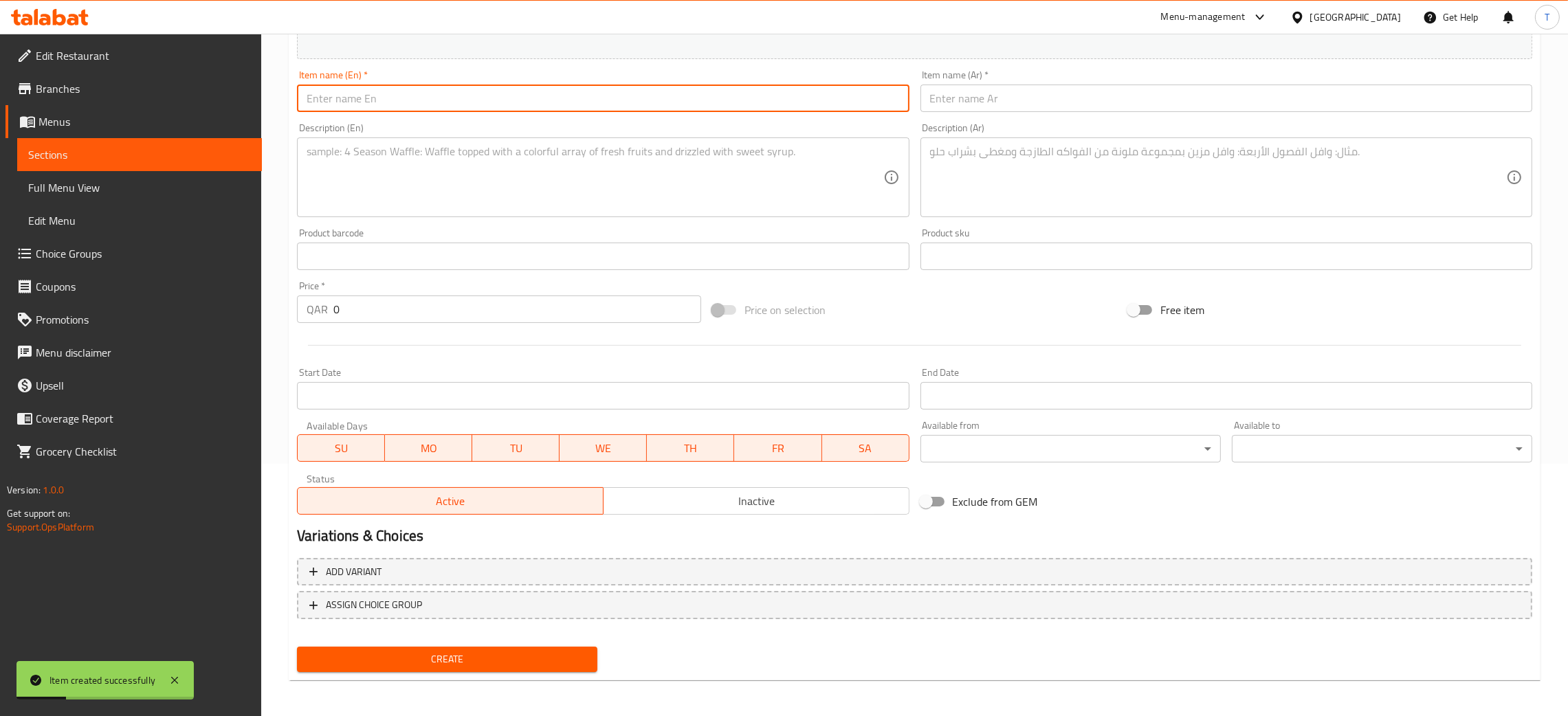
paste input "Iced Chocolate Hazelnut"
type input "Iced Chocolate Hazelnut"
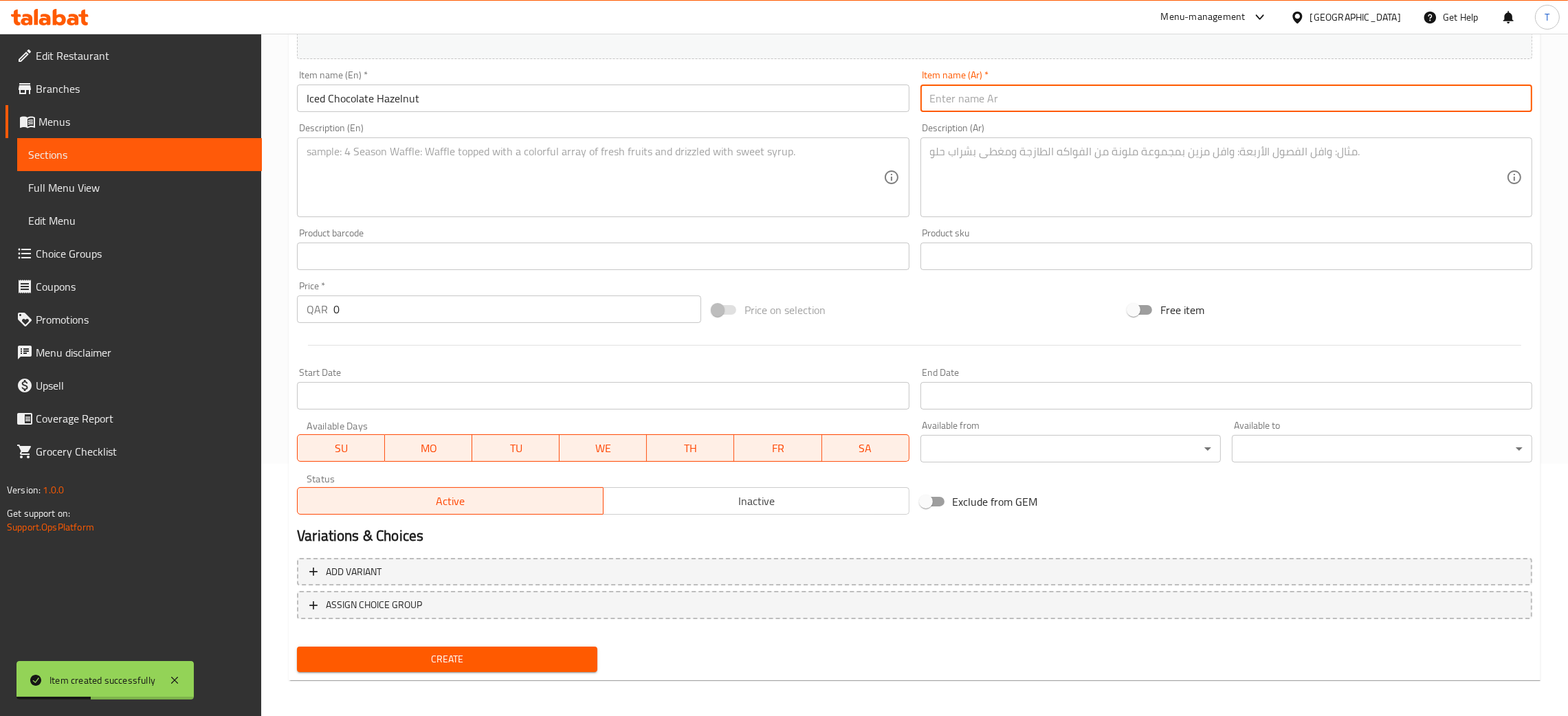
paste input "شوكولاتة بندق مثلجة"
type input "شوكولاتة بندق مثلجة"
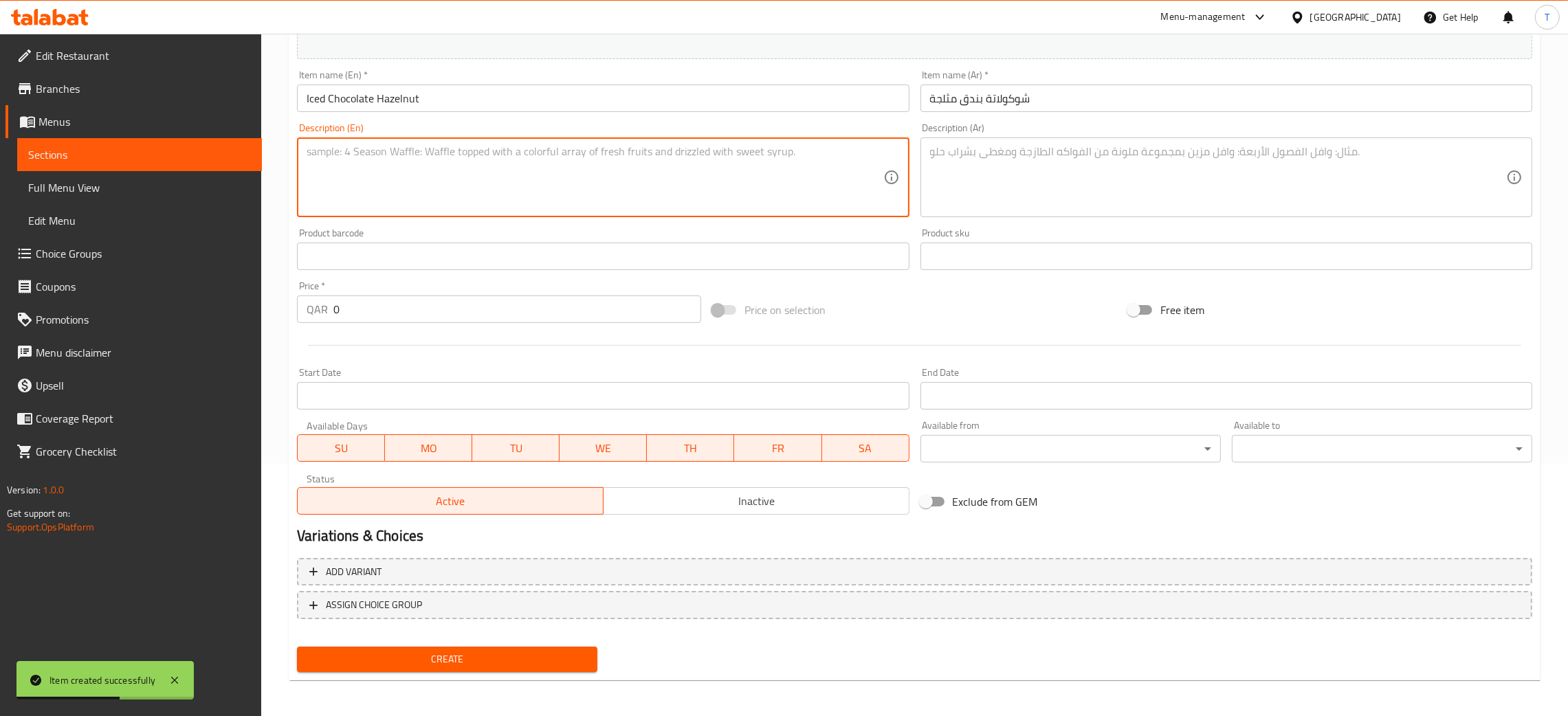
paste textarea "Chocolate and hazelnut blended with milk and ice."
type textarea "Chocolate and hazelnut blended with milk and ice"
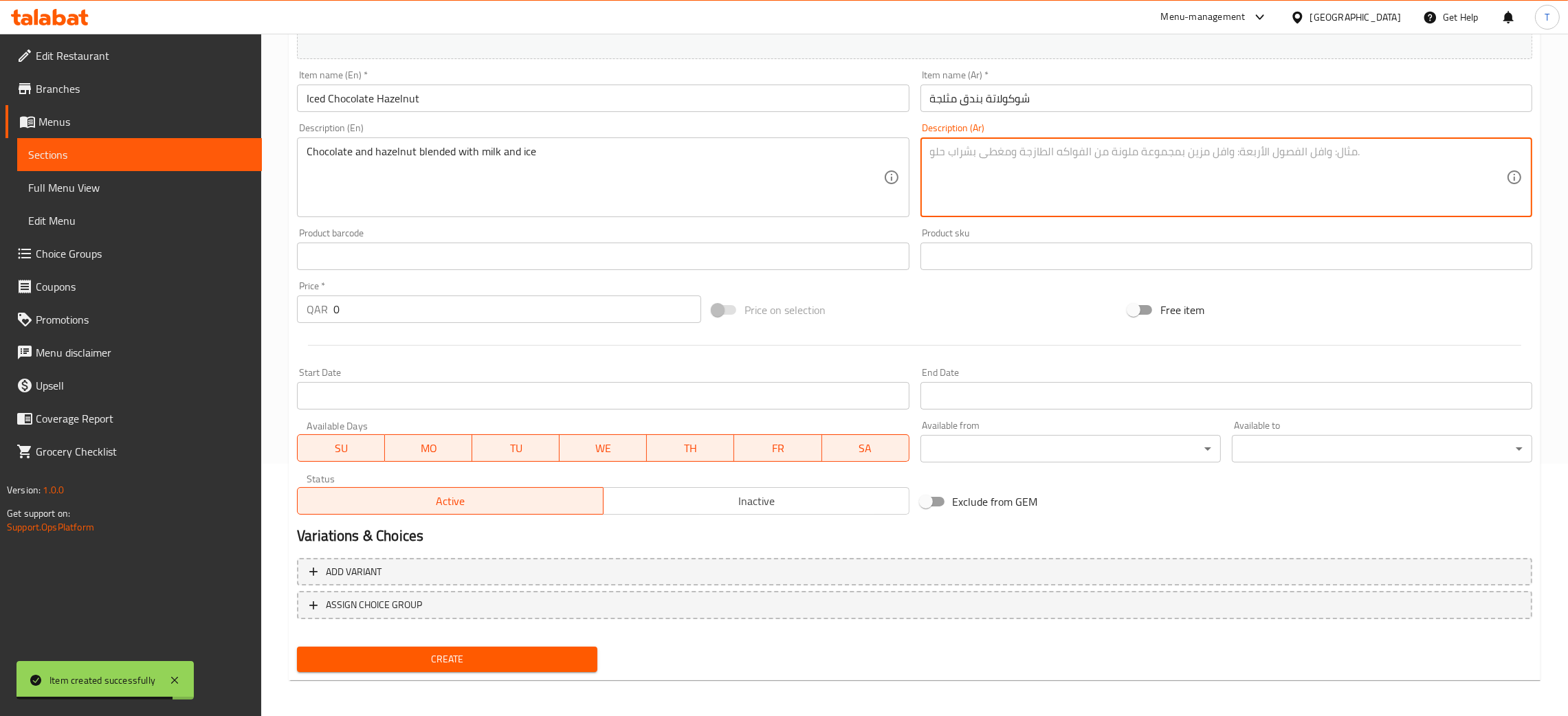
paste textarea "مزيج من الشوكولاتة والبندق مع الحليب والثلج."
type textarea "مزيج من الشوكولاتة والبندق مع الحليب والثلج."
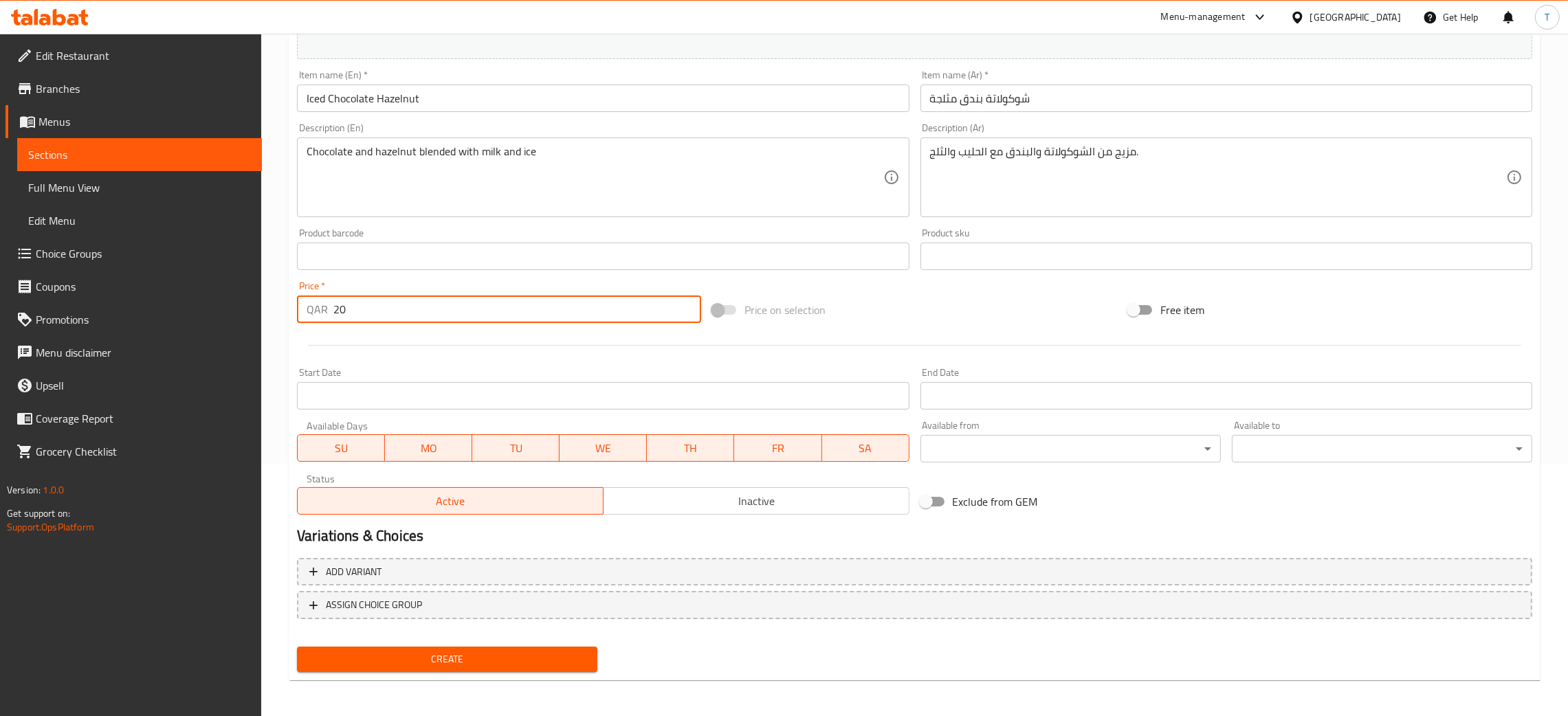
type input "20"
click at [873, 324] on div "Price on selection" at bounding box center [914, 309] width 415 height 37
click at [532, 654] on span "Create" at bounding box center [447, 658] width 279 height 17
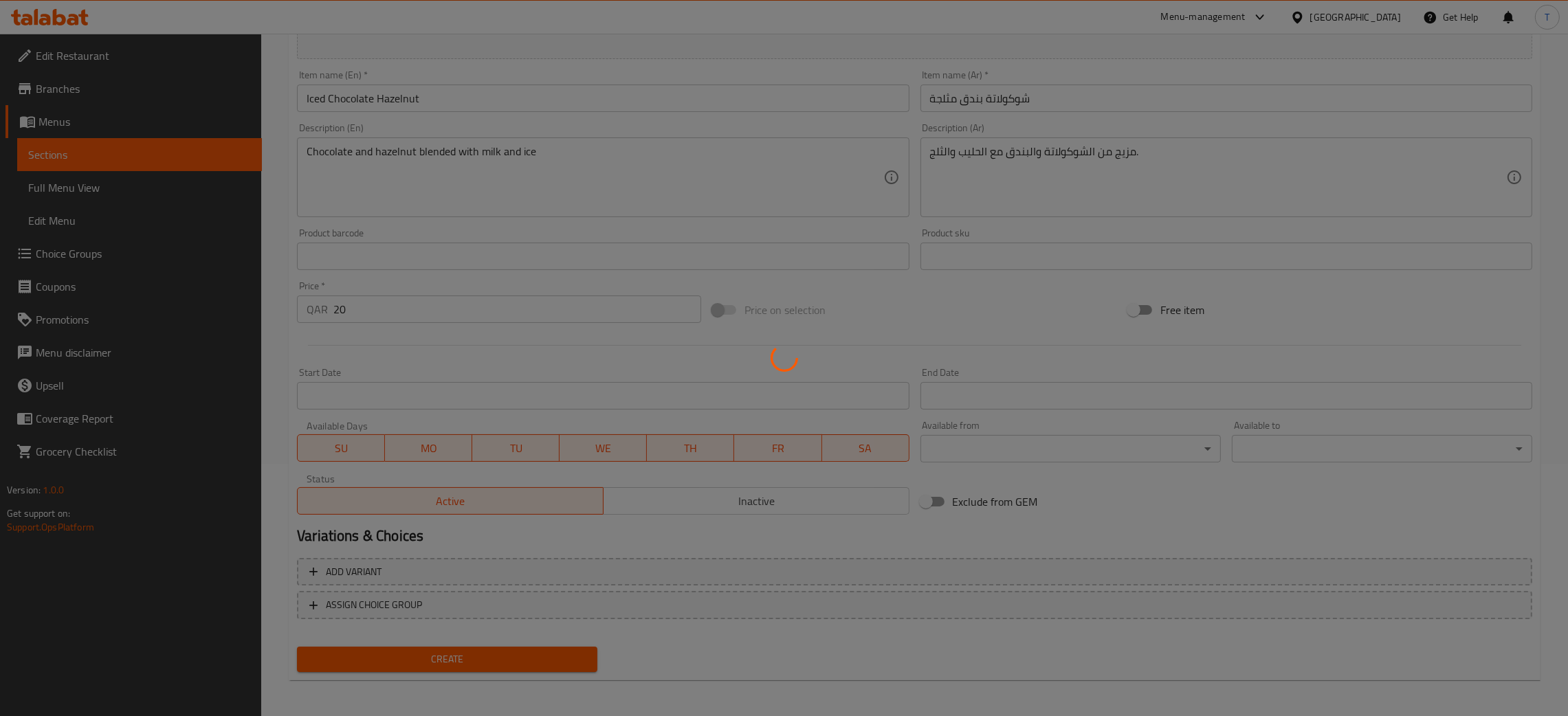
type input "0"
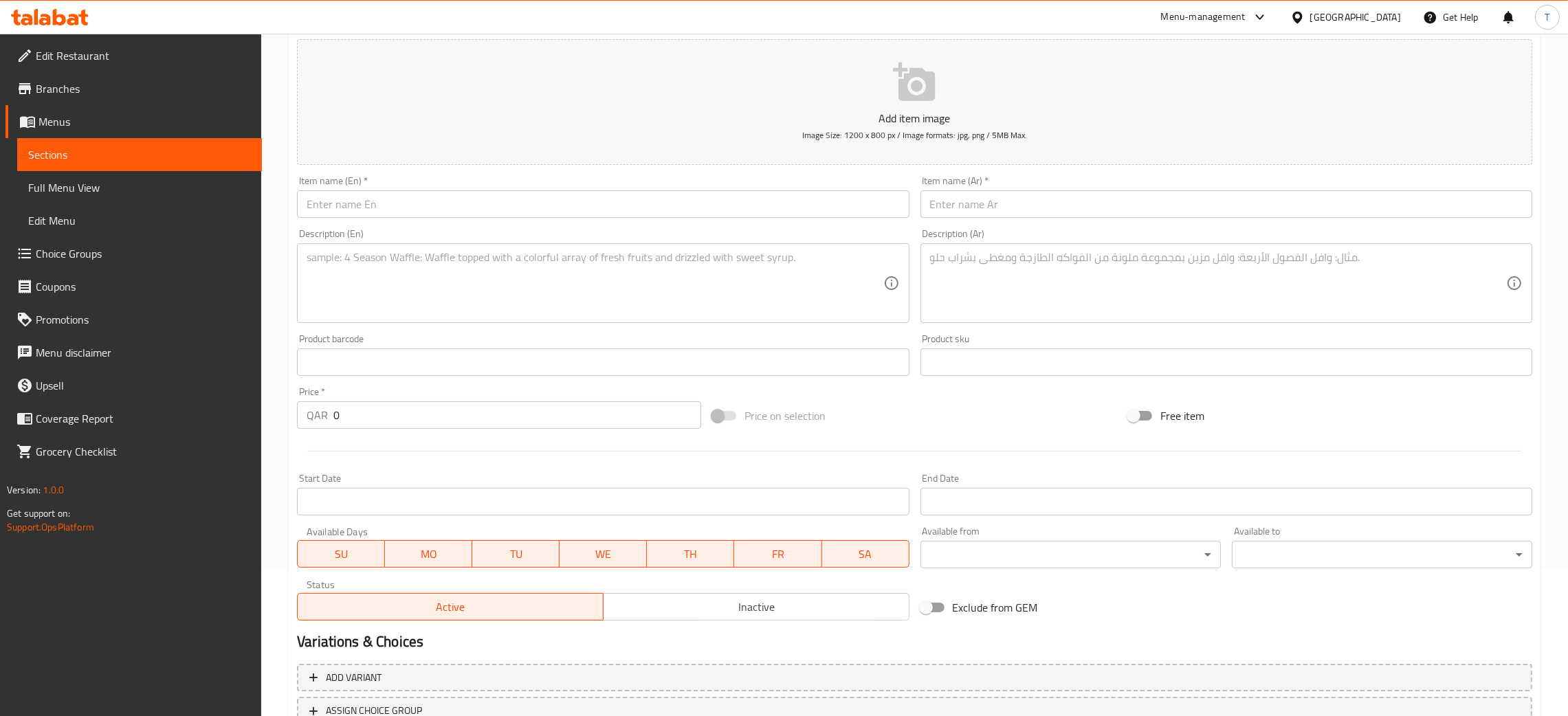
scroll to position [0, 0]
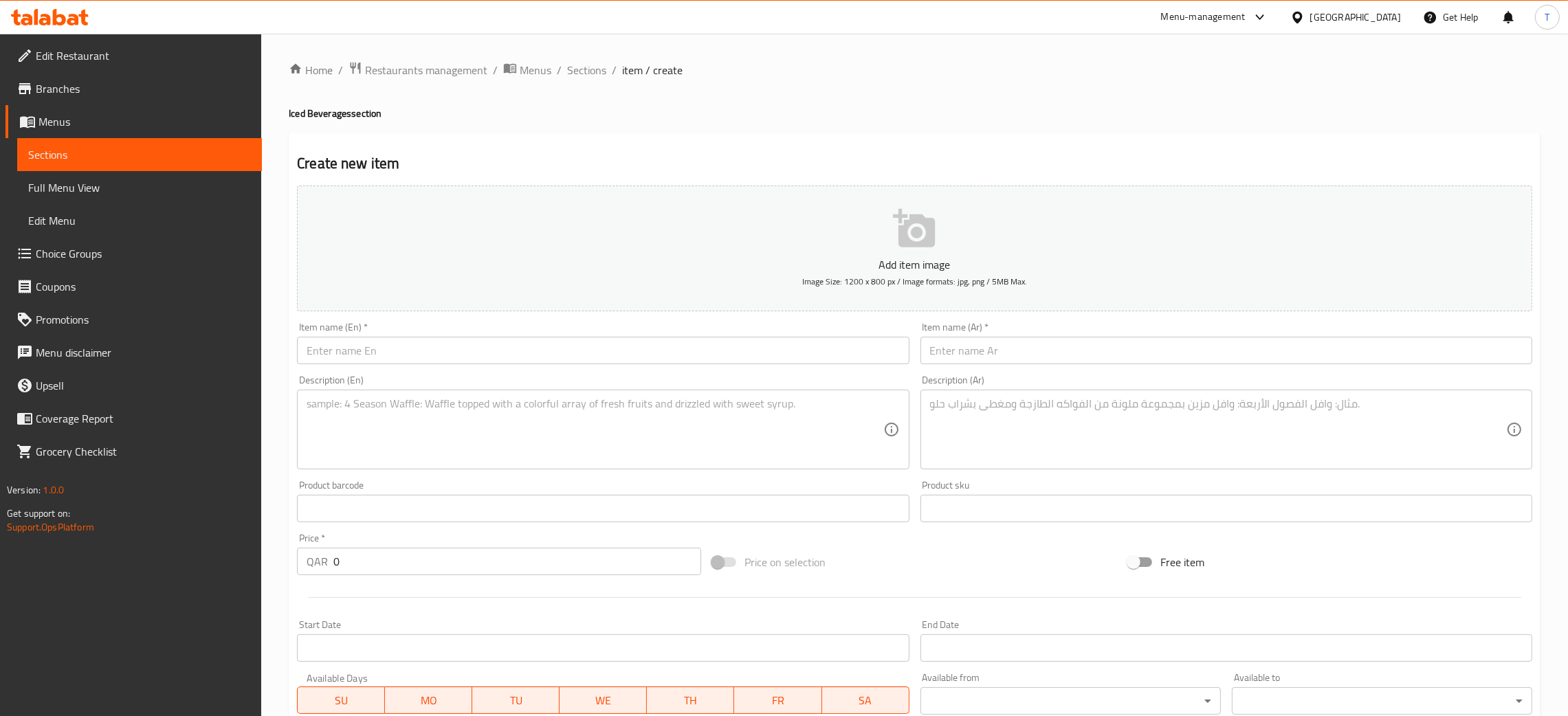
click at [488, 357] on input "text" at bounding box center [603, 350] width 612 height 27
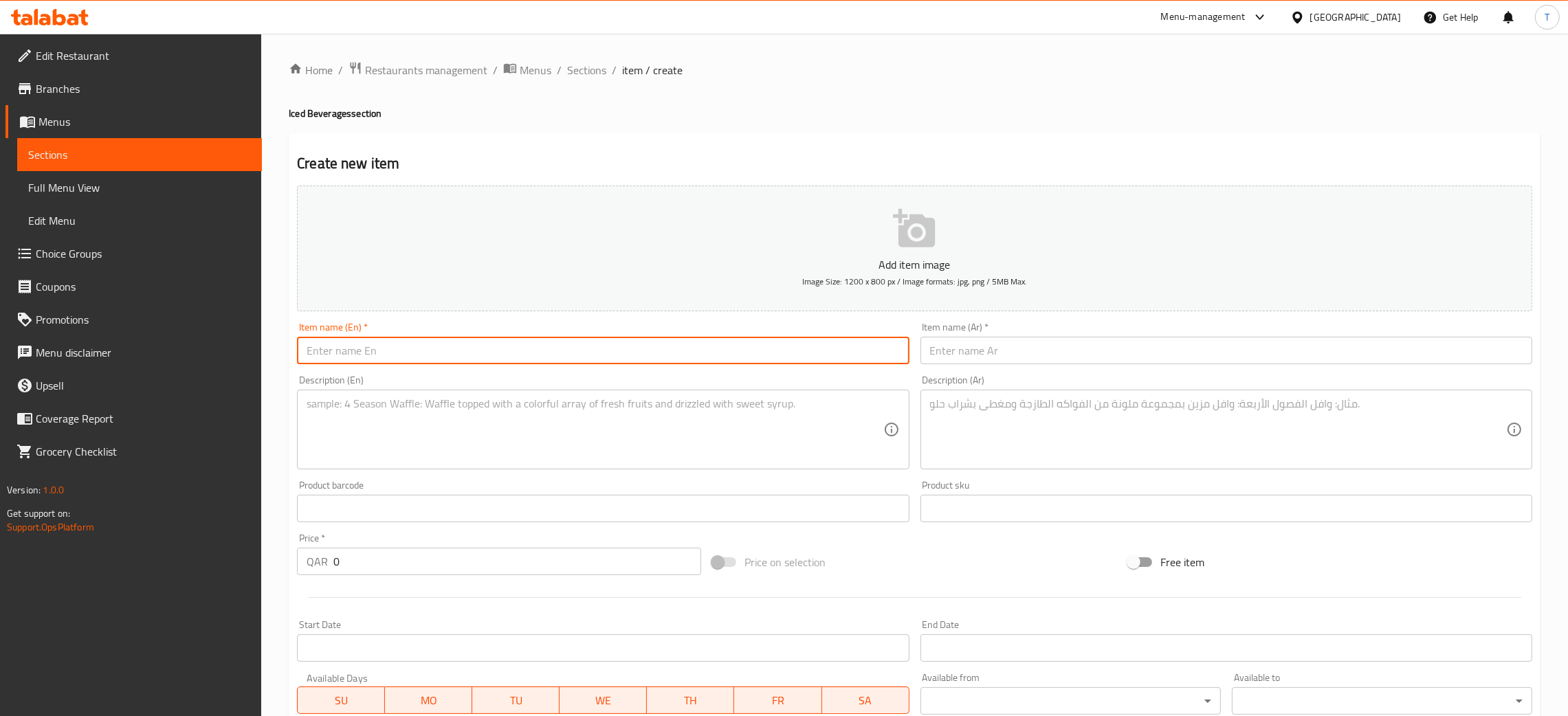
paste input "Iced Matcha latte"
type input "Iced Matcha latte"
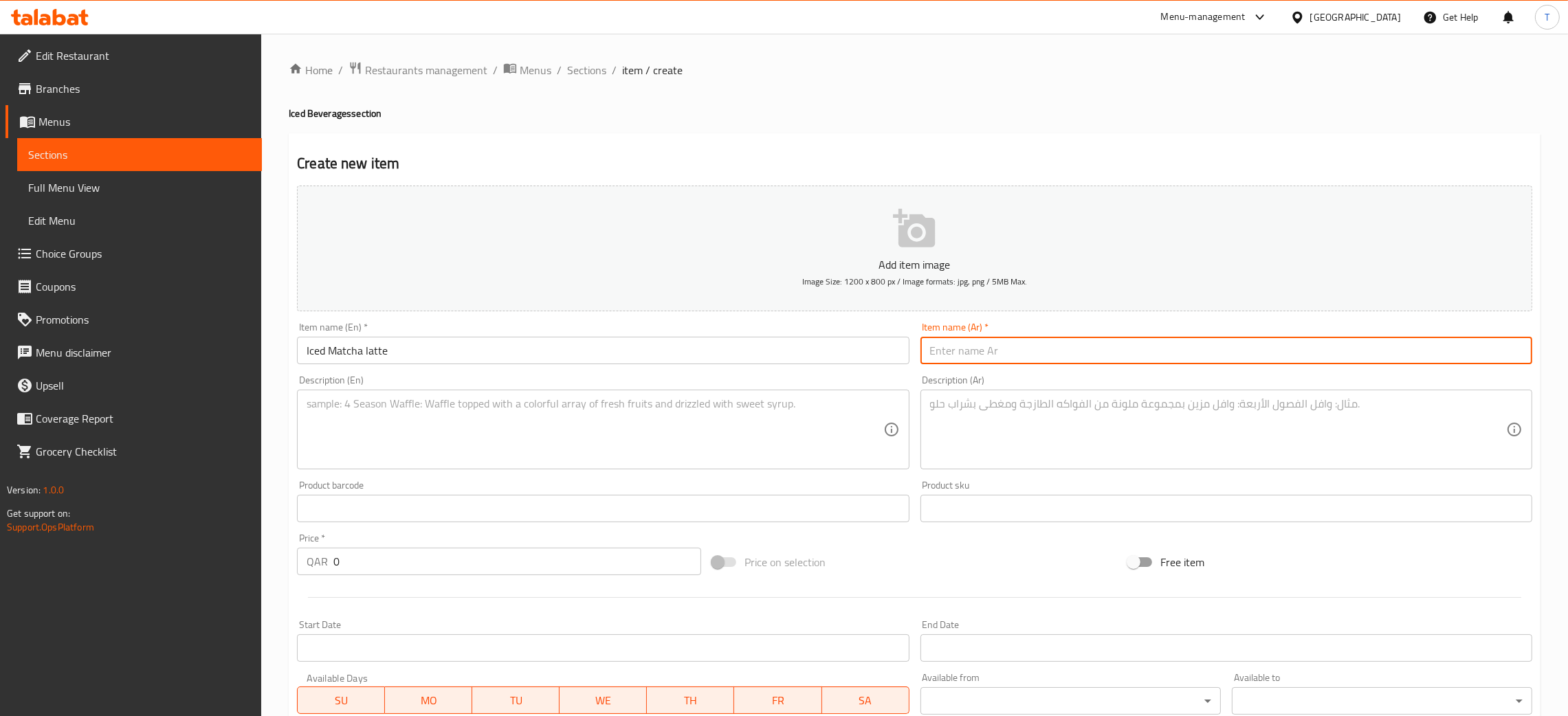
paste input "[PERSON_NAME]ه مثلج"
type input "[PERSON_NAME]ه مثلج"
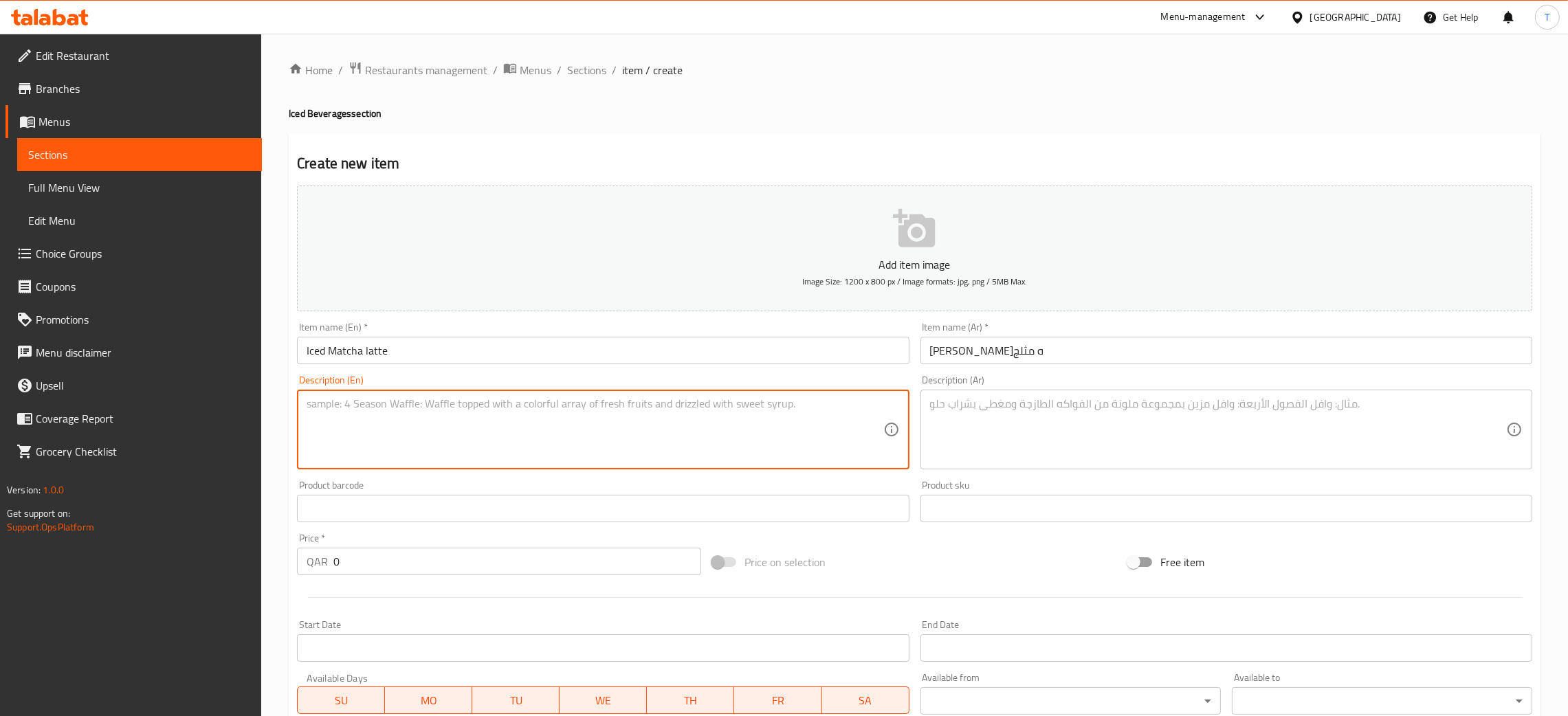
paste textarea "Chilled matcha tea blended with milk."
type textarea "Chilled matcha tea blended with milk."
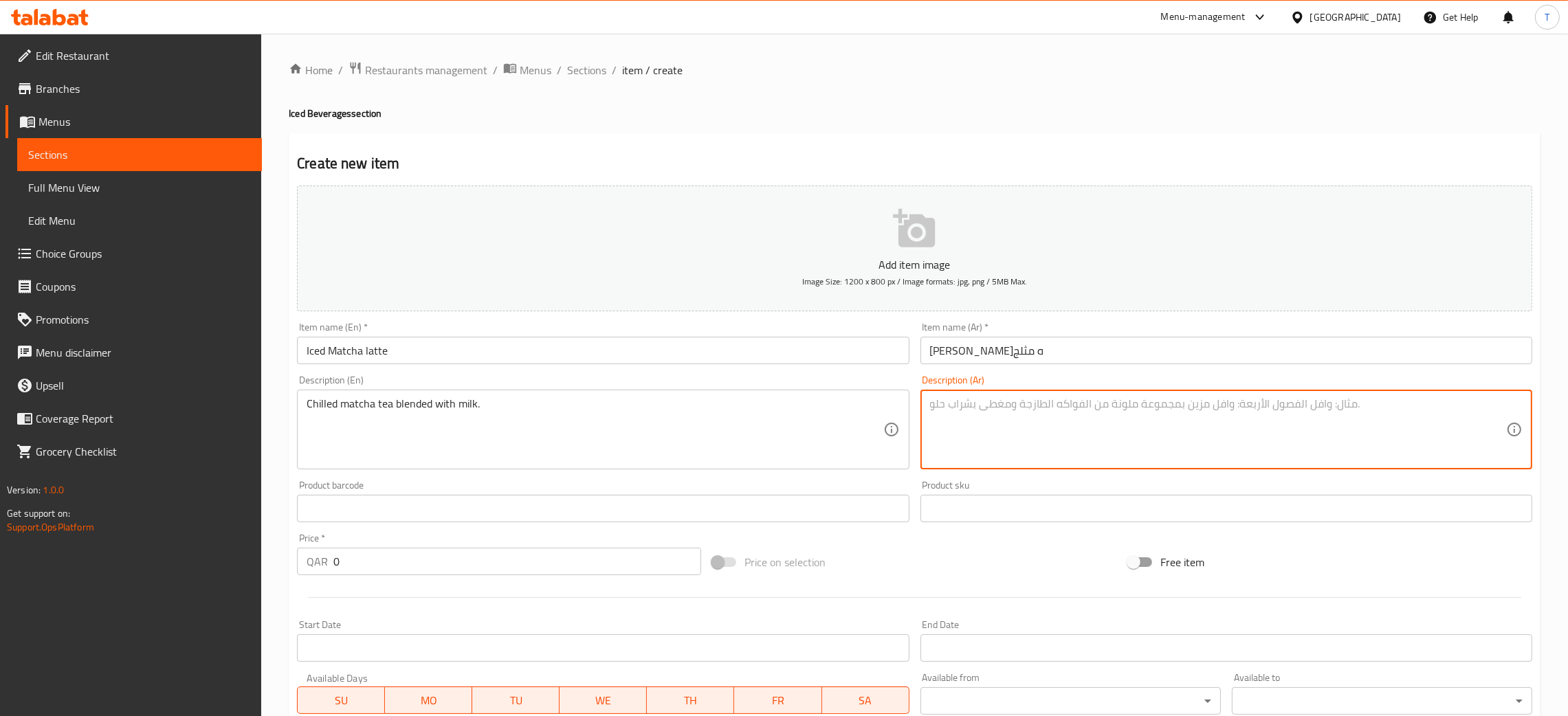
paste textarea "[PERSON_NAME] مع الحليب."
type textarea "[PERSON_NAME] مع الحليب"
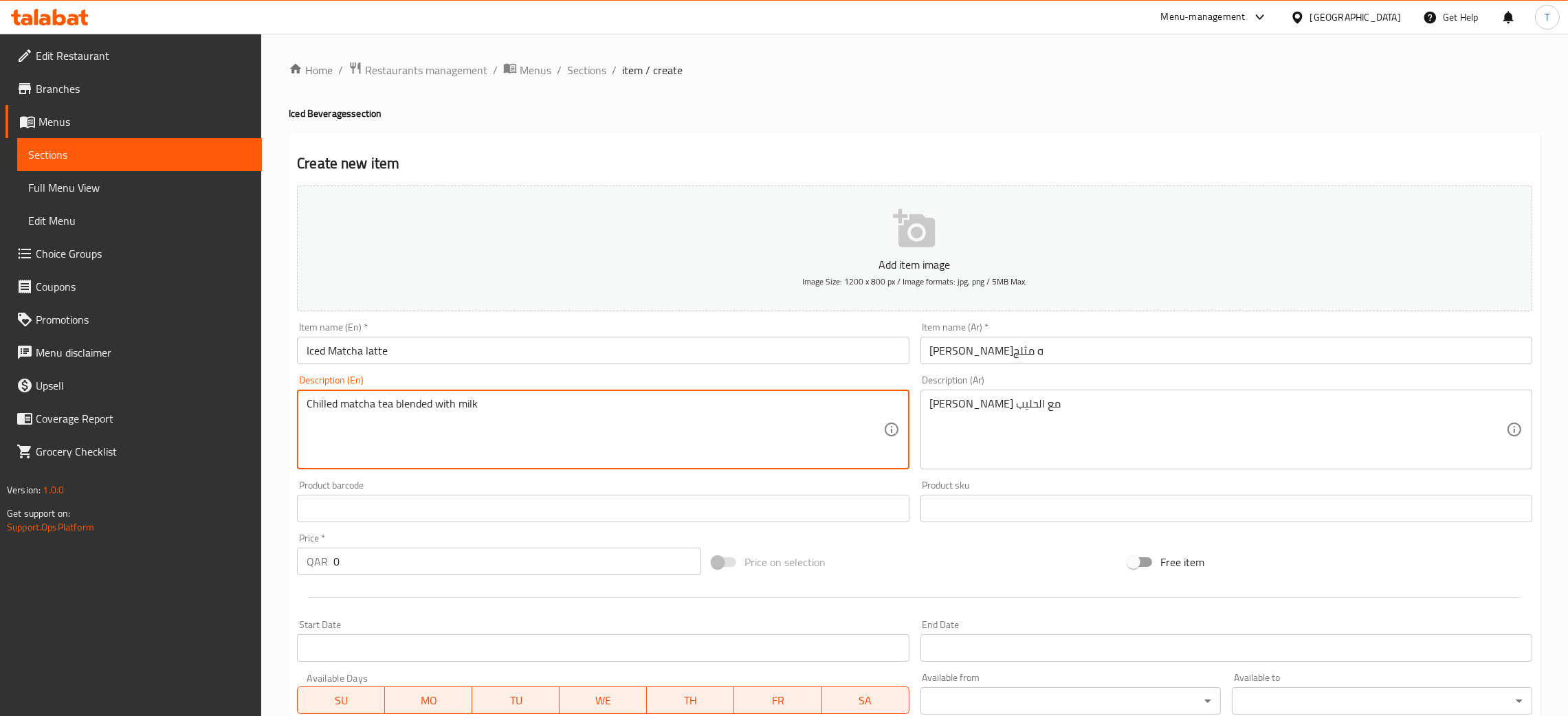
type textarea "Chilled matcha tea blended with milk"
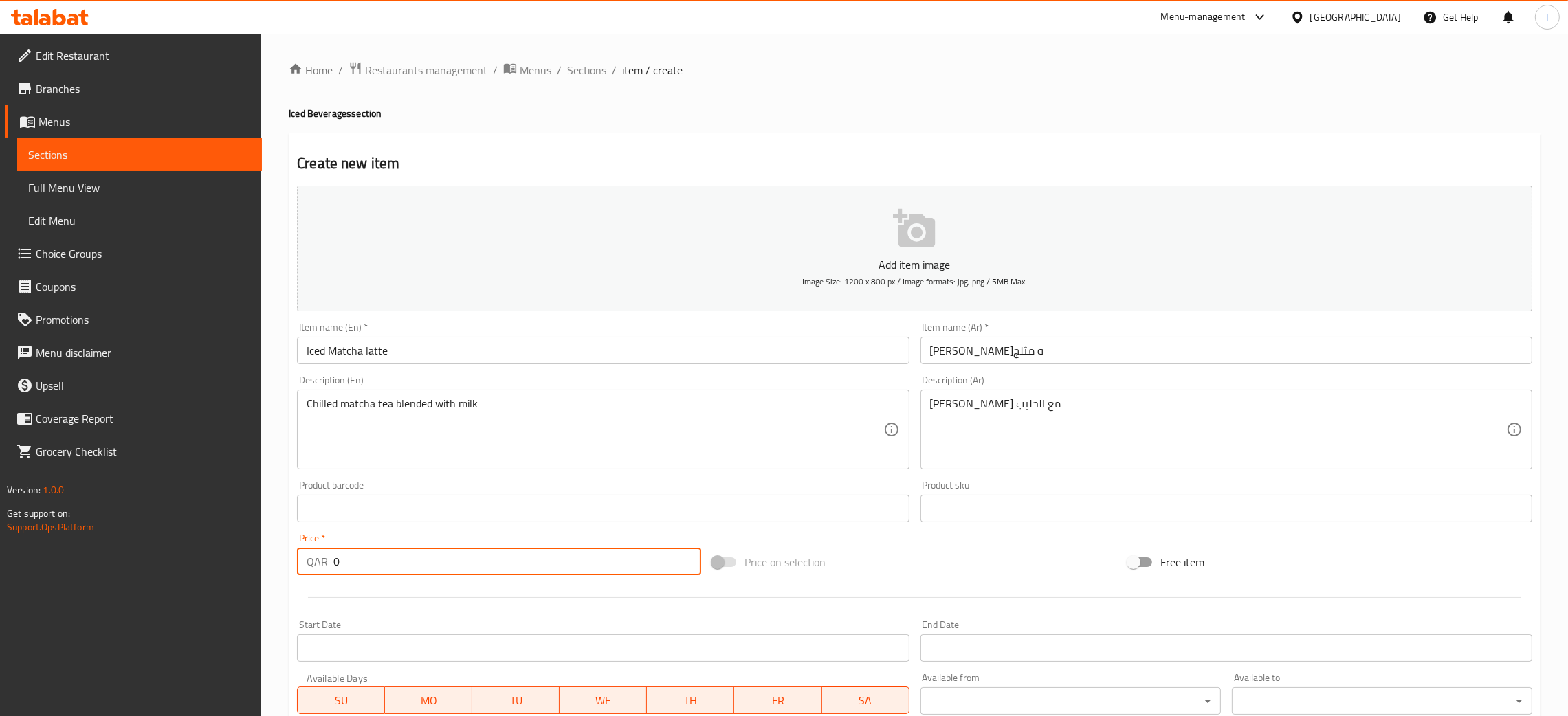
click at [451, 552] on input "0" at bounding box center [517, 561] width 368 height 27
type input "22"
click at [816, 564] on span "Price on selection" at bounding box center [785, 562] width 81 height 16
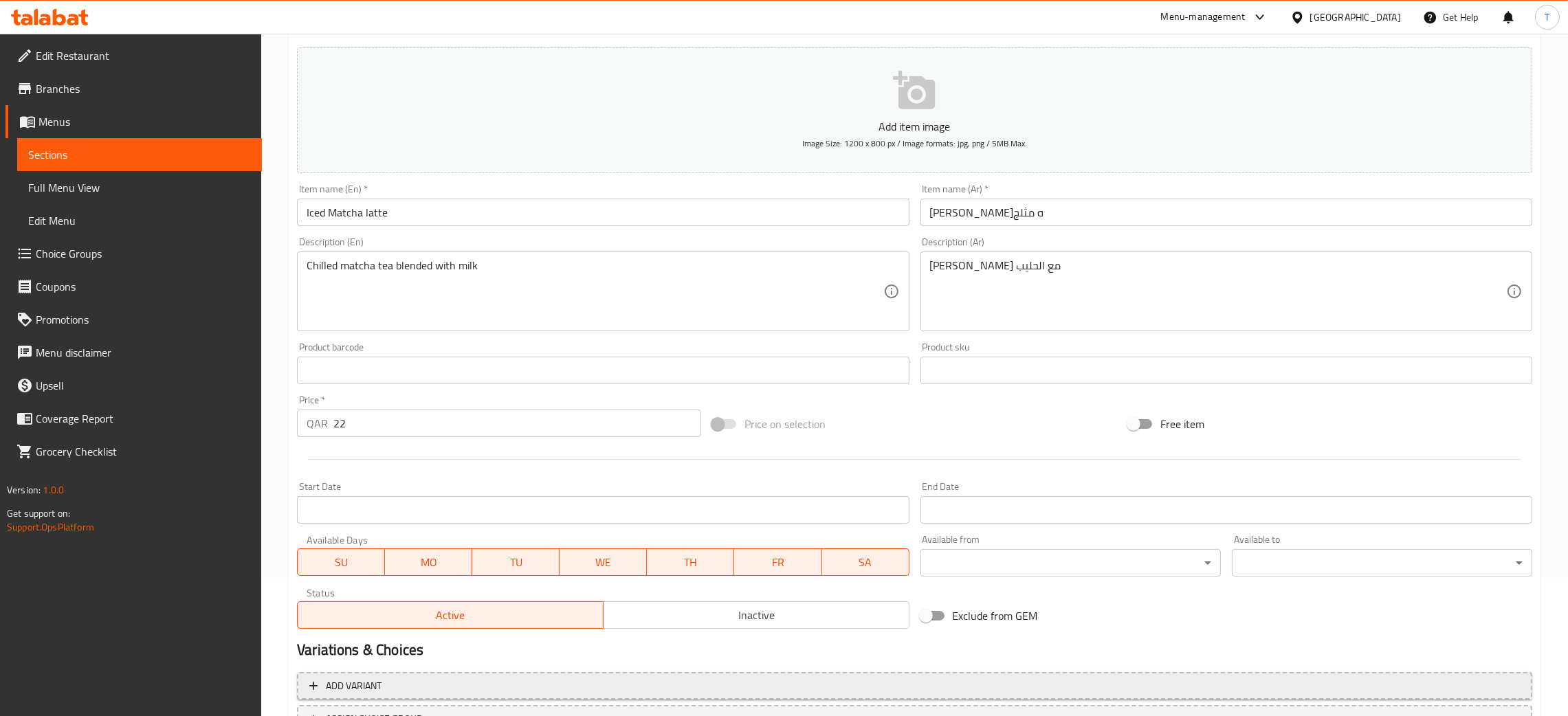
scroll to position [252, 0]
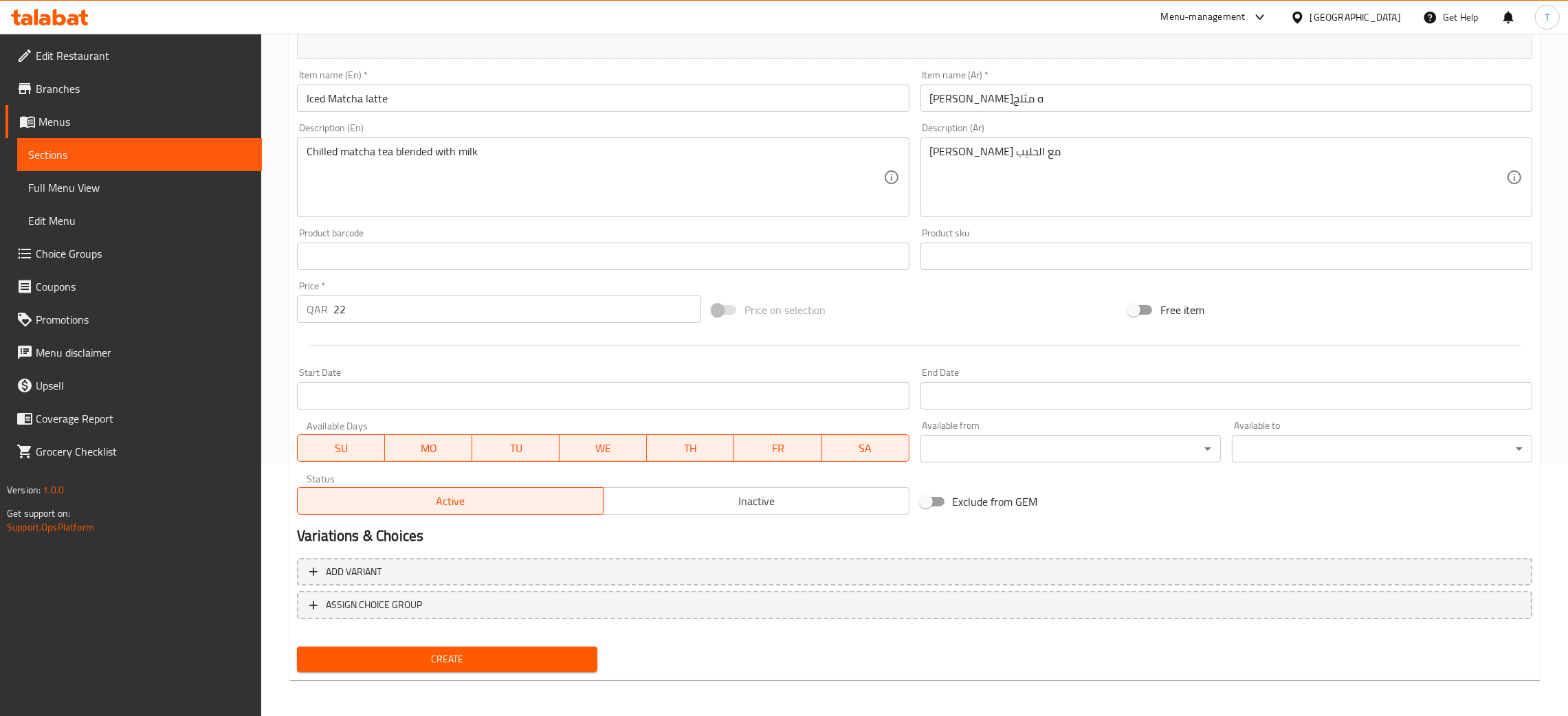
click at [410, 659] on span "Create" at bounding box center [447, 658] width 279 height 17
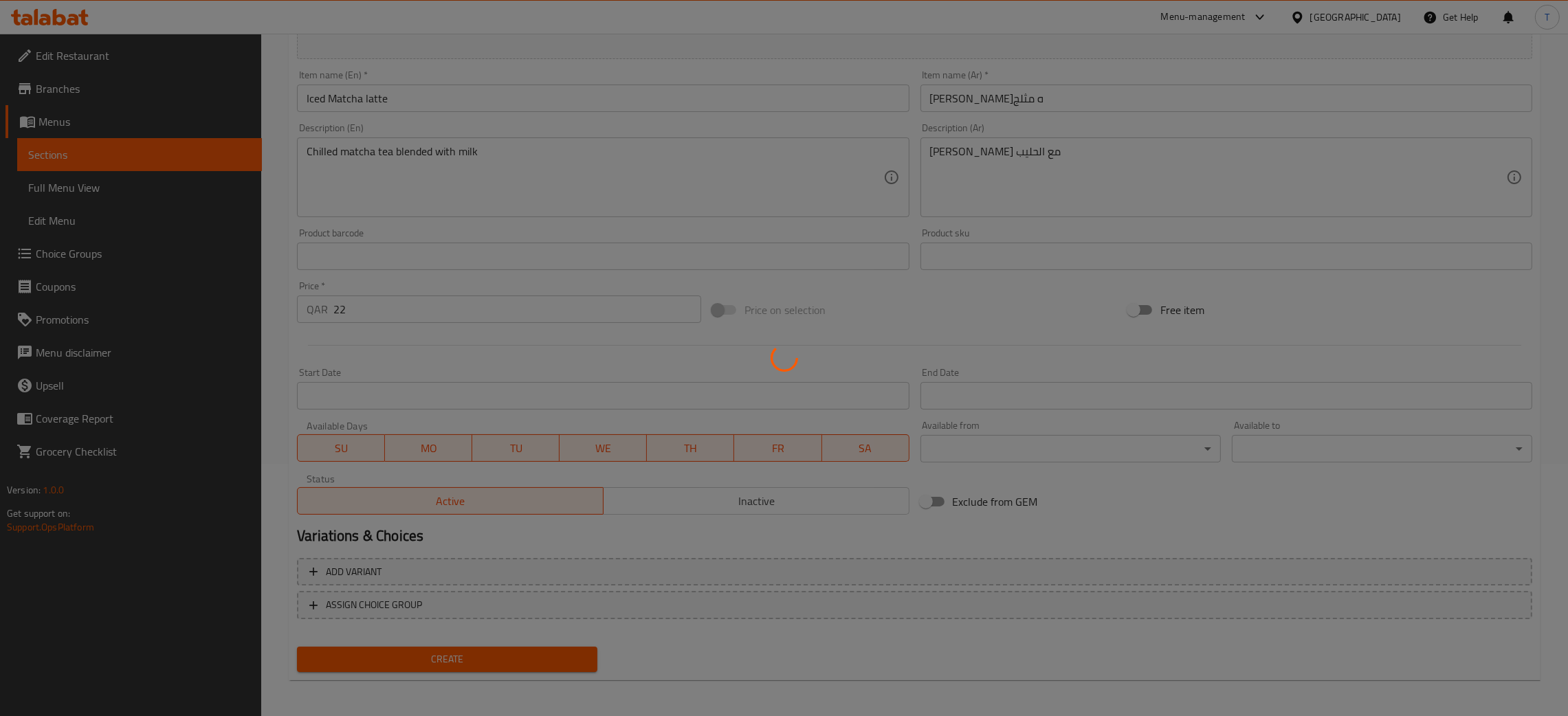
type input "0"
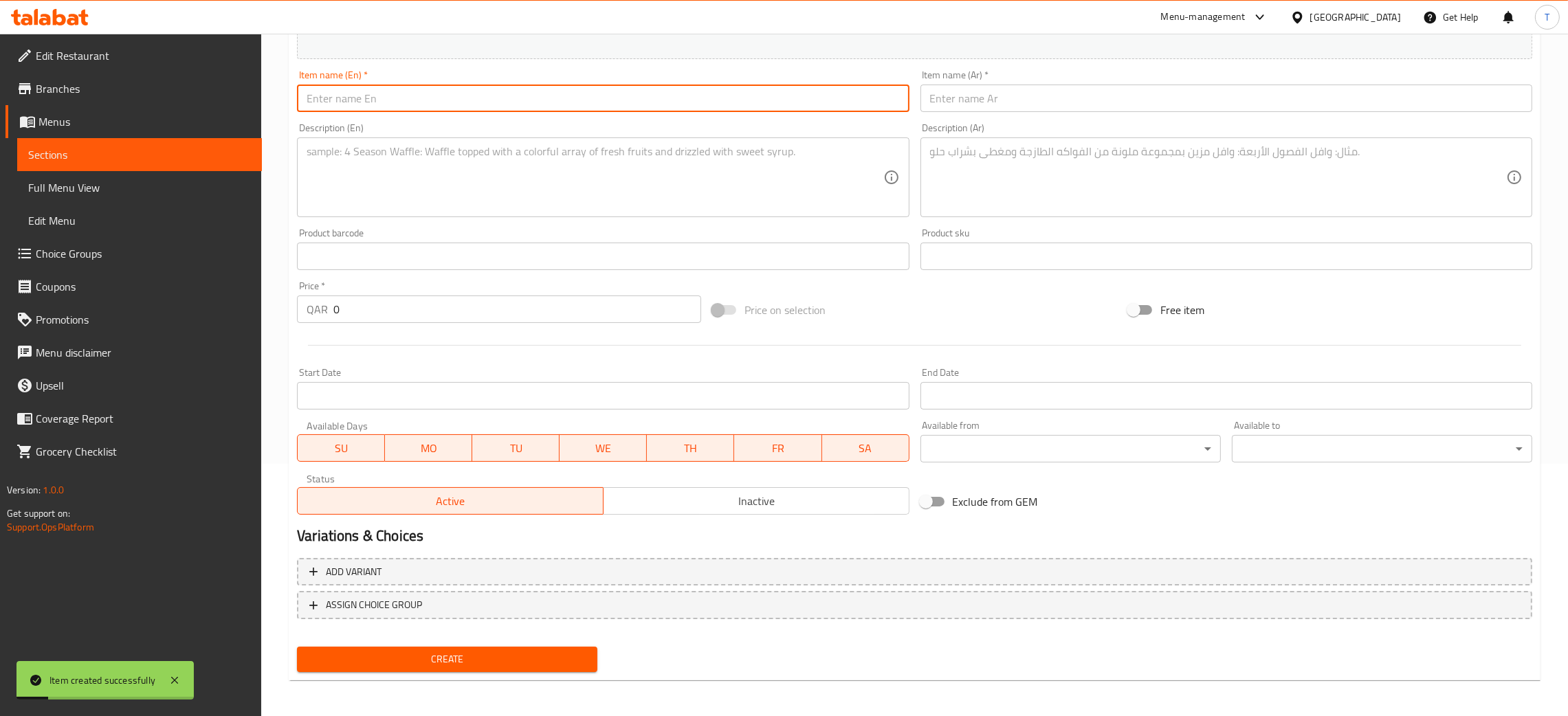
click at [447, 101] on input "text" at bounding box center [603, 98] width 612 height 27
paste input "Iced Match coconut latte"
type input "Iced Match coconut latte"
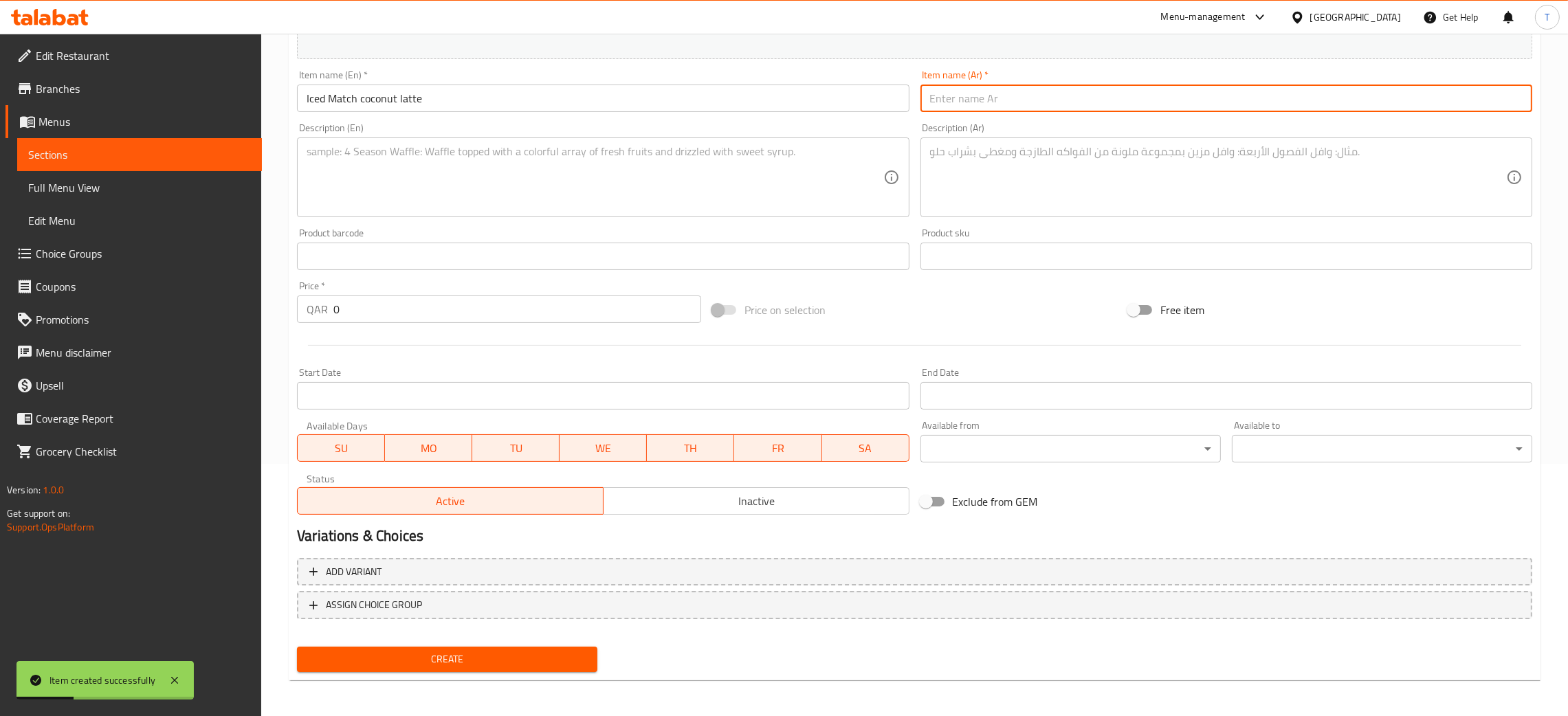
paste input "[PERSON_NAME] لاتيه مثلج"
type input "[PERSON_NAME] لاتيه مثلج"
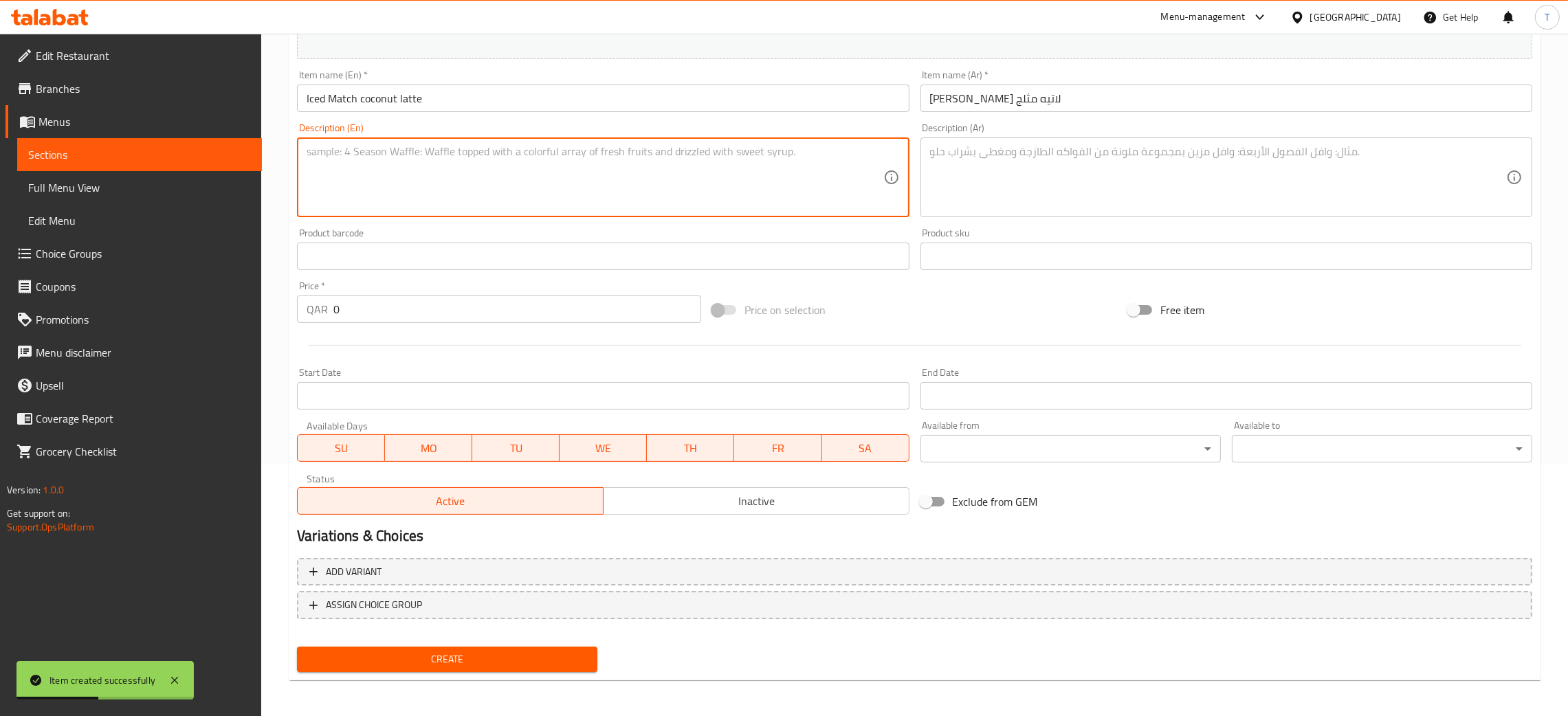
paste textarea "Matcha latte with subtle coconut notes."
type textarea "Matcha latte with subtle coconut notes"
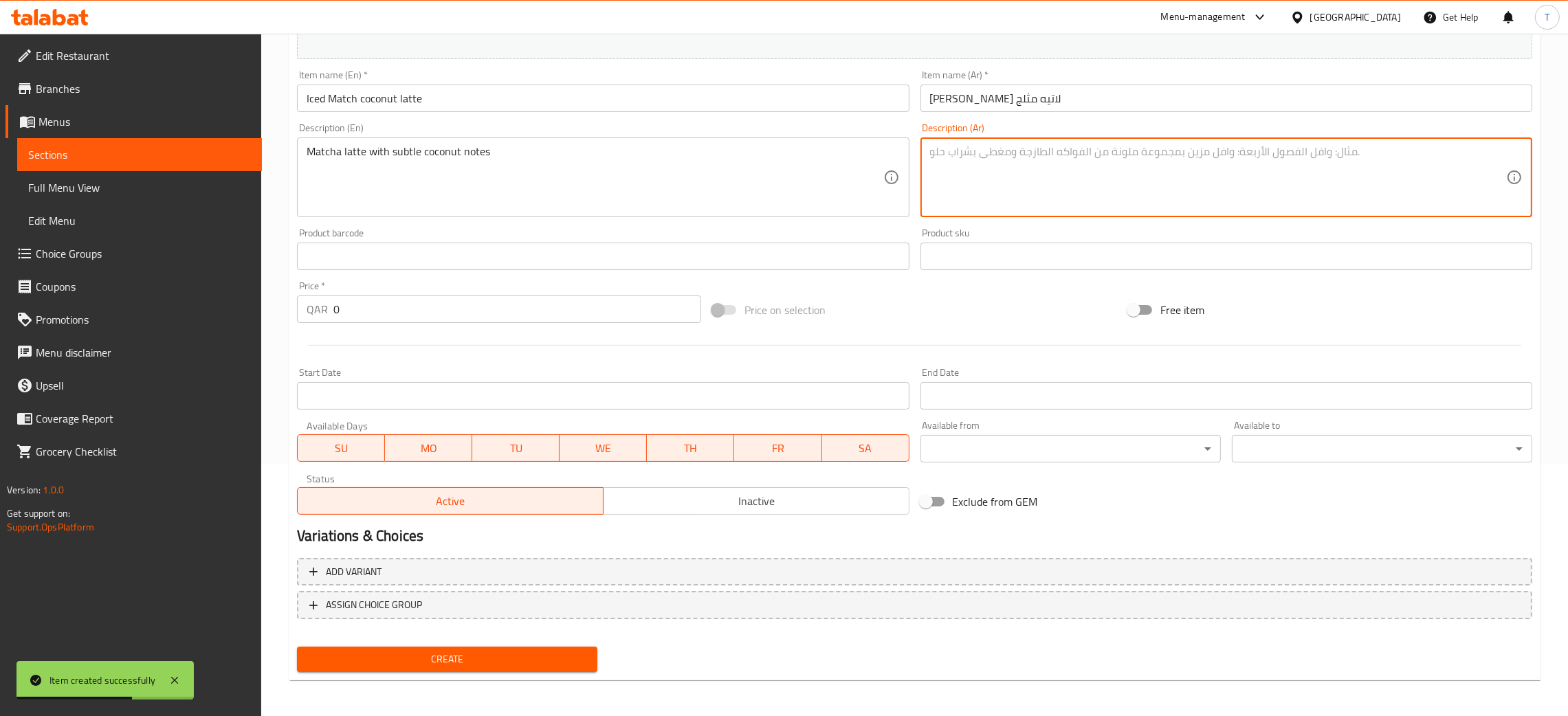
paste textarea "لاتيه [PERSON_NAME] بلمسة من جوز الهند."
type textarea "لاتيه [PERSON_NAME] بلمسة من جوز الهند"
click at [390, 302] on input "0" at bounding box center [517, 309] width 368 height 27
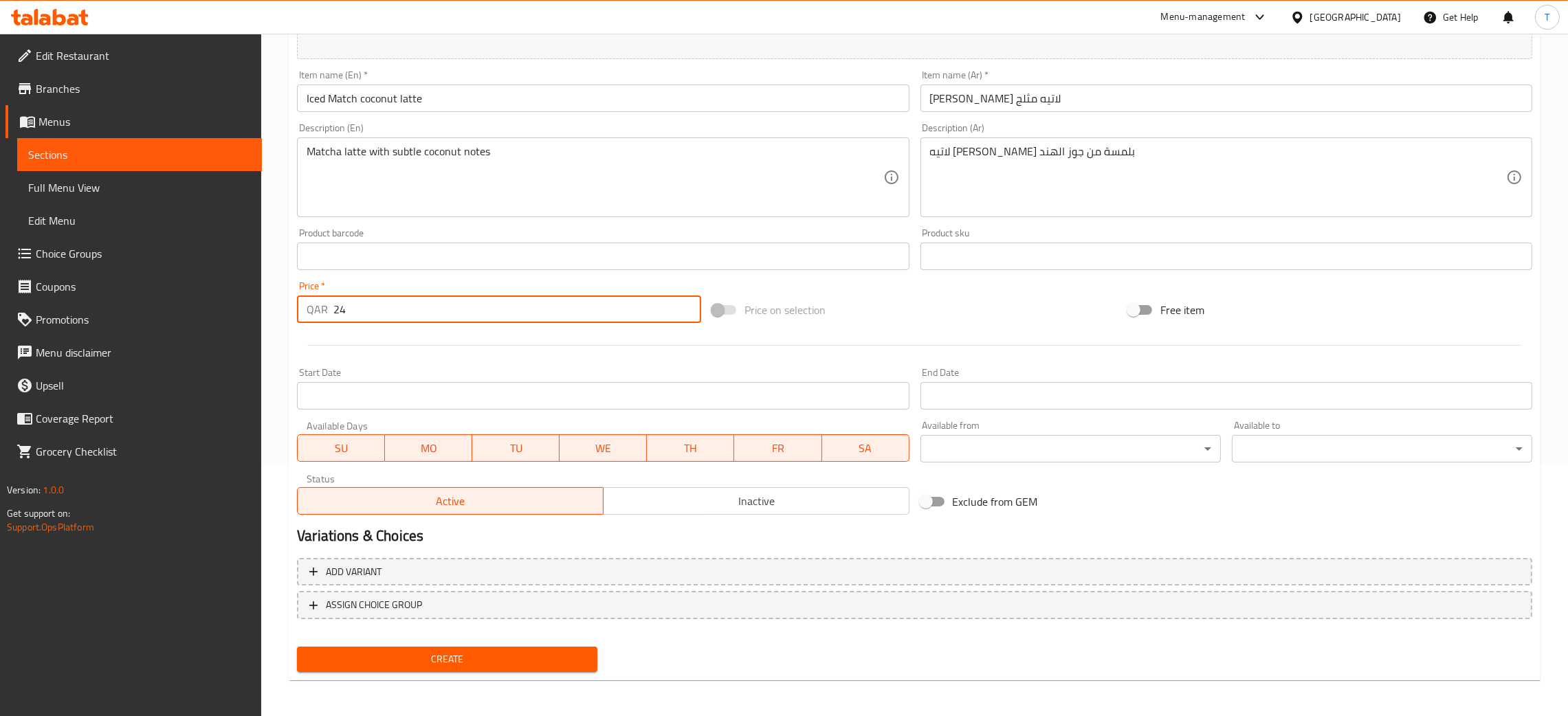
type input "24"
click at [426, 650] on span "Create" at bounding box center [447, 658] width 279 height 17
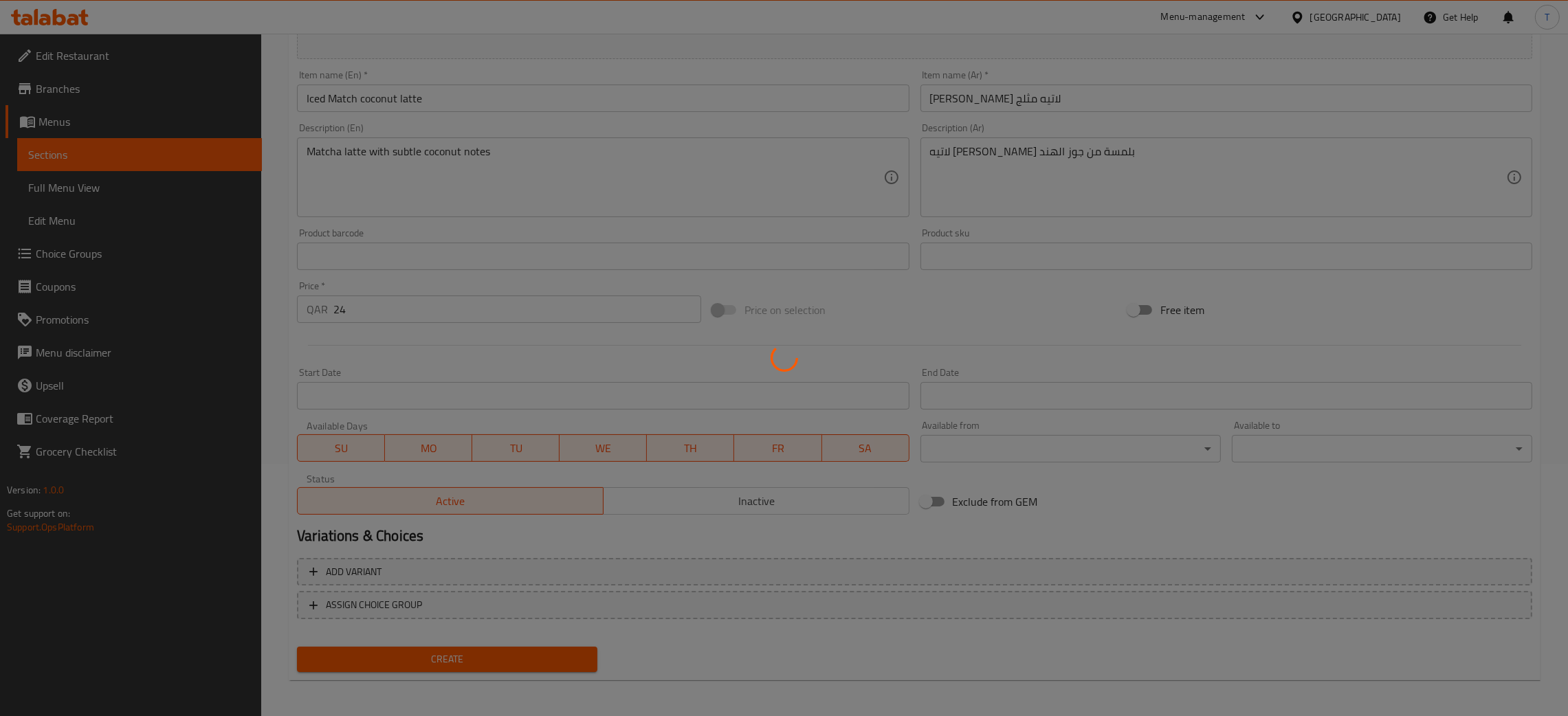
type input "0"
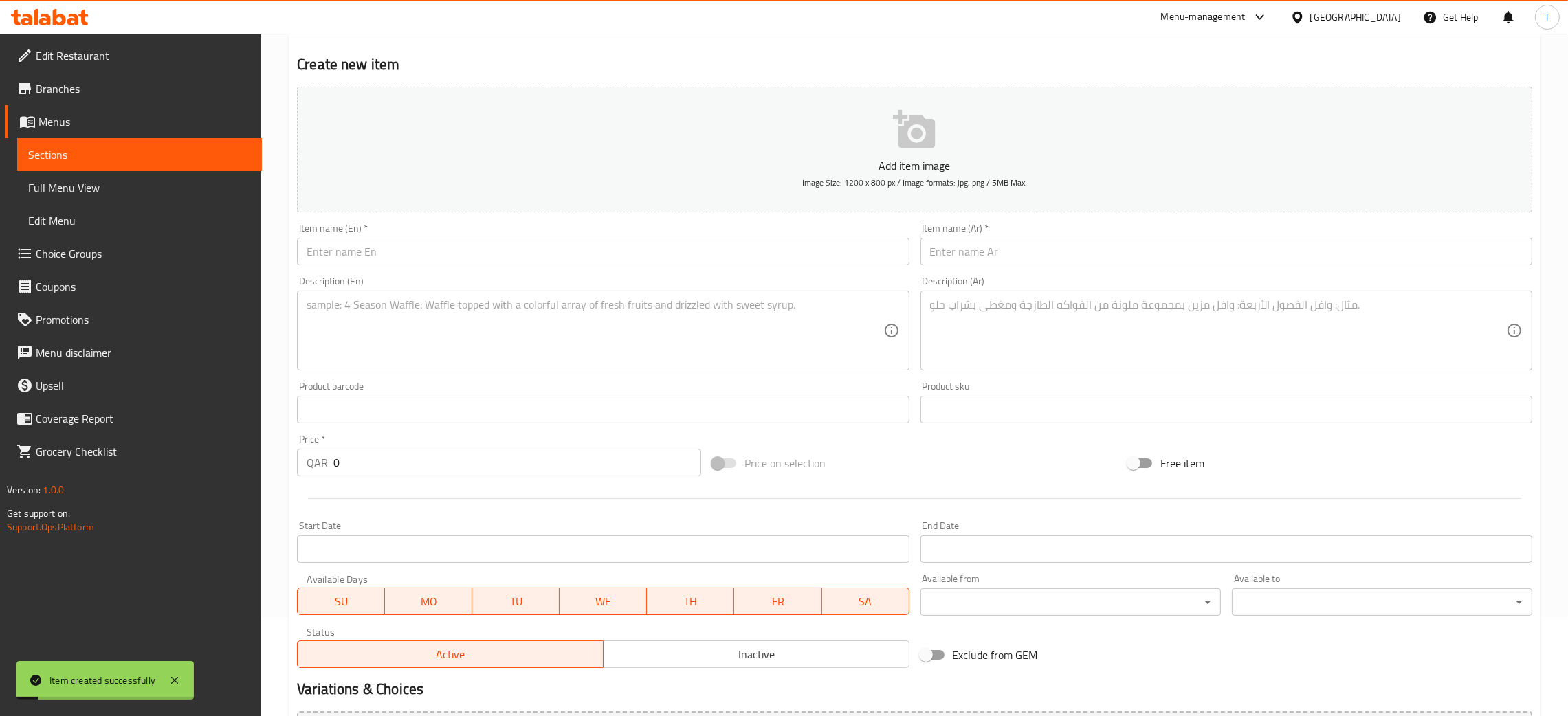
scroll to position [0, 0]
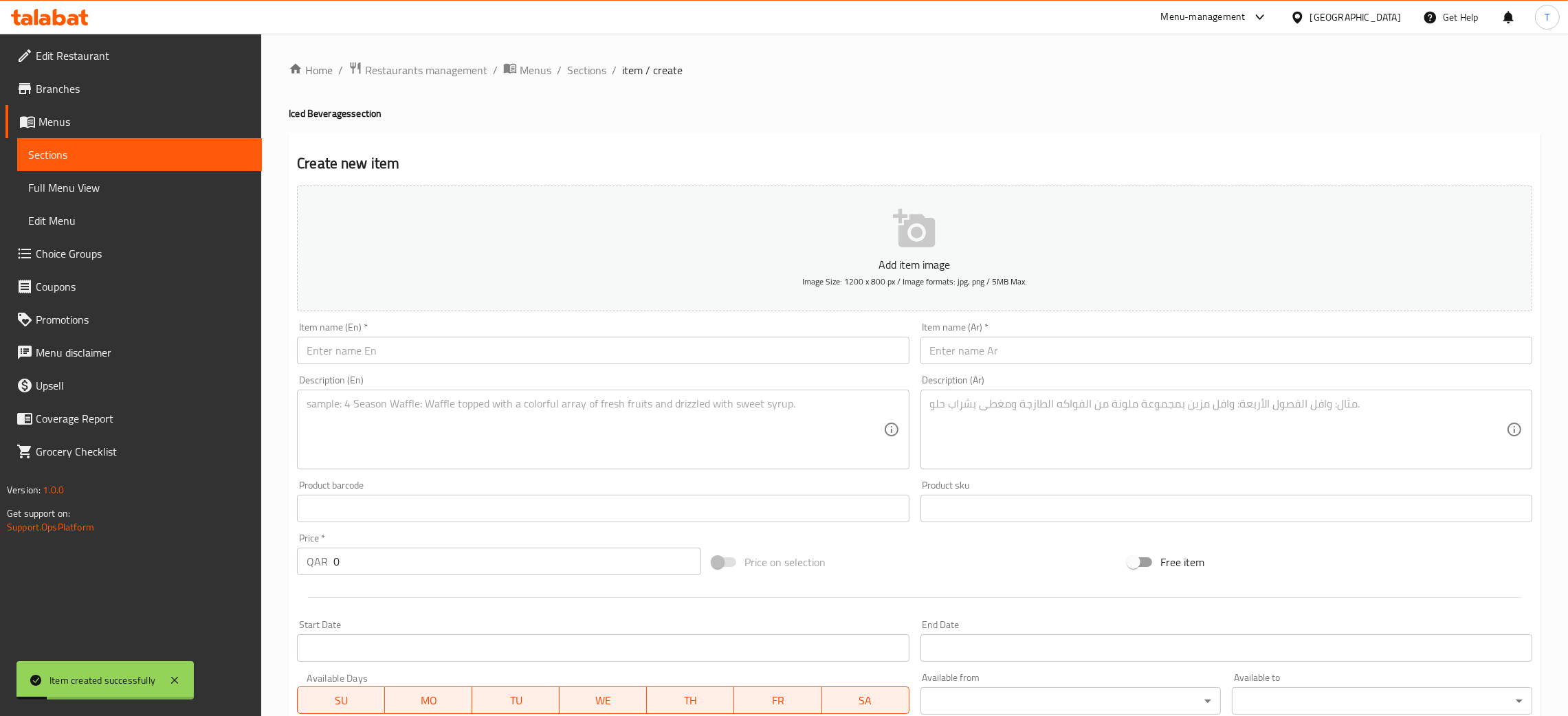
click at [447, 362] on input "text" at bounding box center [603, 350] width 612 height 27
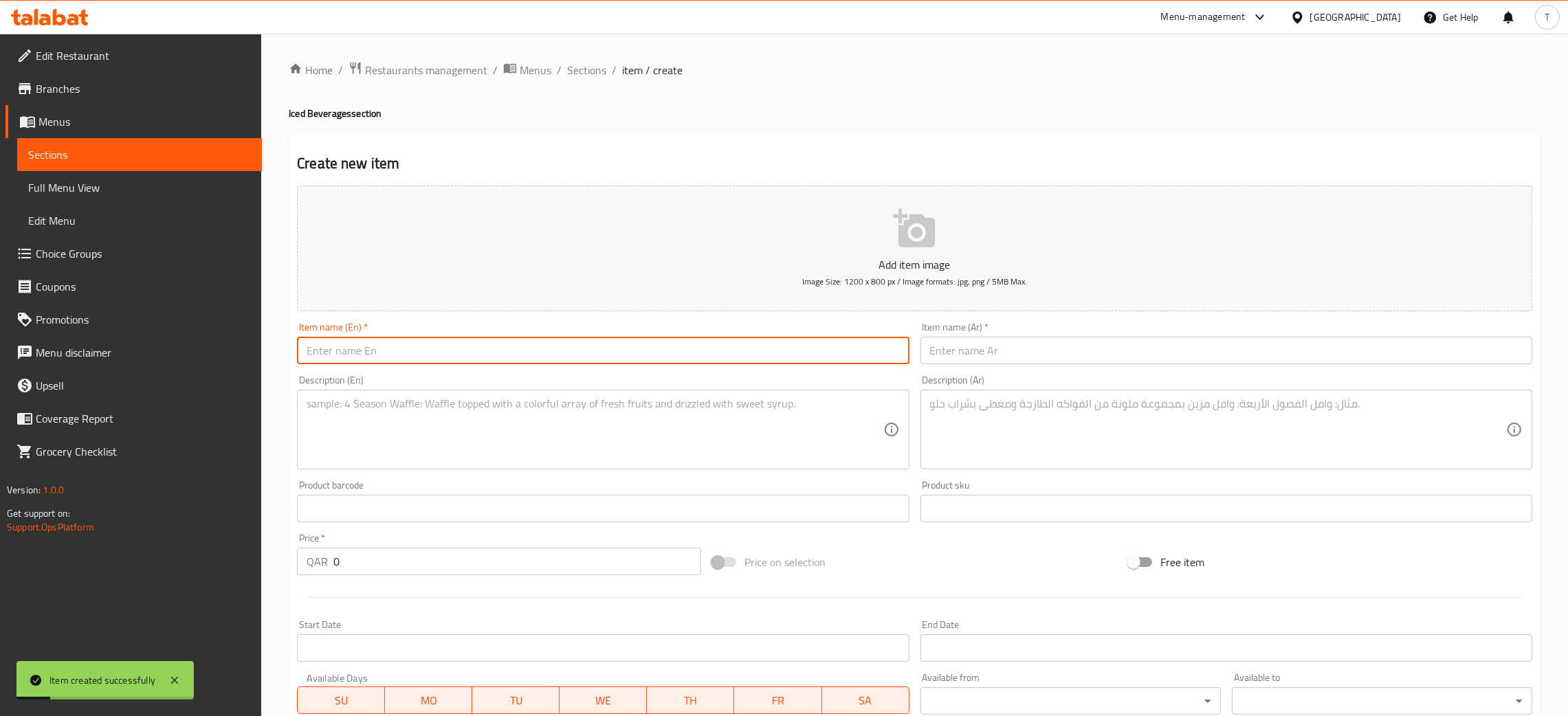
paste input "Iced rose matcha latte"
type input "Iced rose matcha latte"
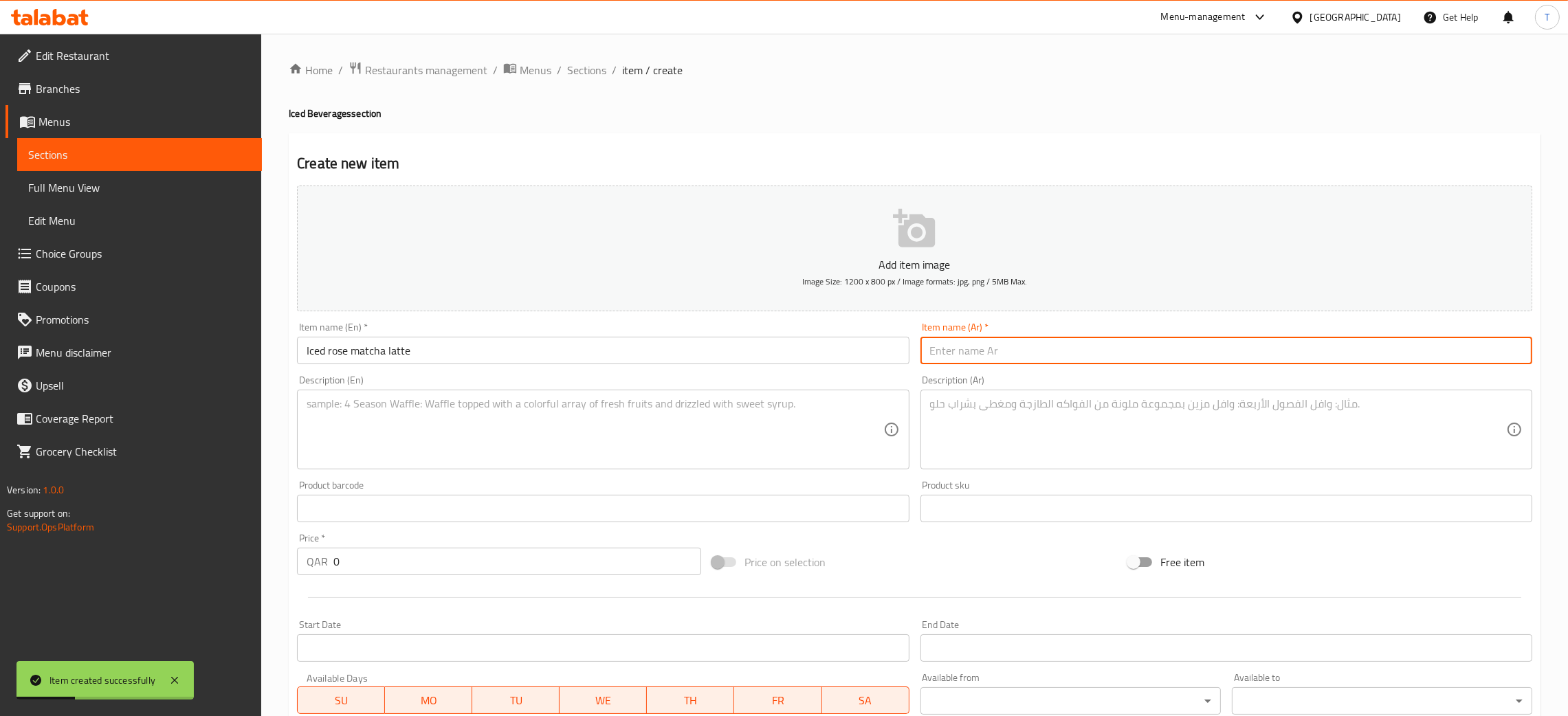
paste input "ماتشا روز لاتيه مثلج"
type input "ماتشا روز لاتيه مثلج"
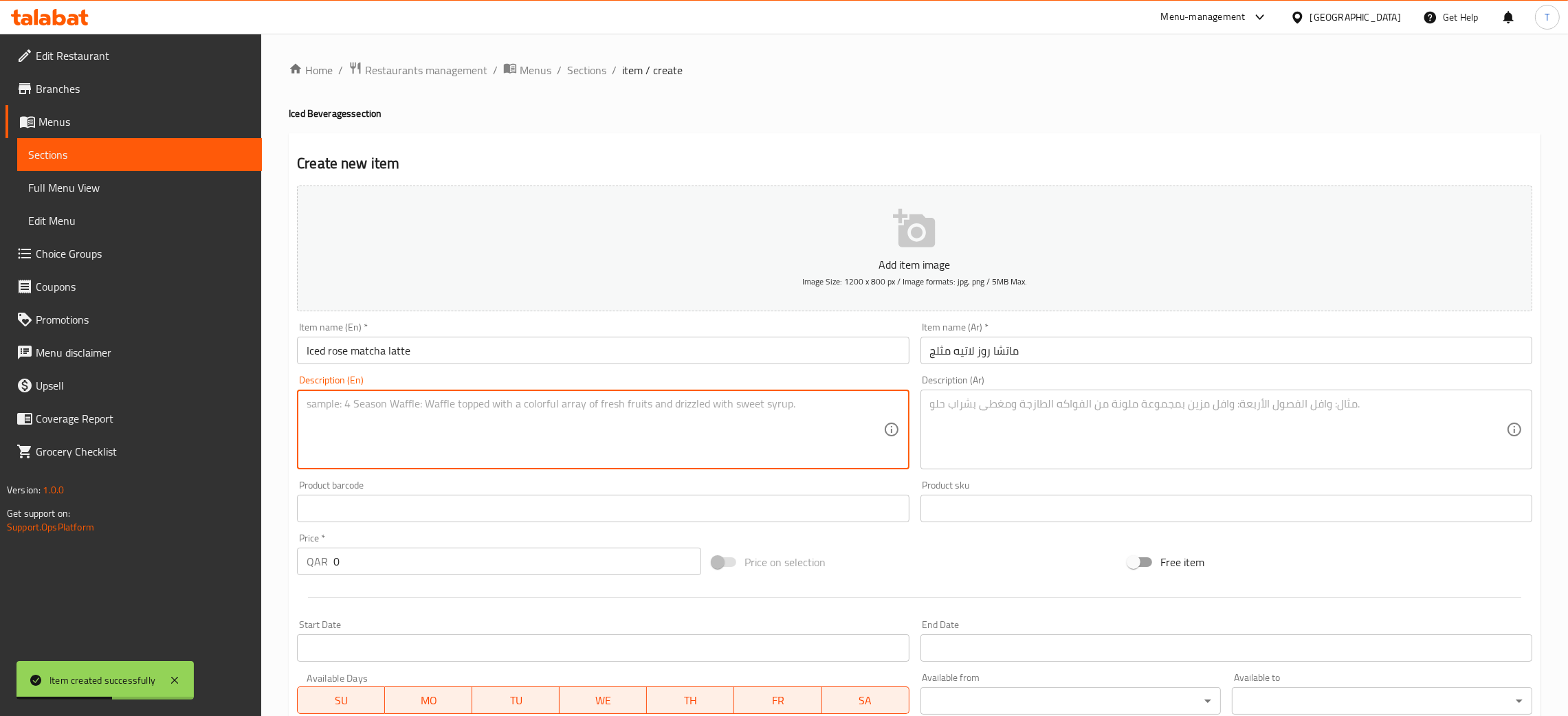
paste textarea "Matcha latte with subtle rose notes."
type textarea "Matcha latte with subtle rose notes"
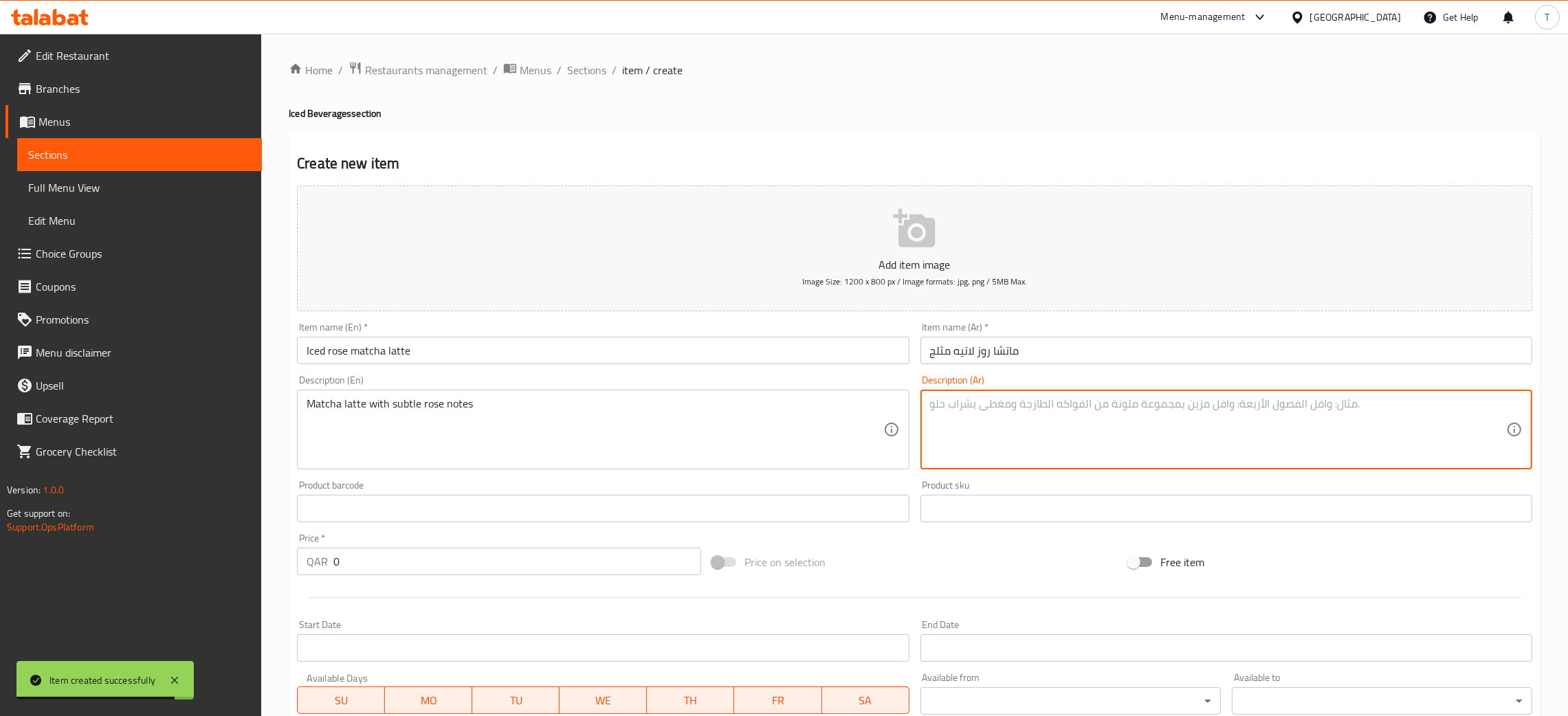
paste textarea "لاتيه [PERSON_NAME] بلمسة من الورد."
type textarea "لاتيه [PERSON_NAME] بلمسة من الورد"
click at [448, 552] on input "0" at bounding box center [517, 561] width 368 height 27
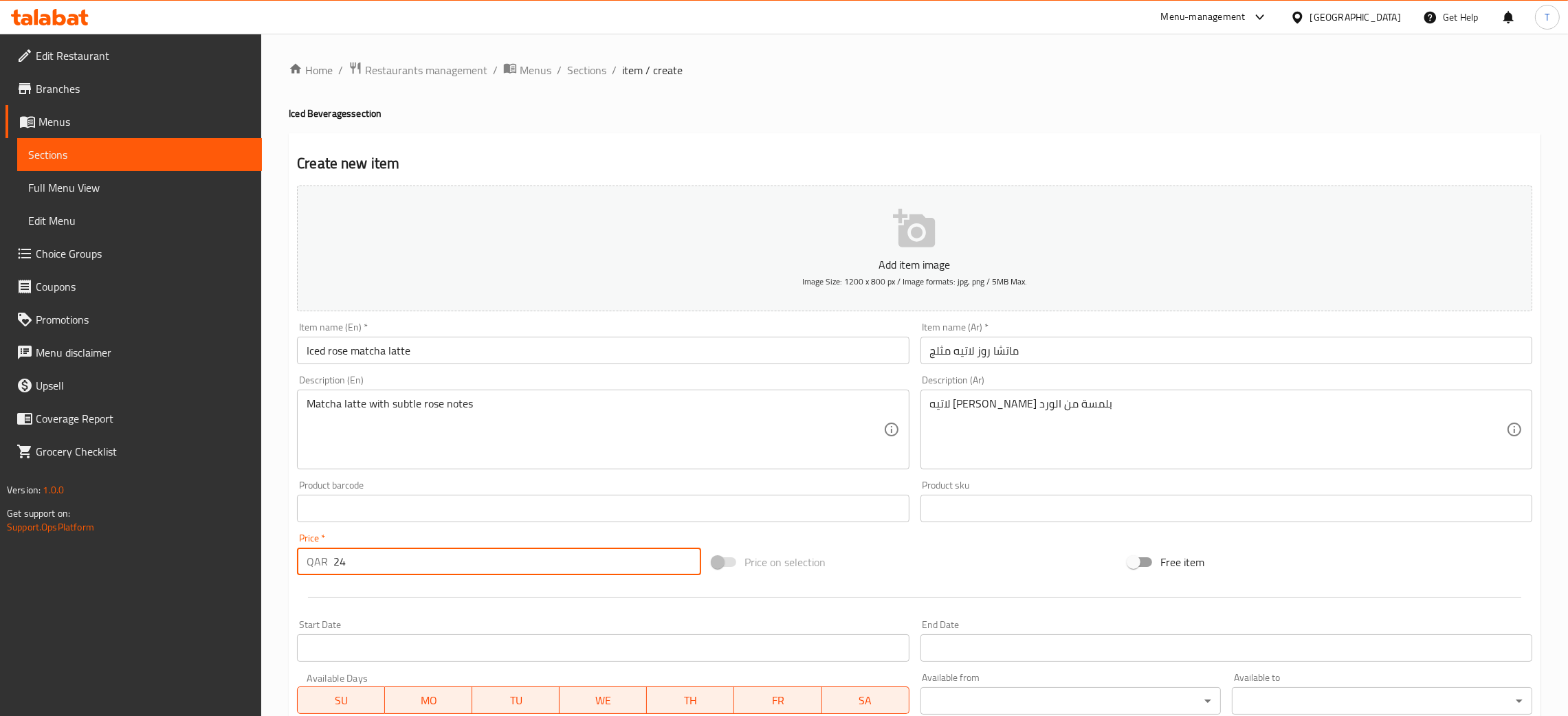
type input "24"
click at [824, 546] on div "Price on selection" at bounding box center [914, 562] width 415 height 37
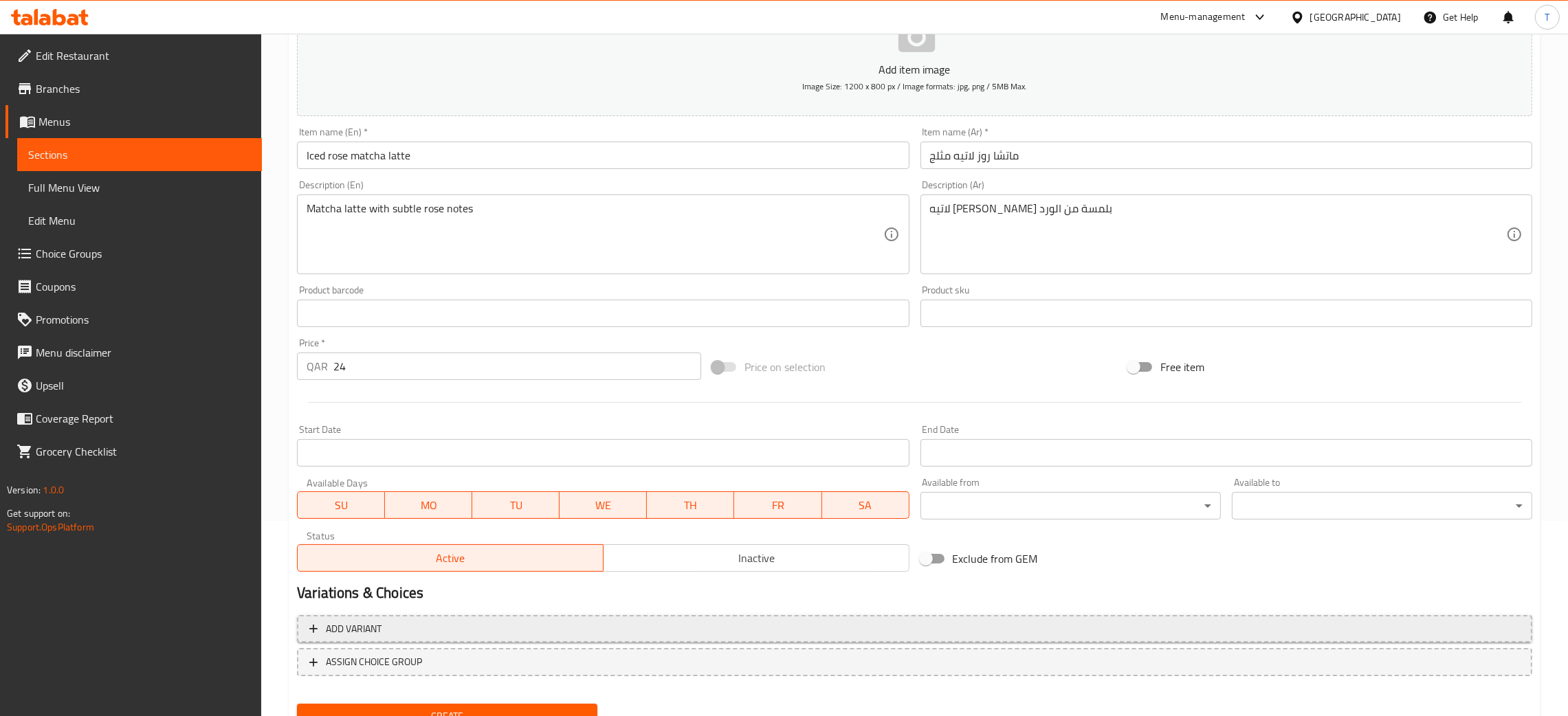
scroll to position [252, 0]
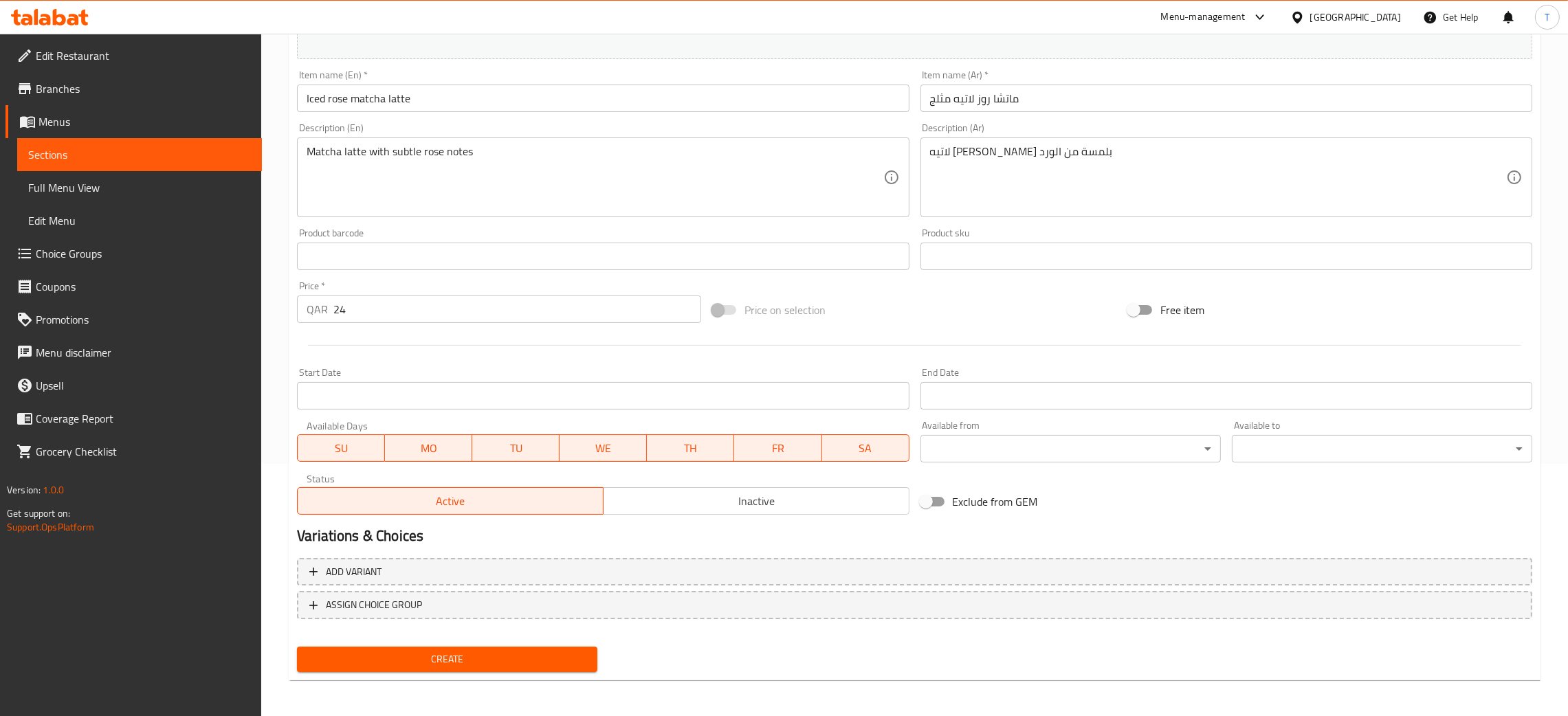
click at [446, 650] on span "Create" at bounding box center [447, 658] width 279 height 17
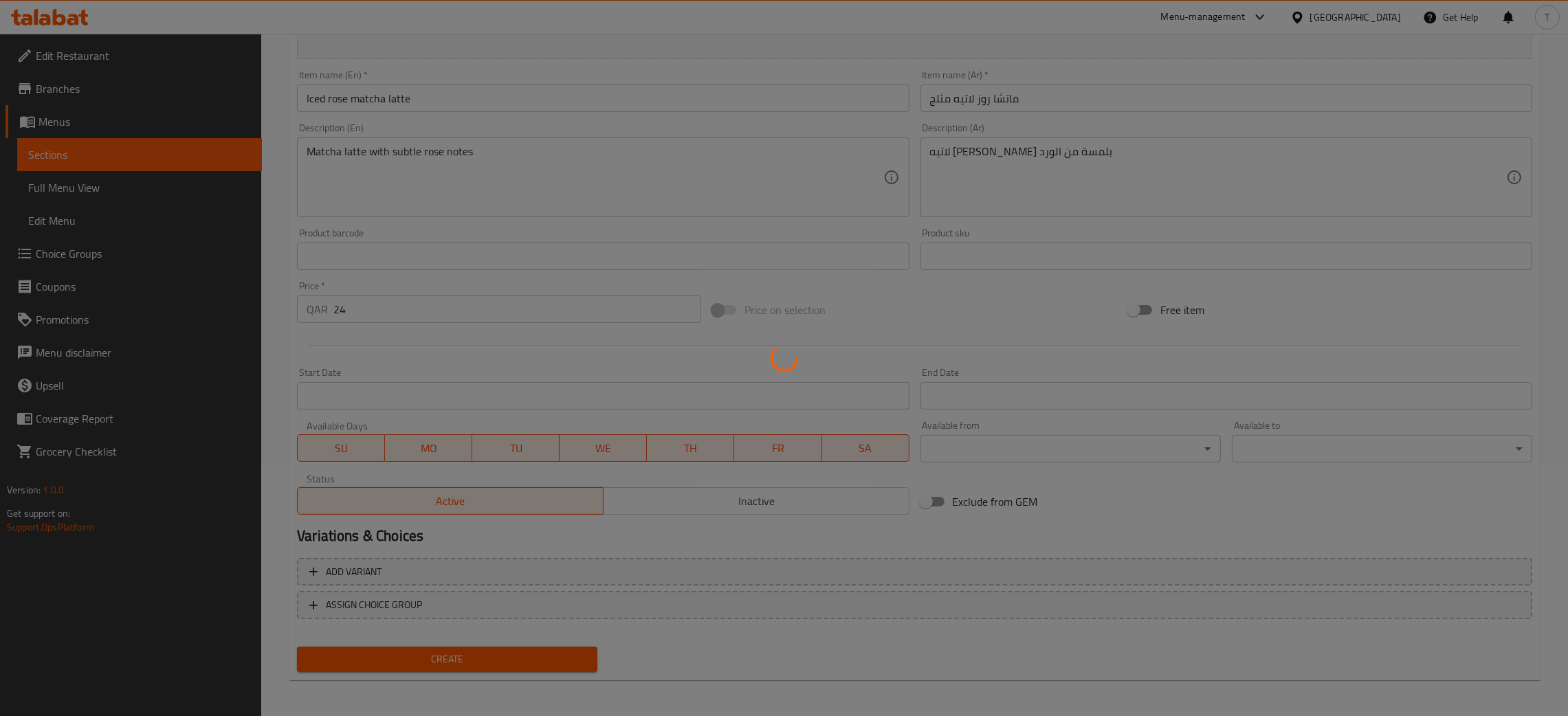
type input "0"
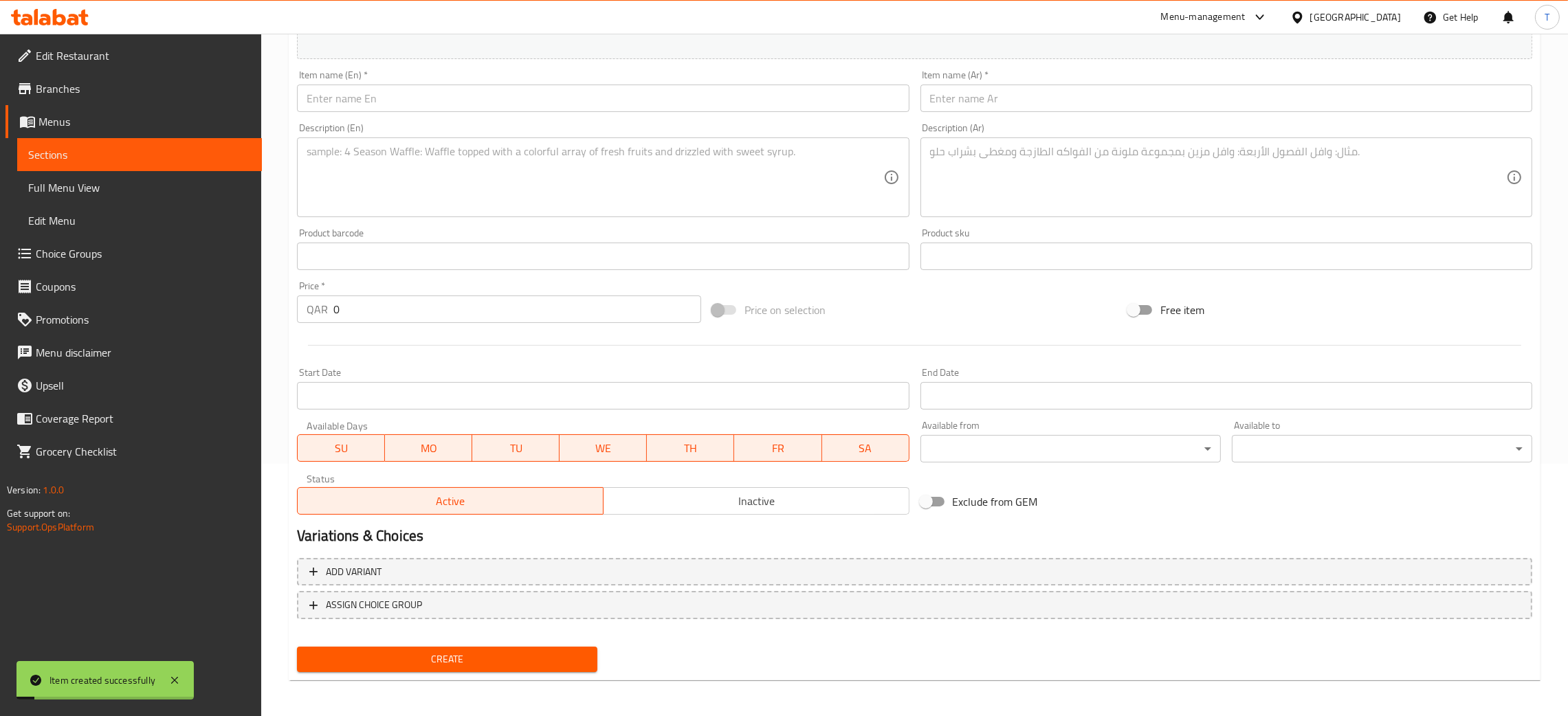
scroll to position [0, 0]
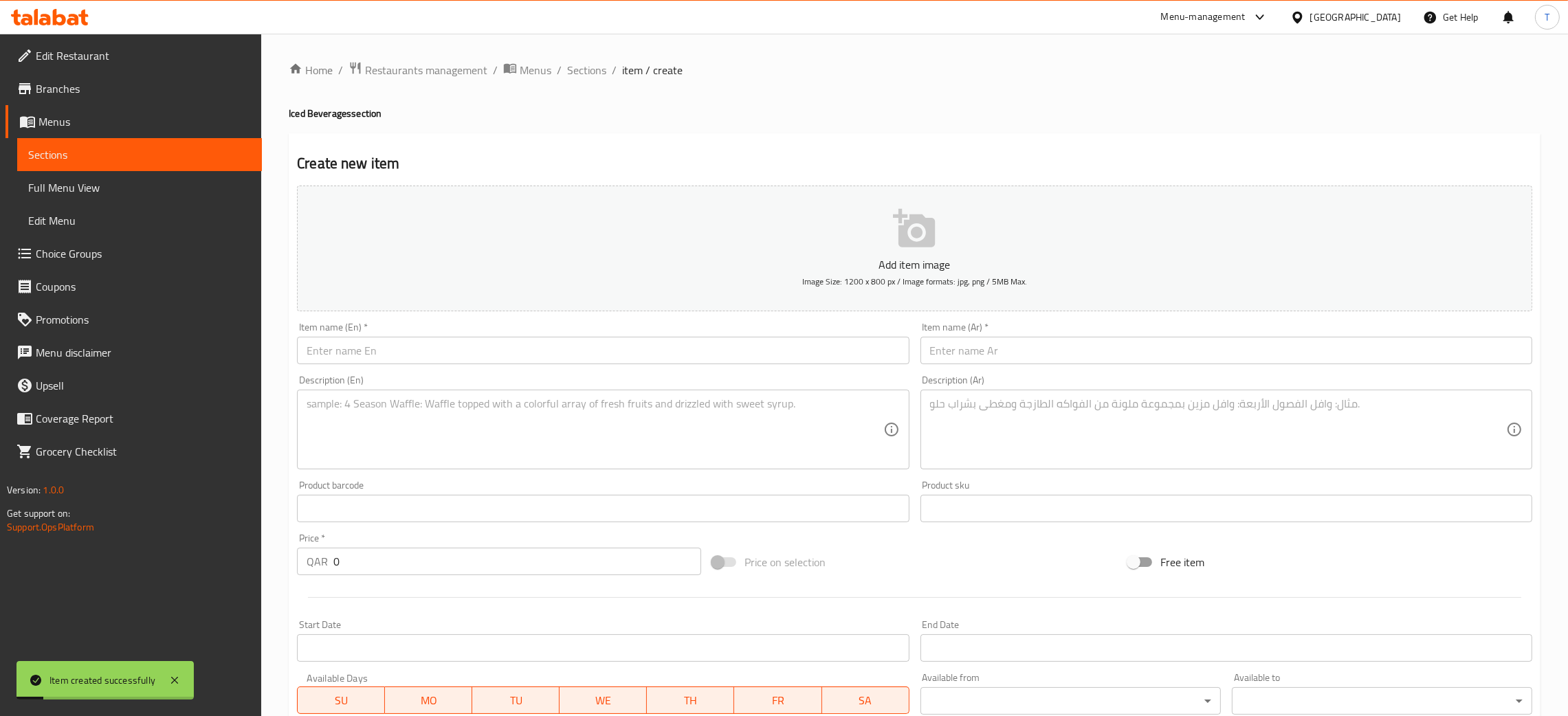
click at [385, 352] on input "text" at bounding box center [603, 350] width 612 height 27
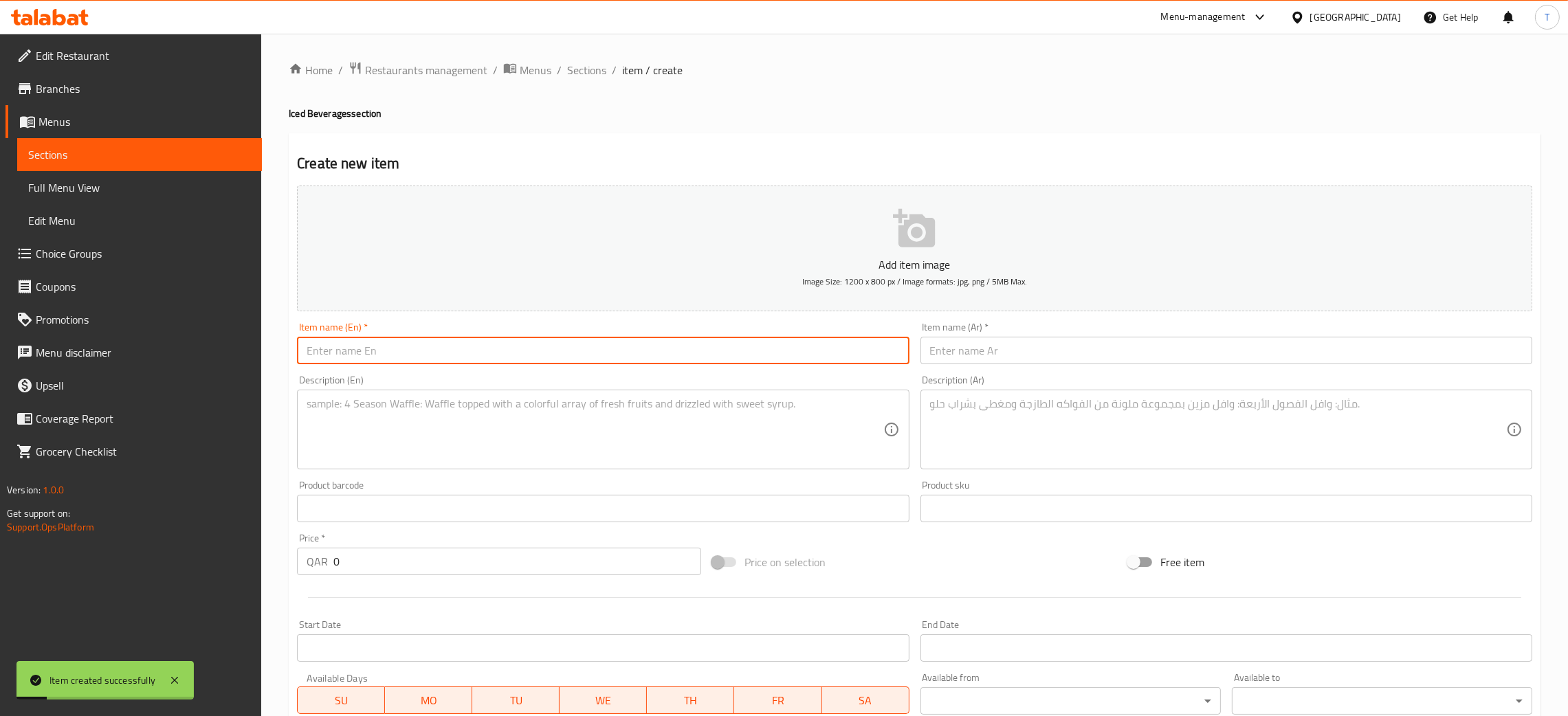
paste input "Iced Espresso matcha latte"
type input "Iced Espresso matcha latte"
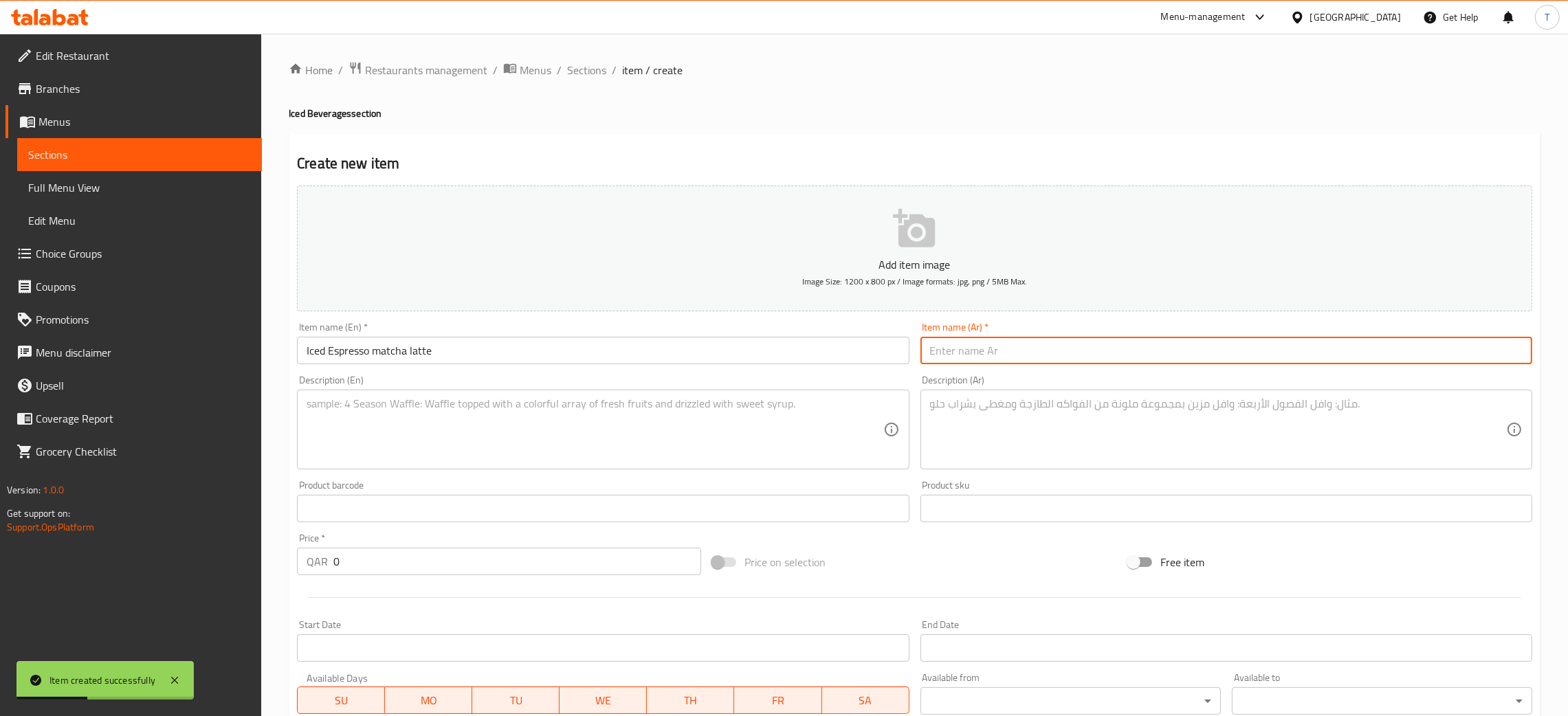
paste input "[PERSON_NAME]ه مثلج"
type input "[PERSON_NAME]ه مثلج"
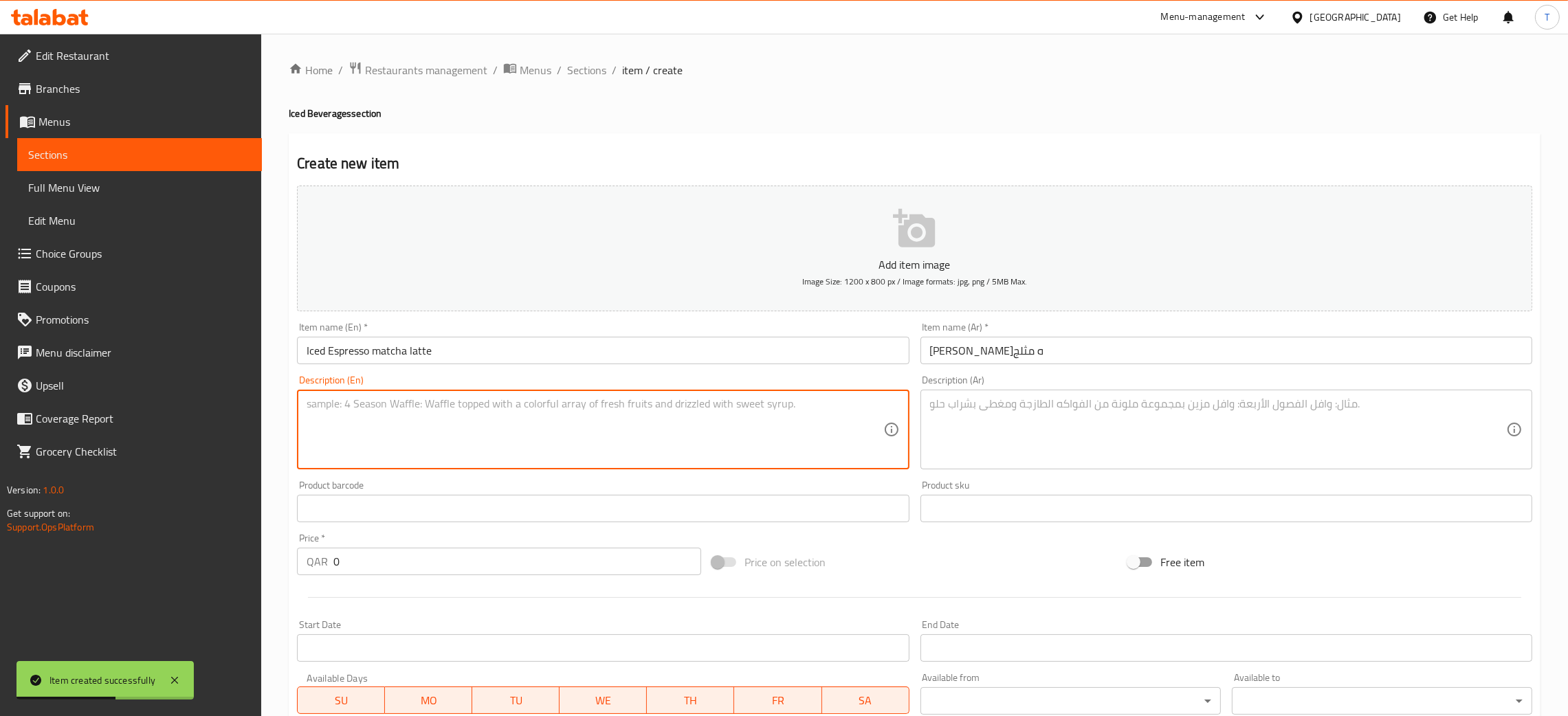
paste textarea "A perfect blend of rich espresso and refreshing matcha over ice."
type textarea "A perfect blend of rich espresso and refreshing matcha over ice"
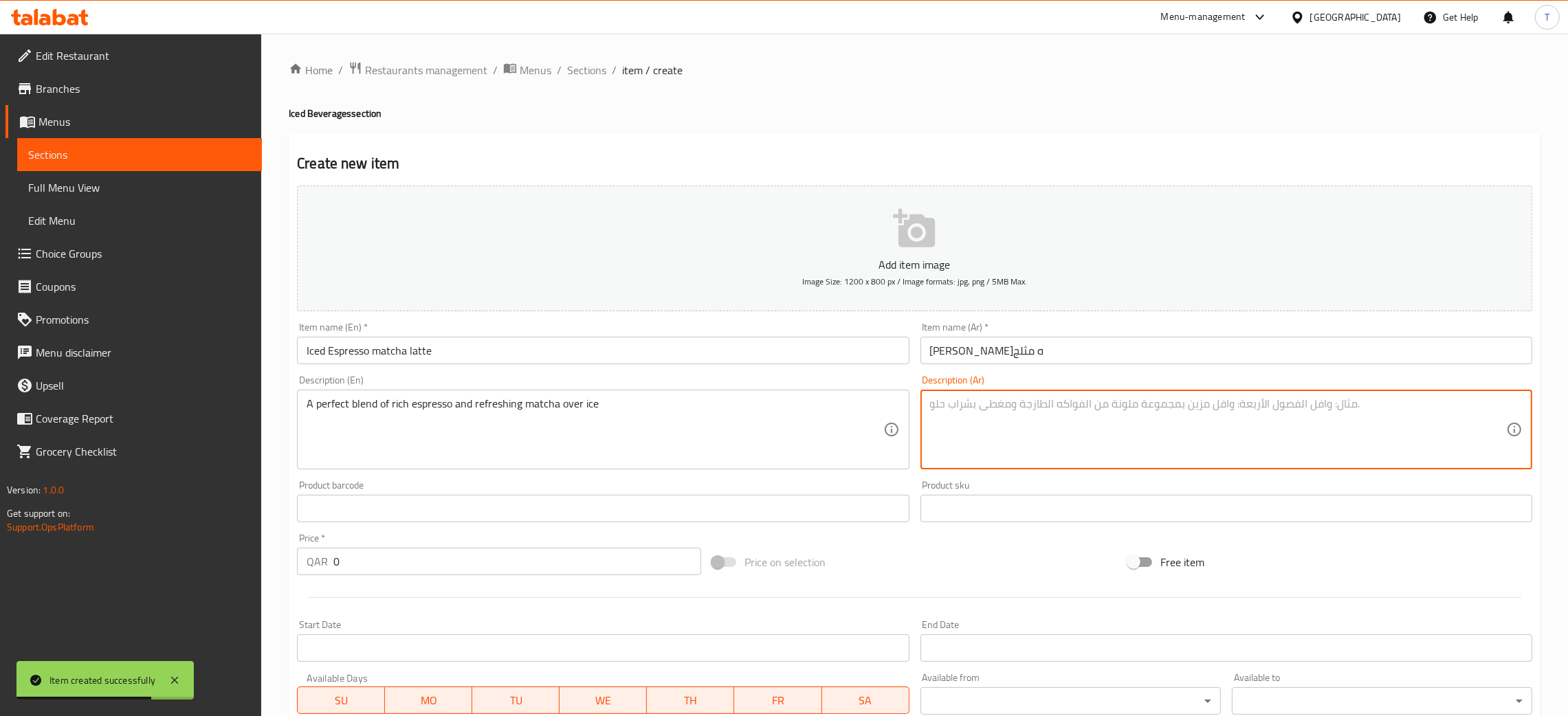
paste textarea "آيس إسبرسو [PERSON_NAME] – مزيج مثالي من الإسبريسو الغني والماتشا المنعشة مع ال…"
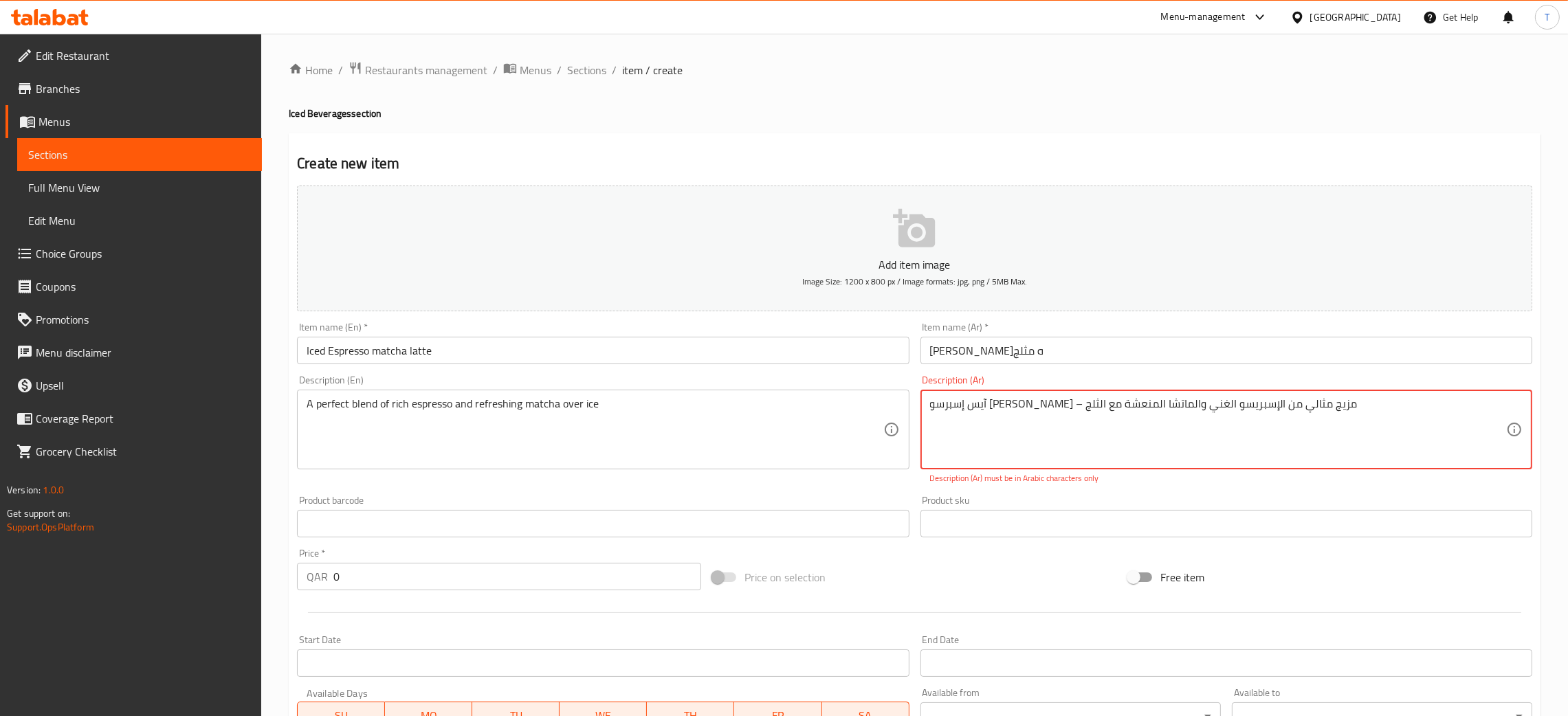
click at [1218, 502] on div "Product sku Product sku" at bounding box center [1226, 516] width 612 height 41
click at [1204, 403] on textarea "آيس إسبرسو [PERSON_NAME] – مزيج مثالي من الإسبريسو الغني والماتشا المنعشة مع ال…" at bounding box center [1218, 429] width 576 height 65
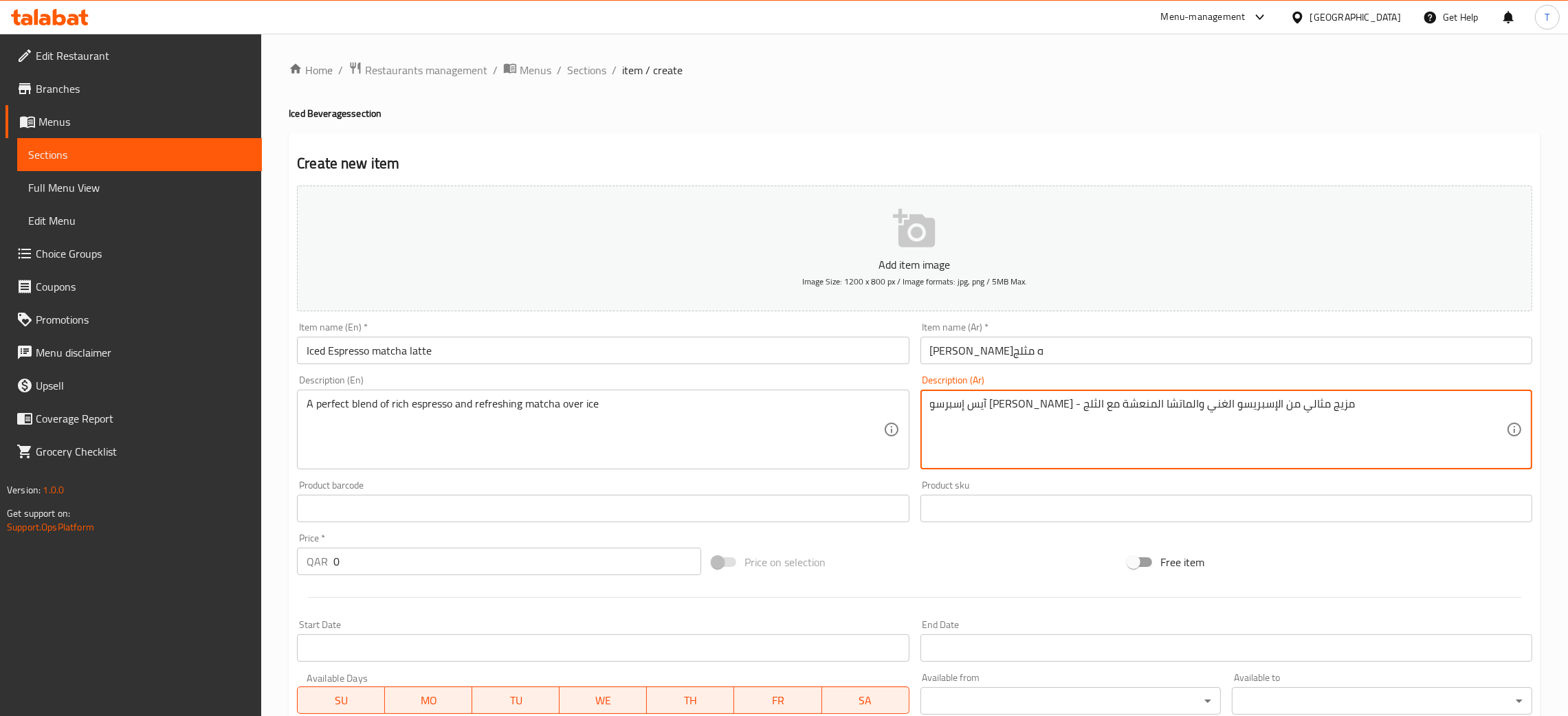
click at [1234, 483] on div "Product sku Product sku" at bounding box center [1226, 501] width 612 height 41
drag, startPoint x: 1313, startPoint y: 403, endPoint x: 1326, endPoint y: 402, distance: 13.0
drag, startPoint x: 1123, startPoint y: 403, endPoint x: 1130, endPoint y: 402, distance: 7.1
click at [1130, 402] on textarea "آيس إسبرسو [PERSON_NAME] - مزيج مثالي من الإسبريسو الغني والماتشا المنعشة مع ال…" at bounding box center [1218, 429] width 576 height 65
drag, startPoint x: 1311, startPoint y: 399, endPoint x: 1330, endPoint y: 399, distance: 19.0
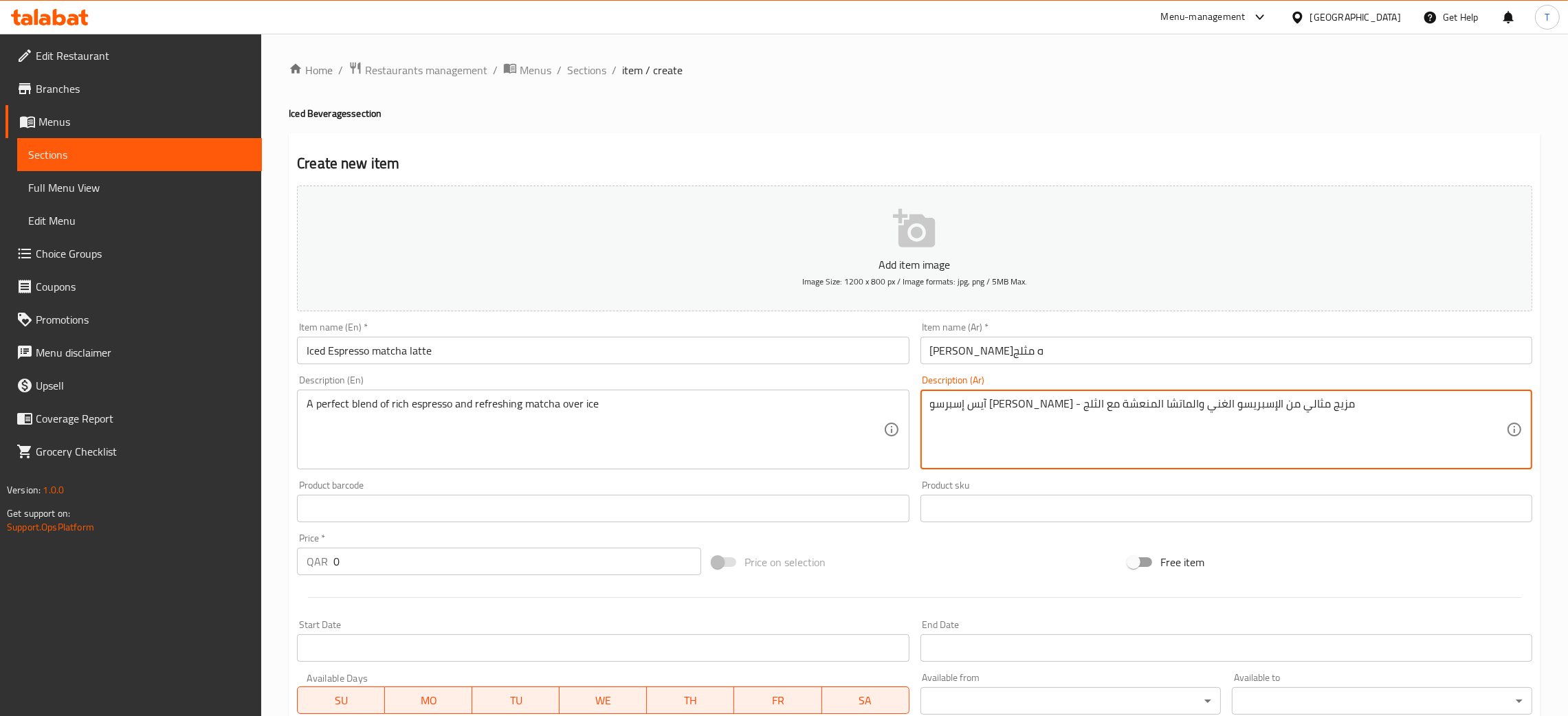
click at [1330, 399] on textarea "آيس إسبرسو [PERSON_NAME] - مزيج مثالي من الإسبريسو الغني والماتشا المنعشة مع ال…" at bounding box center [1218, 429] width 576 height 65
paste textarea "ا"
click at [1333, 405] on textarea "ايس إسبرسو [PERSON_NAME] - مزيج مثالي من الإسبريسو الغني والماتشا المنعشة مع ال…" at bounding box center [1218, 429] width 576 height 65
click at [1314, 402] on textarea "ايس إسبرسو [PERSON_NAME] - مزيج مثالي من الإسبريسو الغني والماتشا المنعشة مع ال…" at bounding box center [1218, 429] width 576 height 65
click at [1330, 414] on textarea "ايس إسبرسو [PERSON_NAME] - مزيج مثالي من الإسبريسو الغني والماتشا المنعشة مع ال…" at bounding box center [1218, 429] width 576 height 65
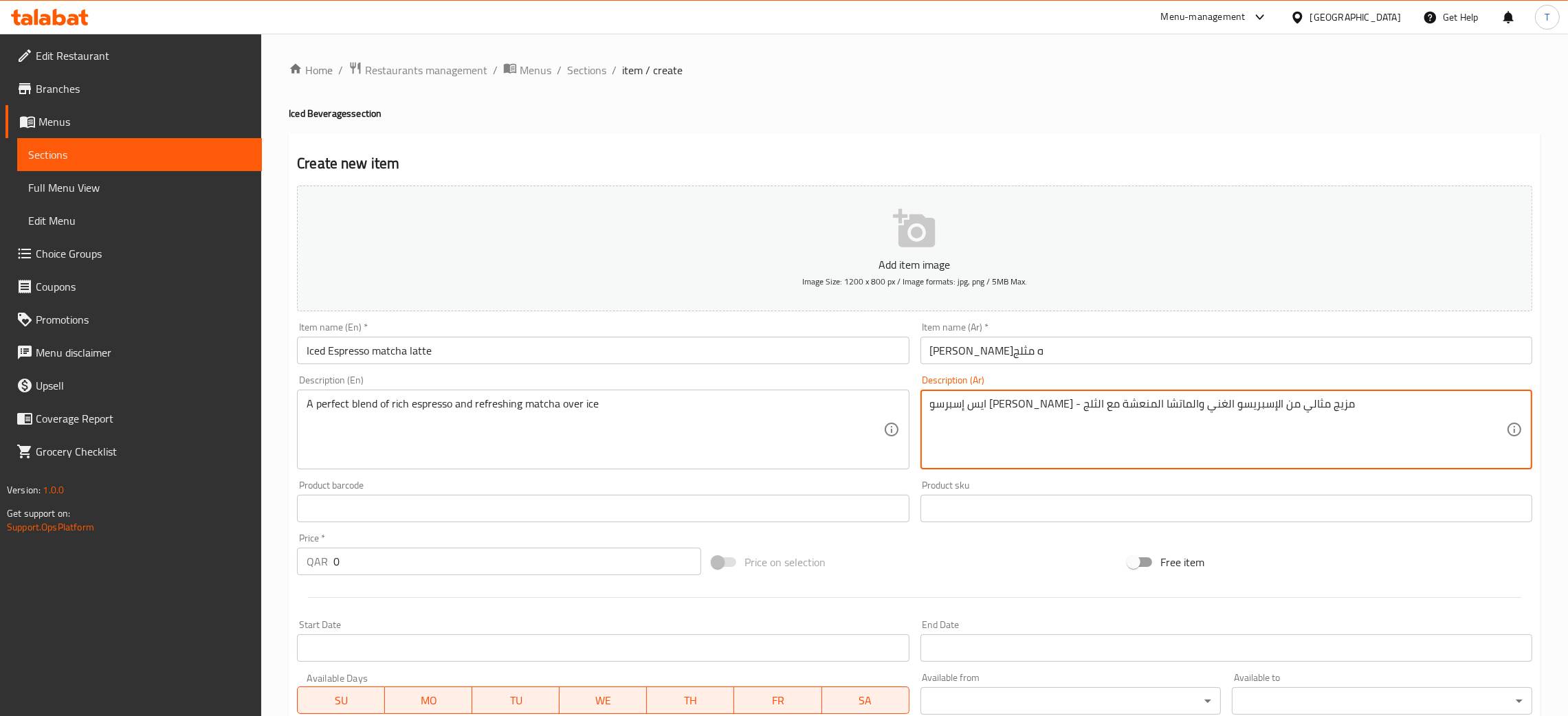
type textarea "ايس إسبرسو [PERSON_NAME] - مزيج مثالي من الإسبريسو الغني والماتشا المنعشة مع ال…"
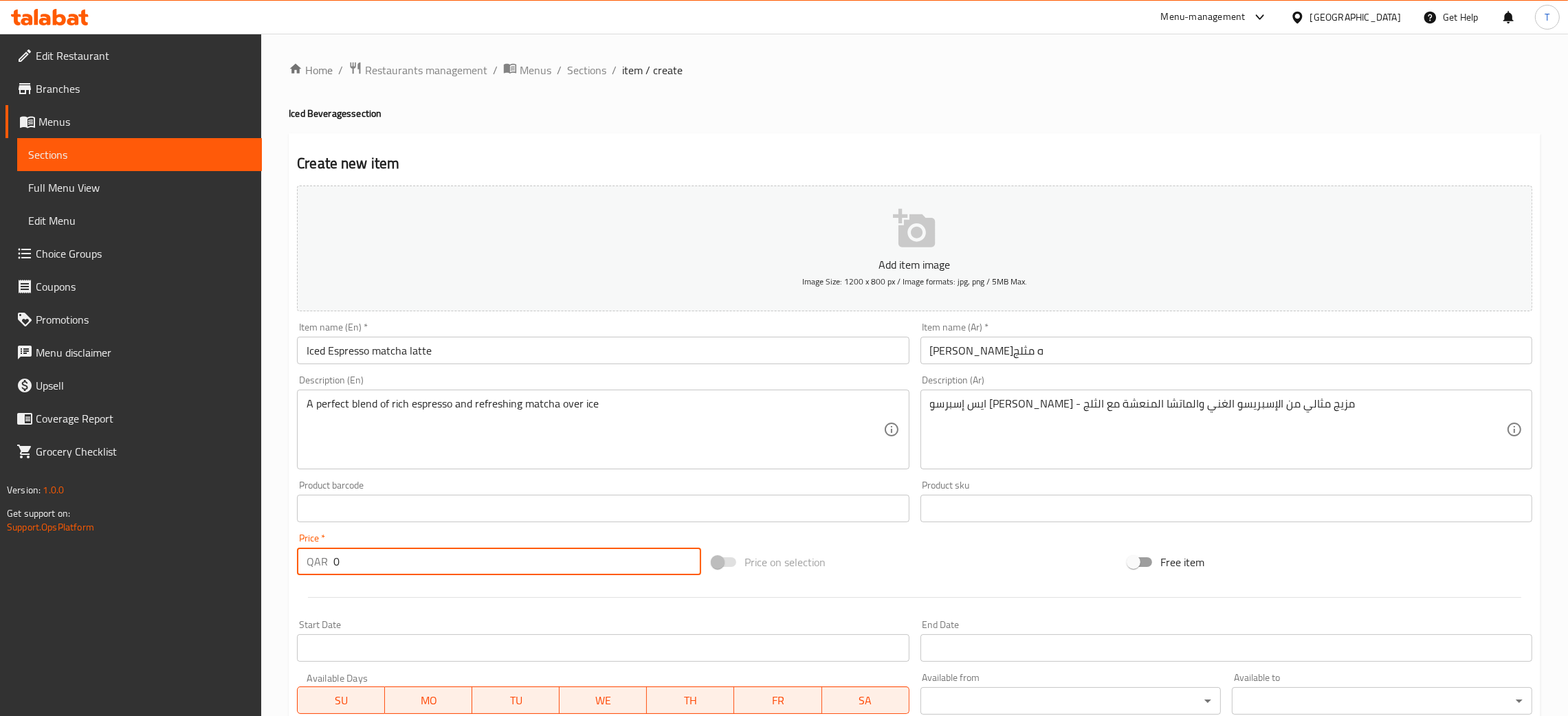
drag, startPoint x: 384, startPoint y: 547, endPoint x: 329, endPoint y: 561, distance: 56.8
click at [329, 561] on div "QAR 0 Price *" at bounding box center [499, 561] width 404 height 27
type input "24"
click at [896, 563] on div "Price on selection" at bounding box center [914, 562] width 415 height 37
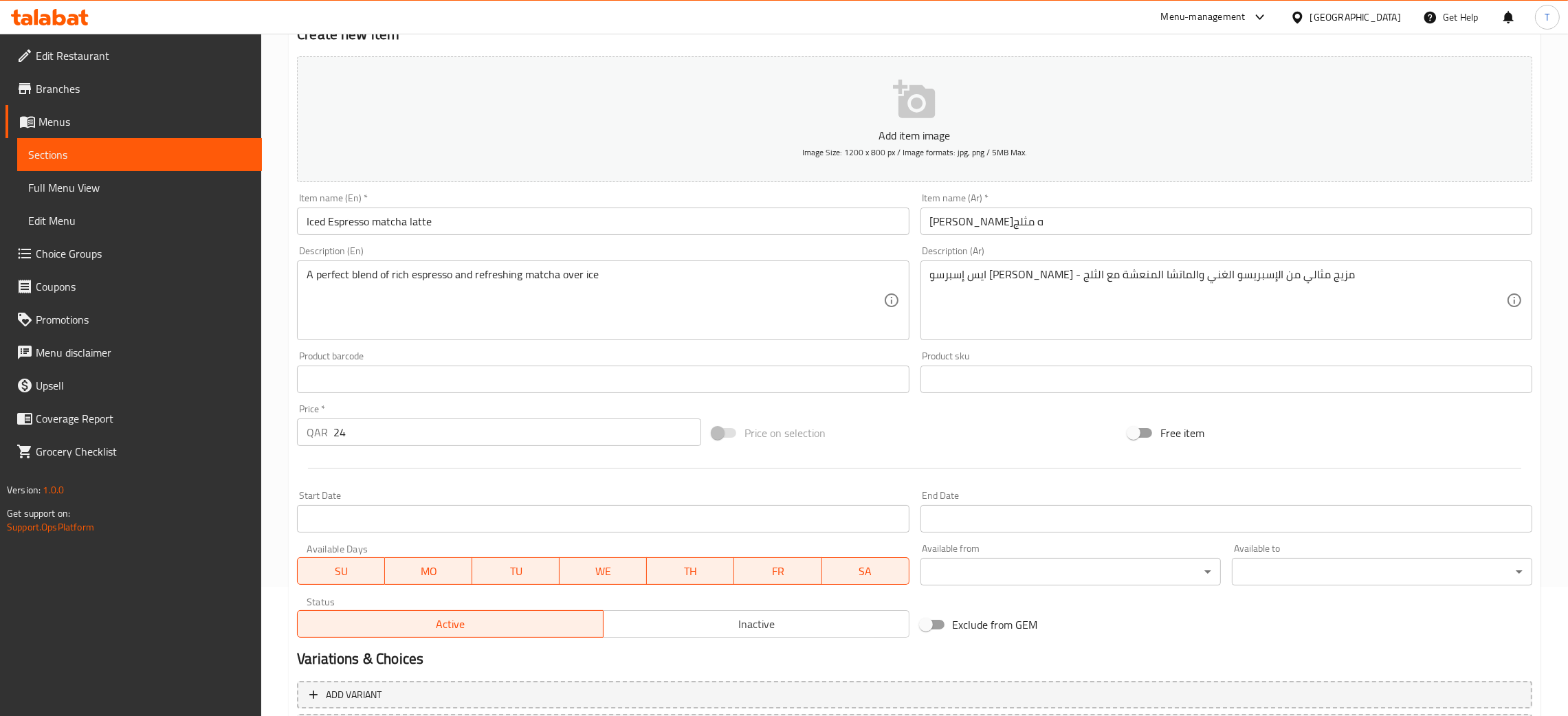
scroll to position [252, 0]
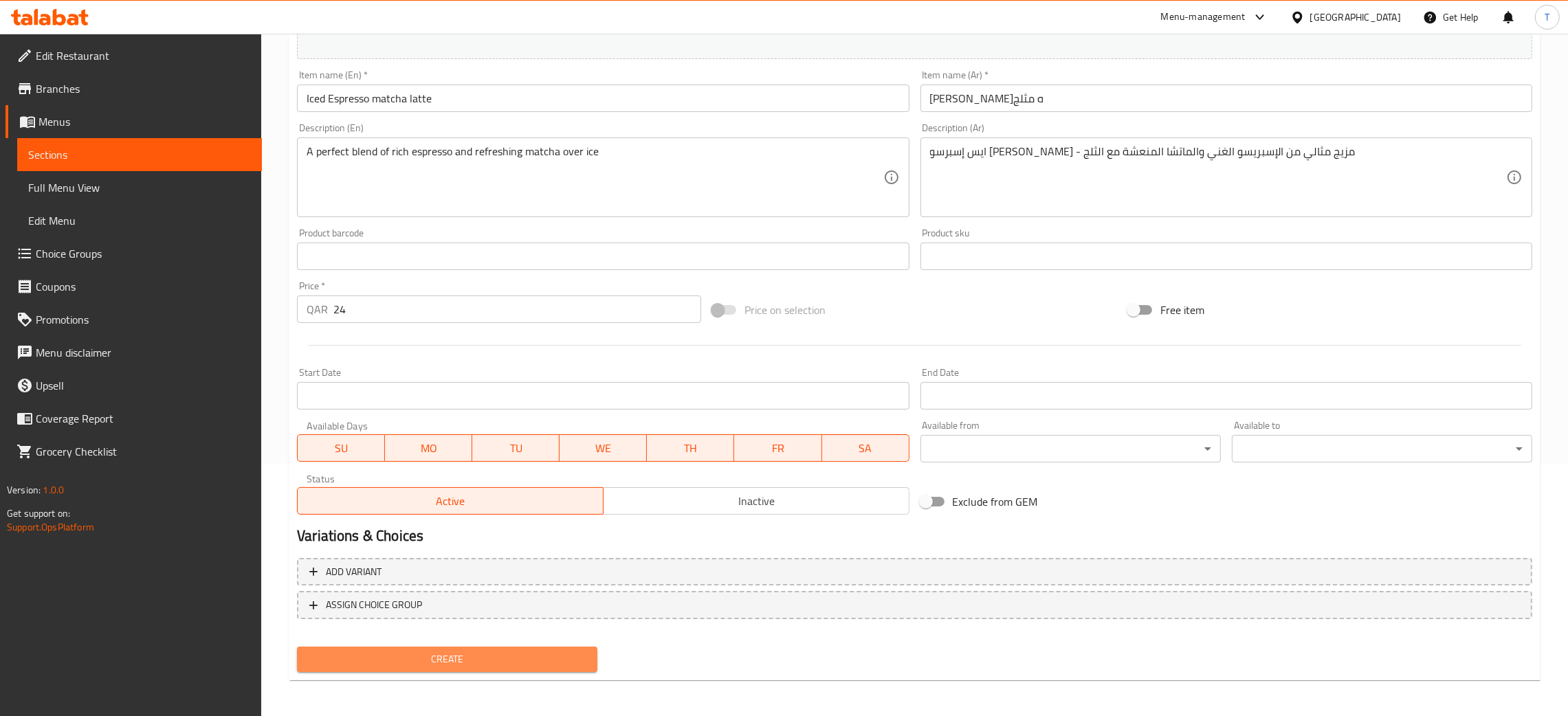
click at [484, 654] on span "Create" at bounding box center [447, 658] width 279 height 17
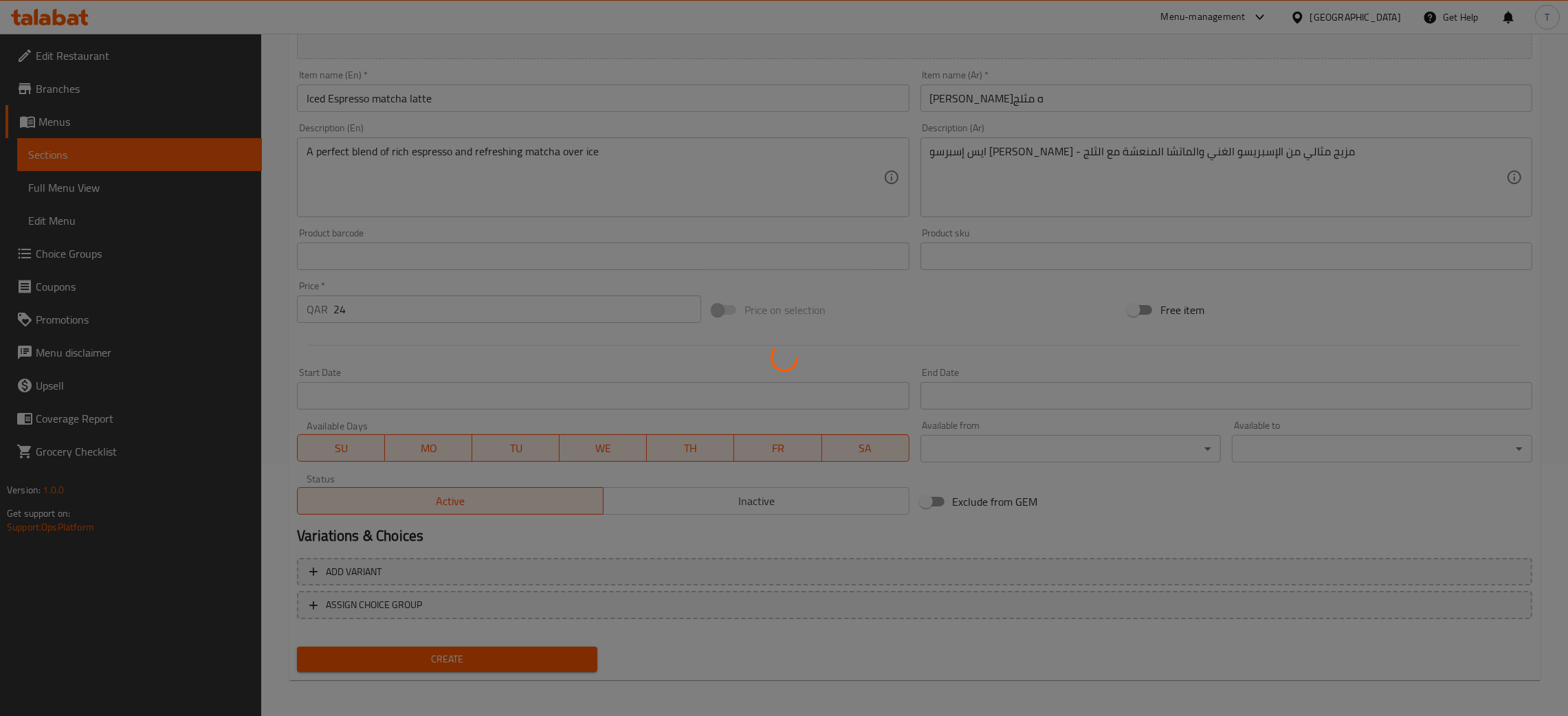
type input "0"
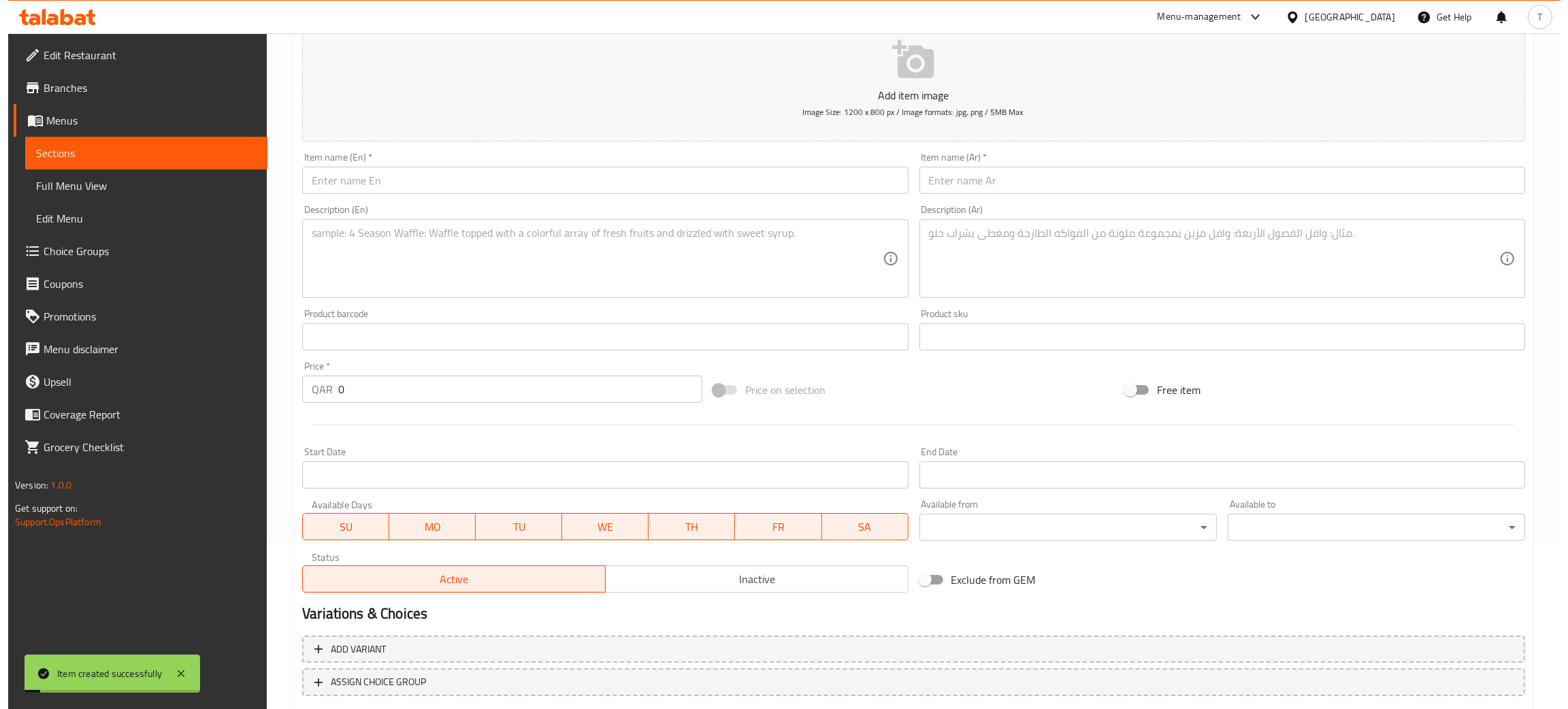
scroll to position [0, 0]
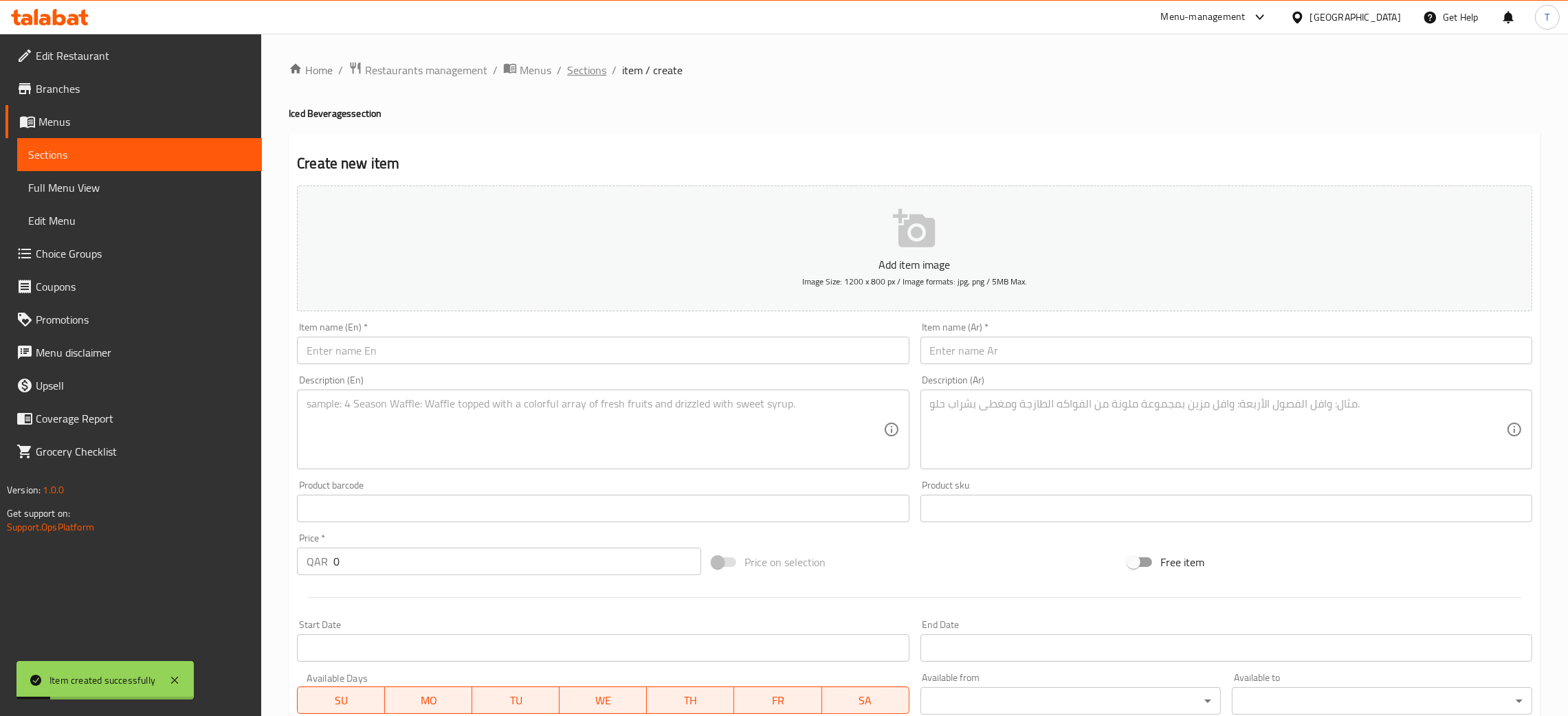
click at [585, 72] on span "Sections" at bounding box center [586, 70] width 39 height 16
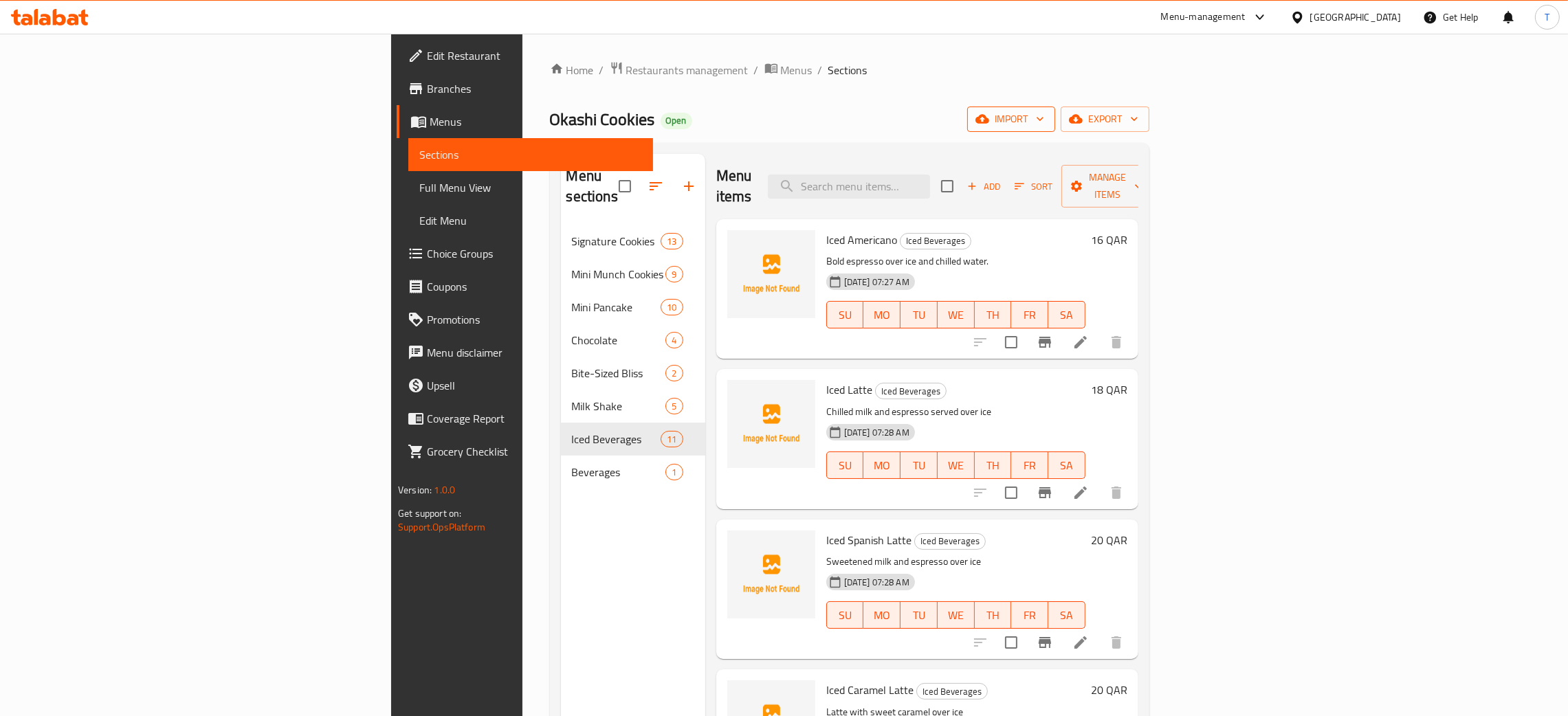
click at [1044, 115] on span "import" at bounding box center [1010, 119] width 66 height 17
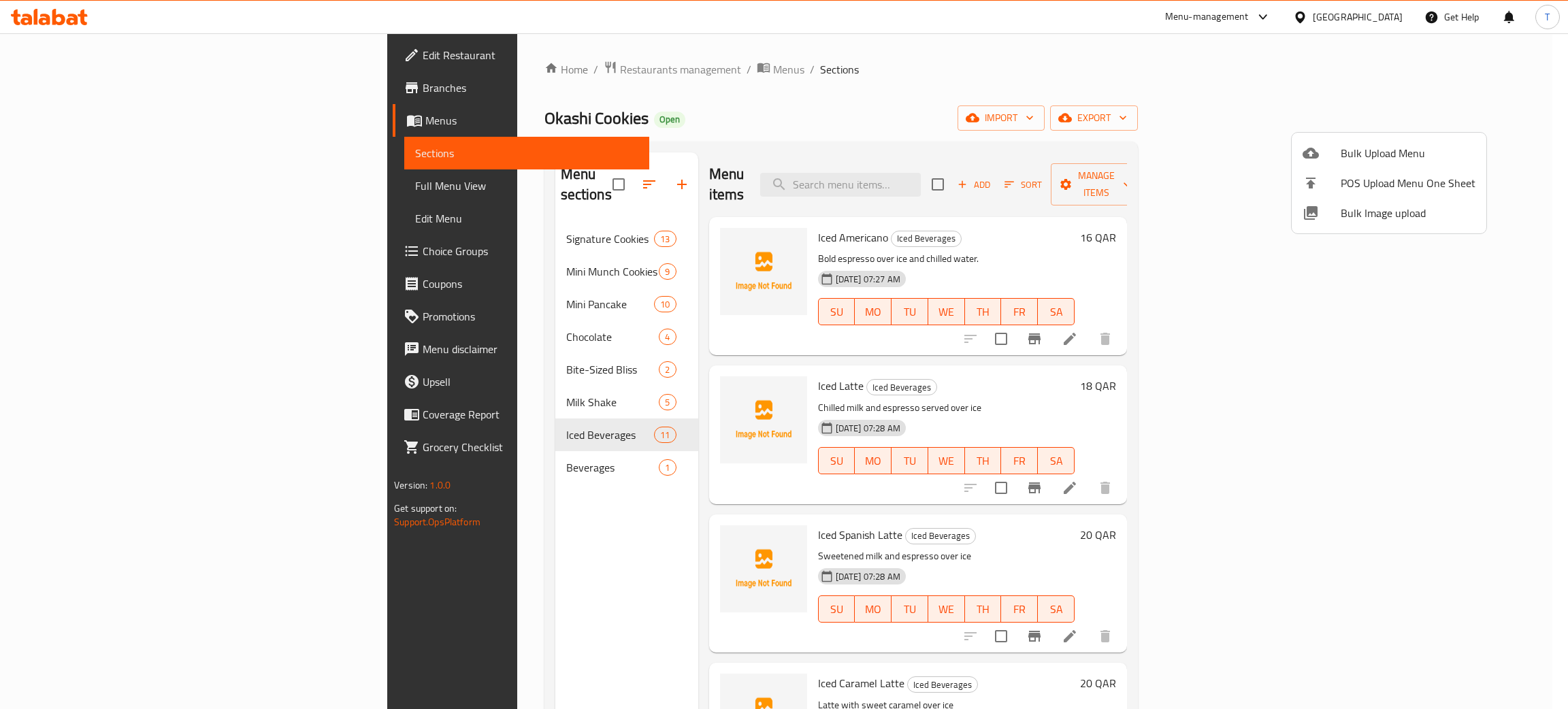
click at [1402, 216] on span "Bulk Image upload" at bounding box center [1408, 213] width 135 height 16
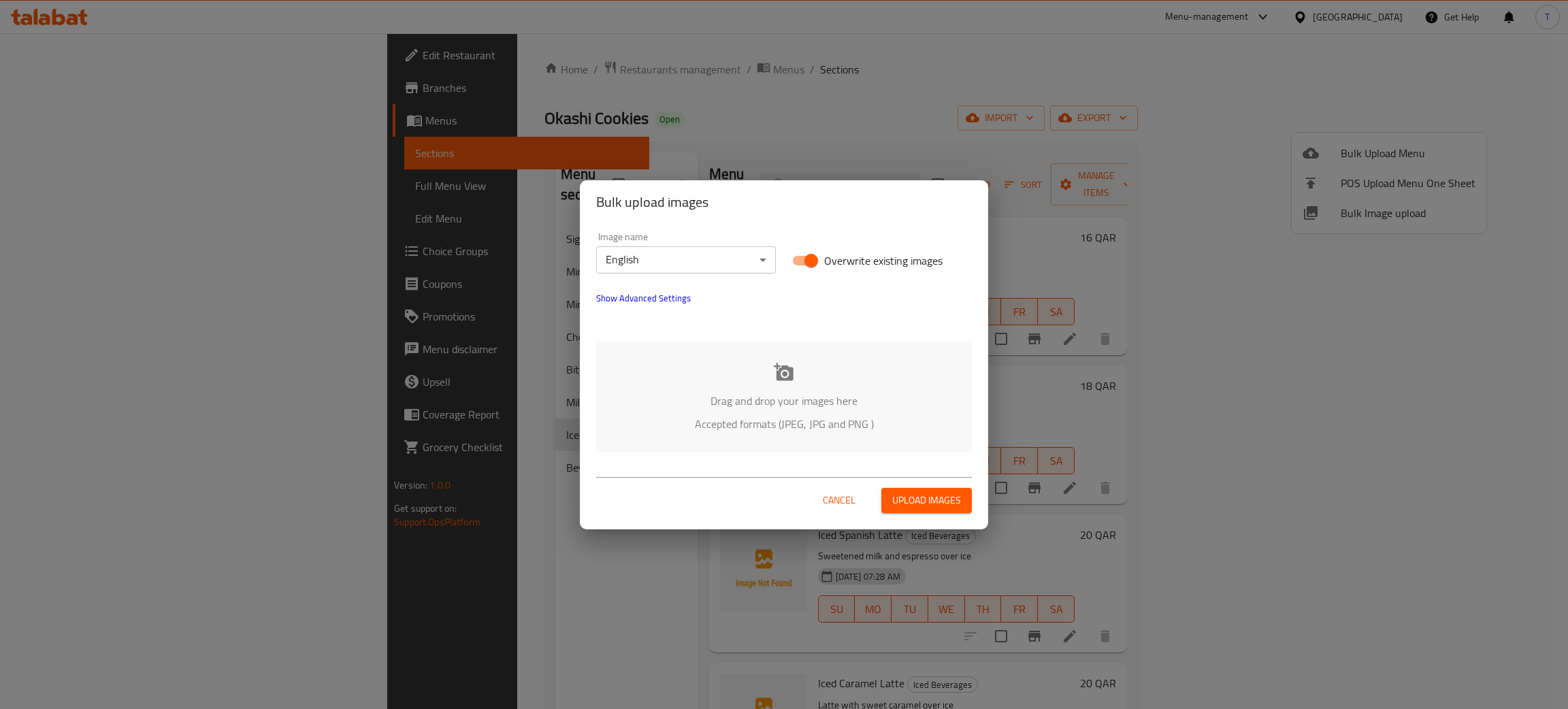
click at [808, 421] on p "Accepted formats (JPEG, JPG and PNG )" at bounding box center [784, 423] width 335 height 16
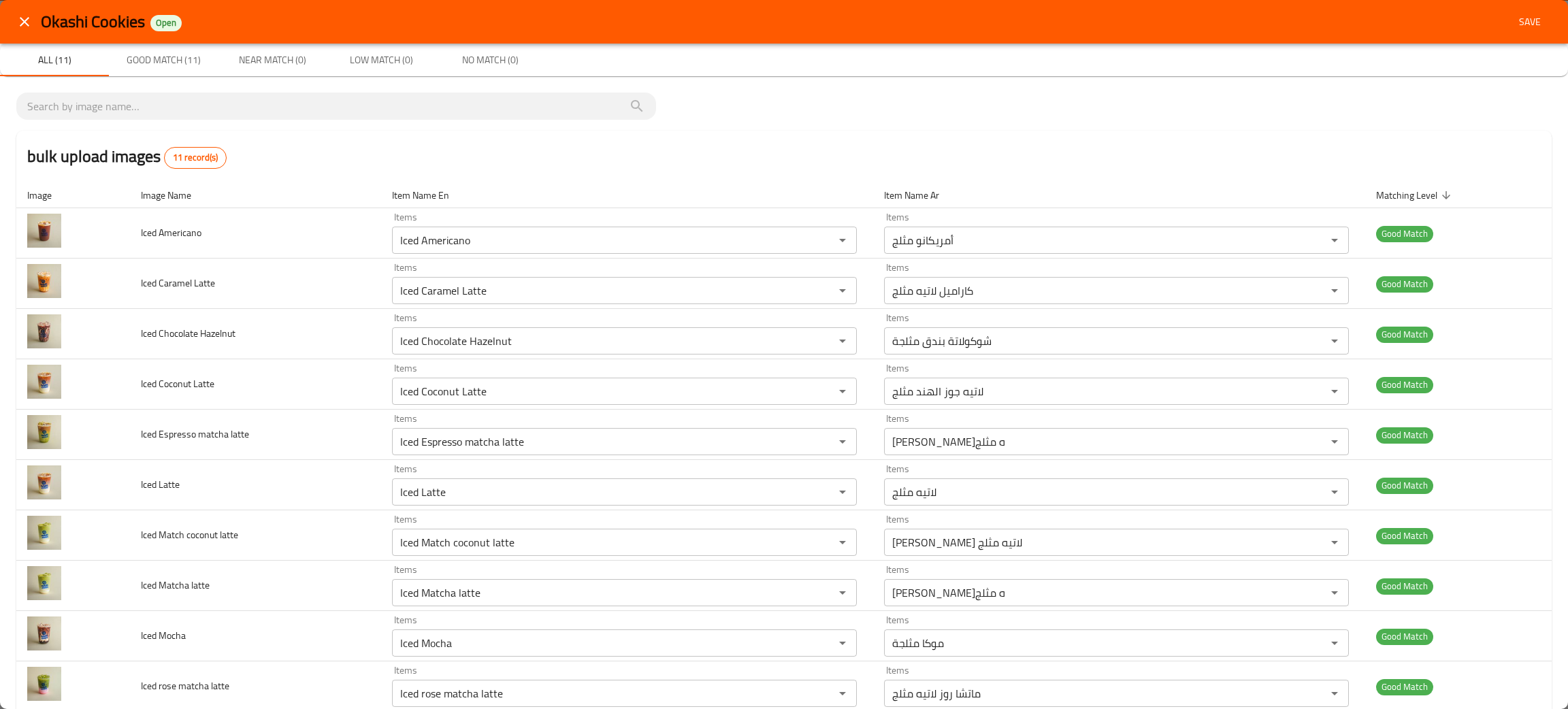
click at [1513, 19] on span "Save" at bounding box center [1530, 21] width 33 height 17
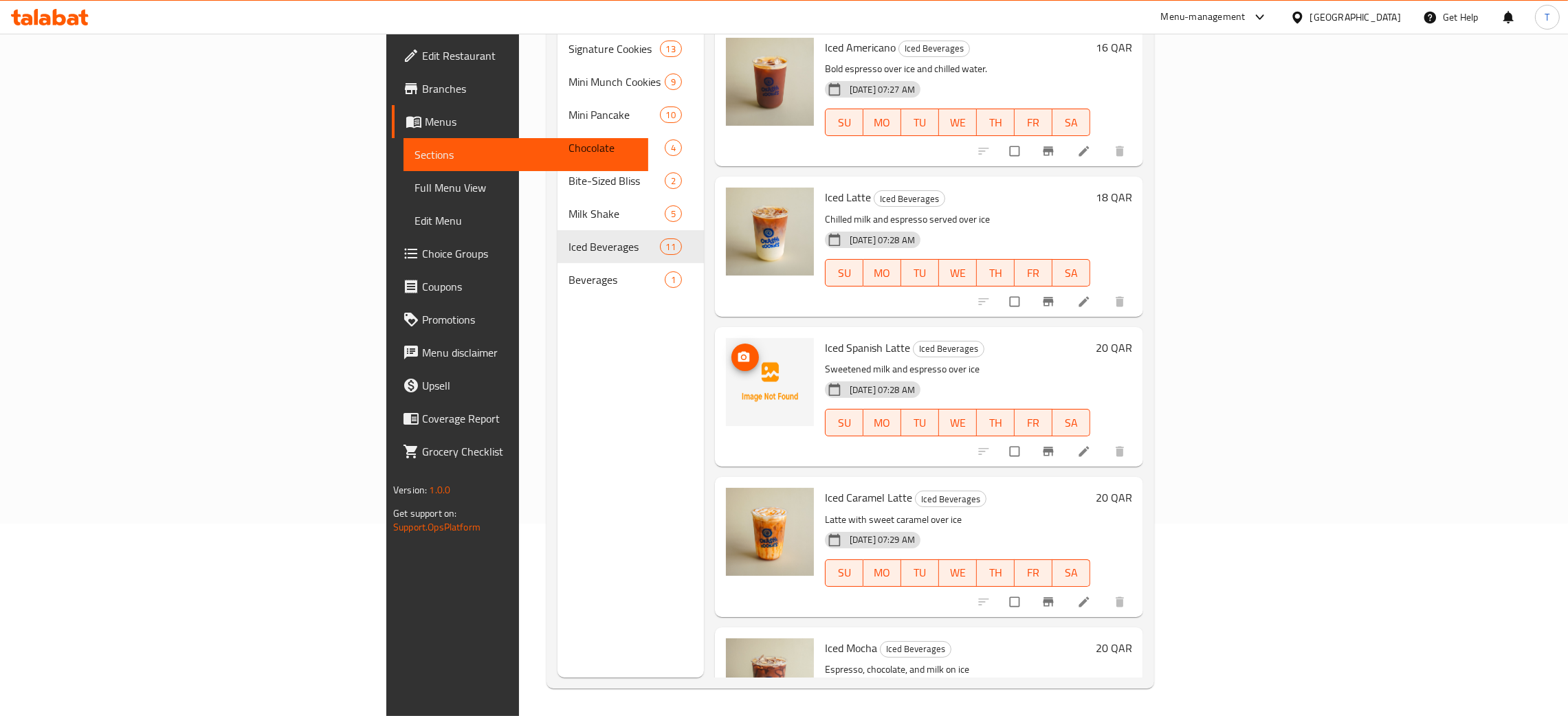
click at [726, 356] on img at bounding box center [770, 382] width 88 height 88
click at [732, 344] on button "upload picture" at bounding box center [745, 357] width 27 height 27
click at [738, 351] on icon "upload picture" at bounding box center [743, 355] width 12 height 10
